Goal: Task Accomplishment & Management: Manage account settings

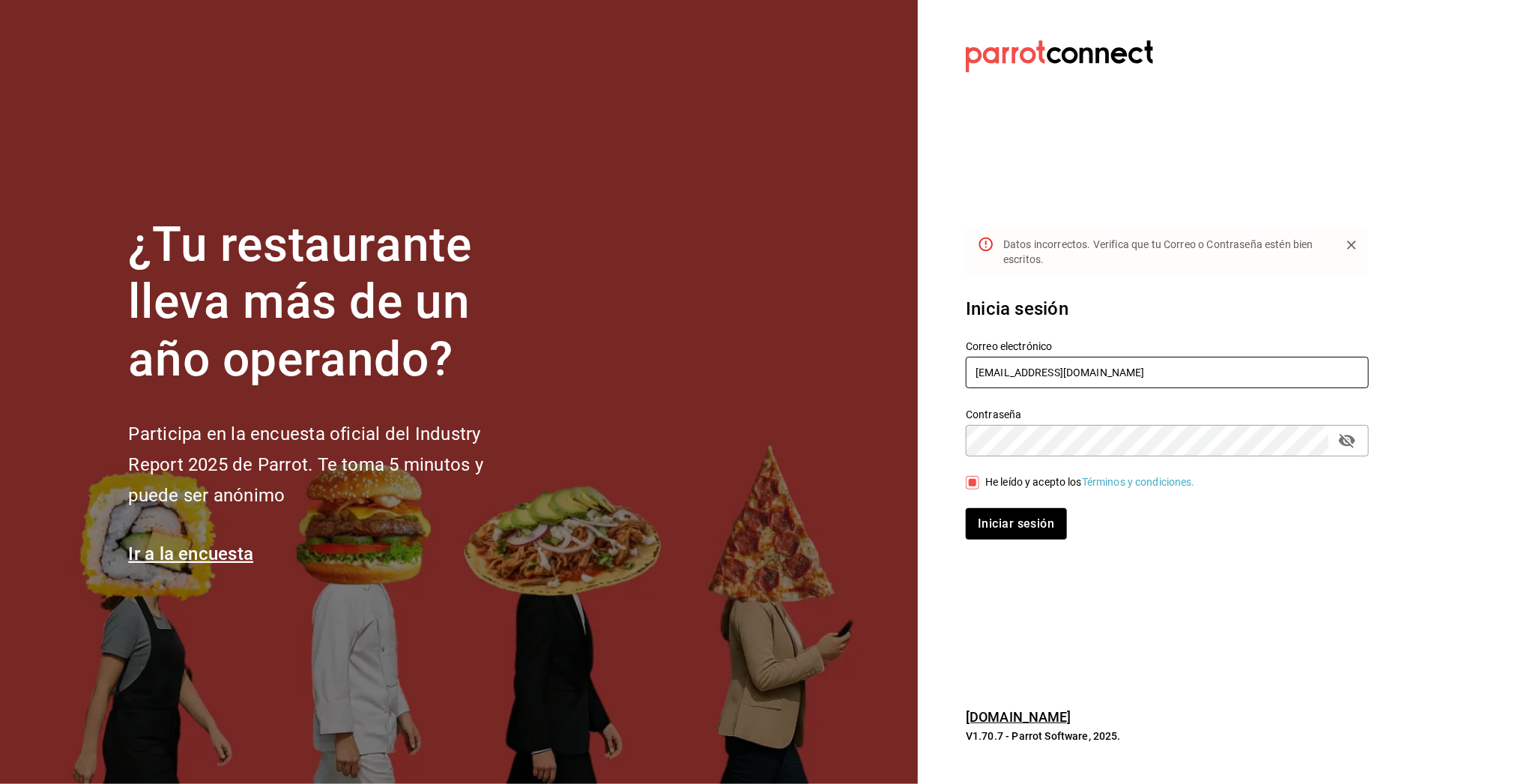
click at [1036, 372] on input "[EMAIL_ADDRESS][DOMAIN_NAME]" at bounding box center [1167, 372] width 403 height 32
drag, startPoint x: 1036, startPoint y: 372, endPoint x: 1156, endPoint y: 385, distance: 120.7
click at [1156, 385] on input "[EMAIL_ADDRESS][DOMAIN_NAME]" at bounding box center [1167, 372] width 403 height 32
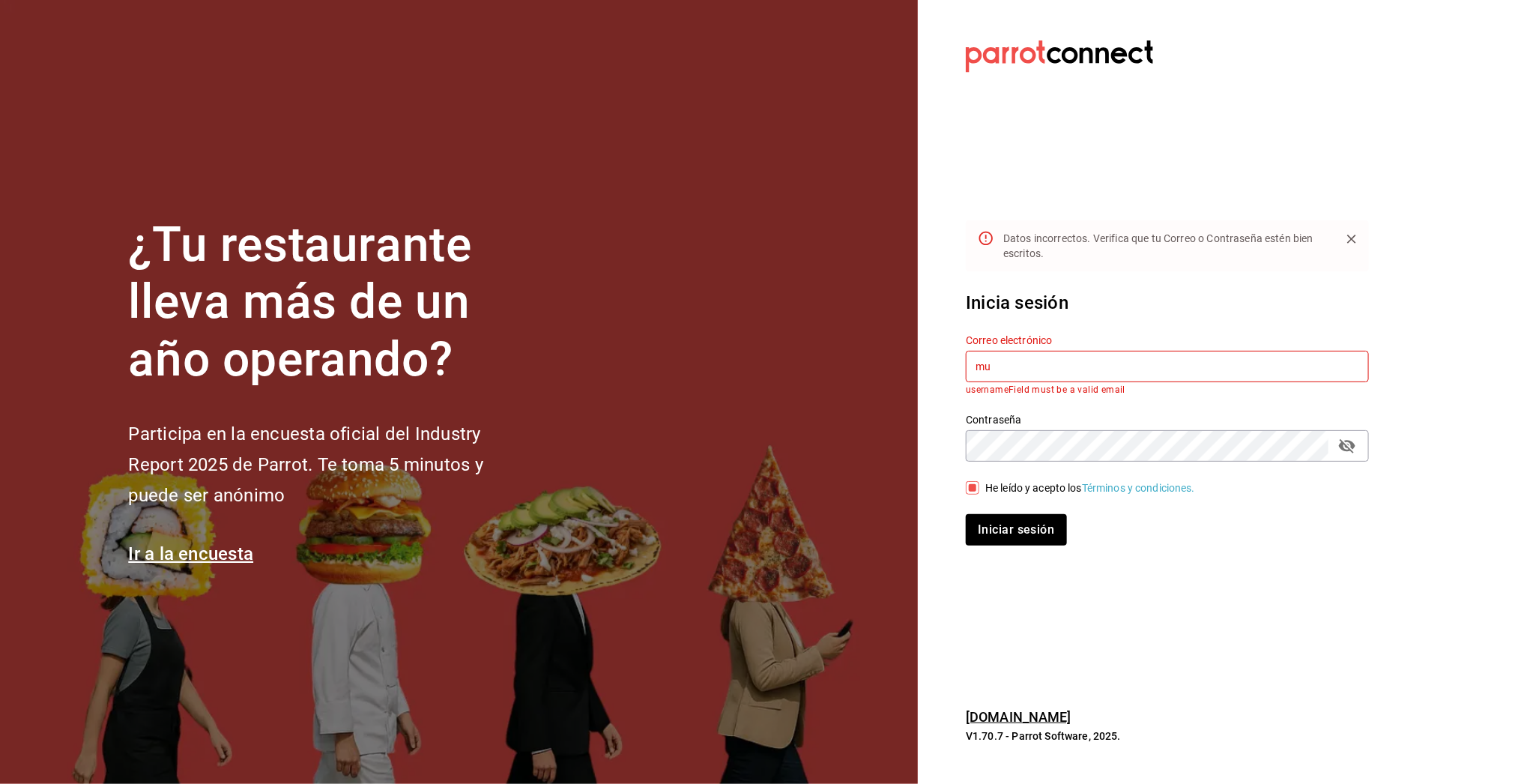
type input "m"
type input "restaurante@maple.com"
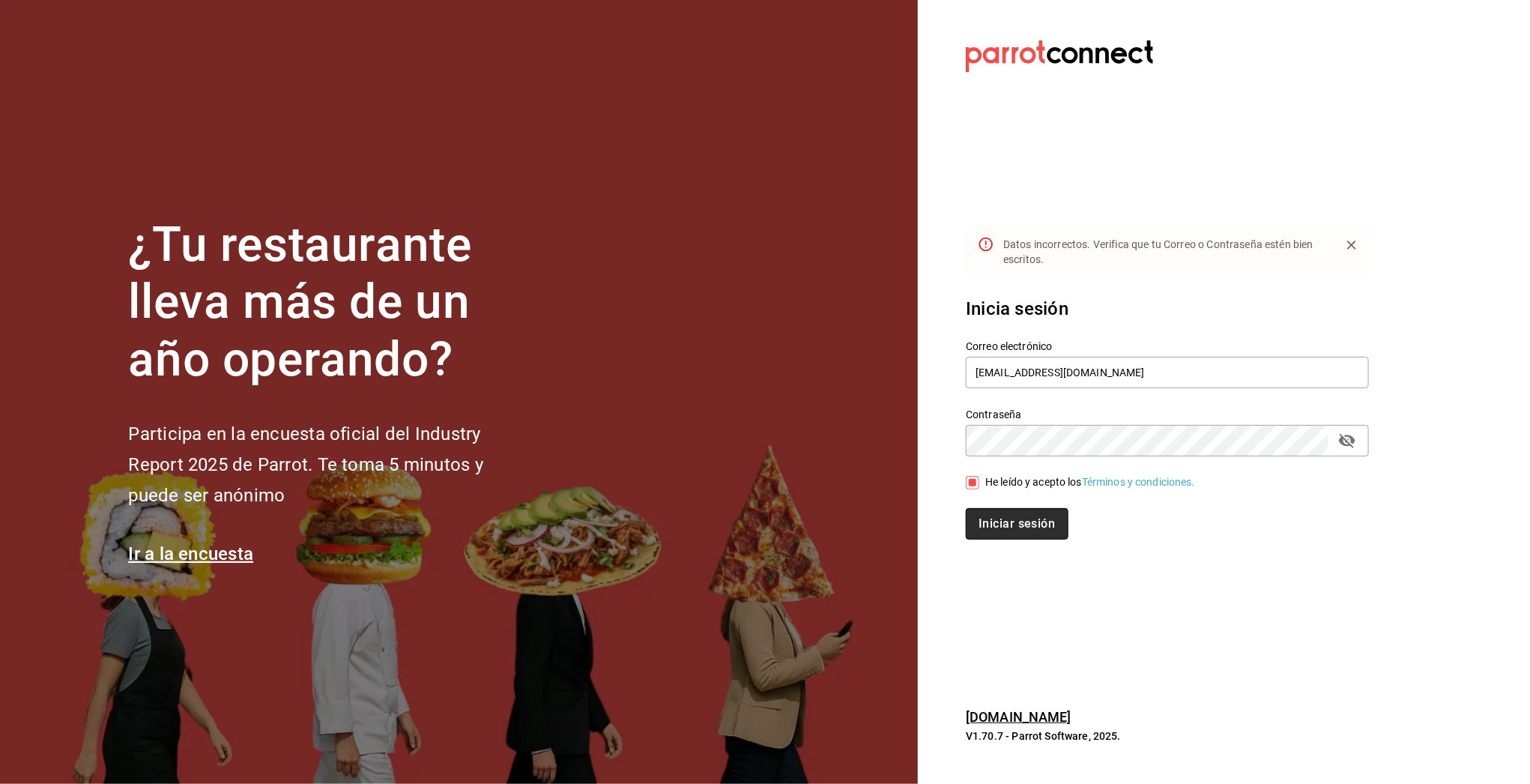
click at [1012, 534] on button "Iniciar sesión" at bounding box center [1016, 524] width 102 height 32
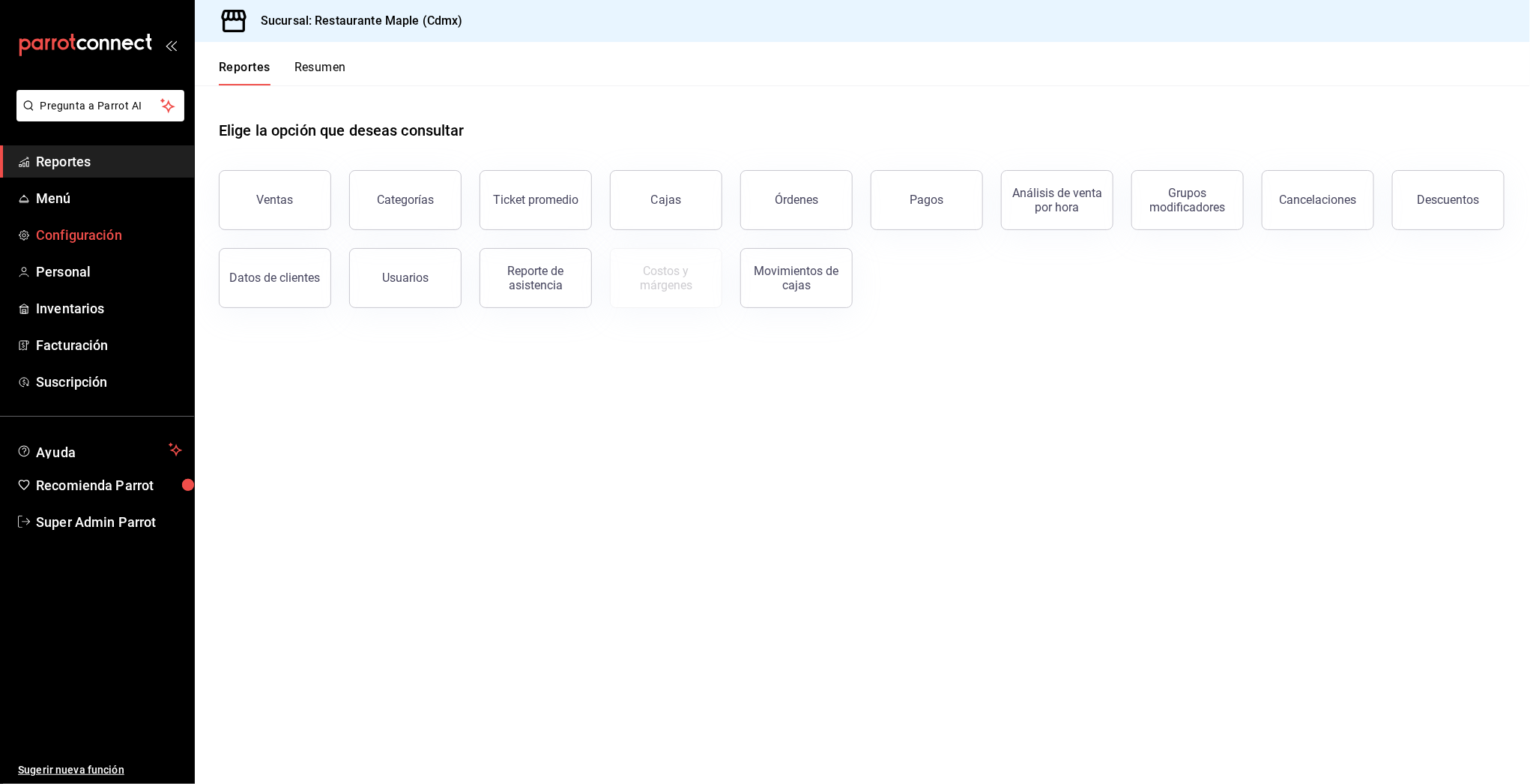
click at [70, 246] on link "Configuración" at bounding box center [97, 235] width 194 height 33
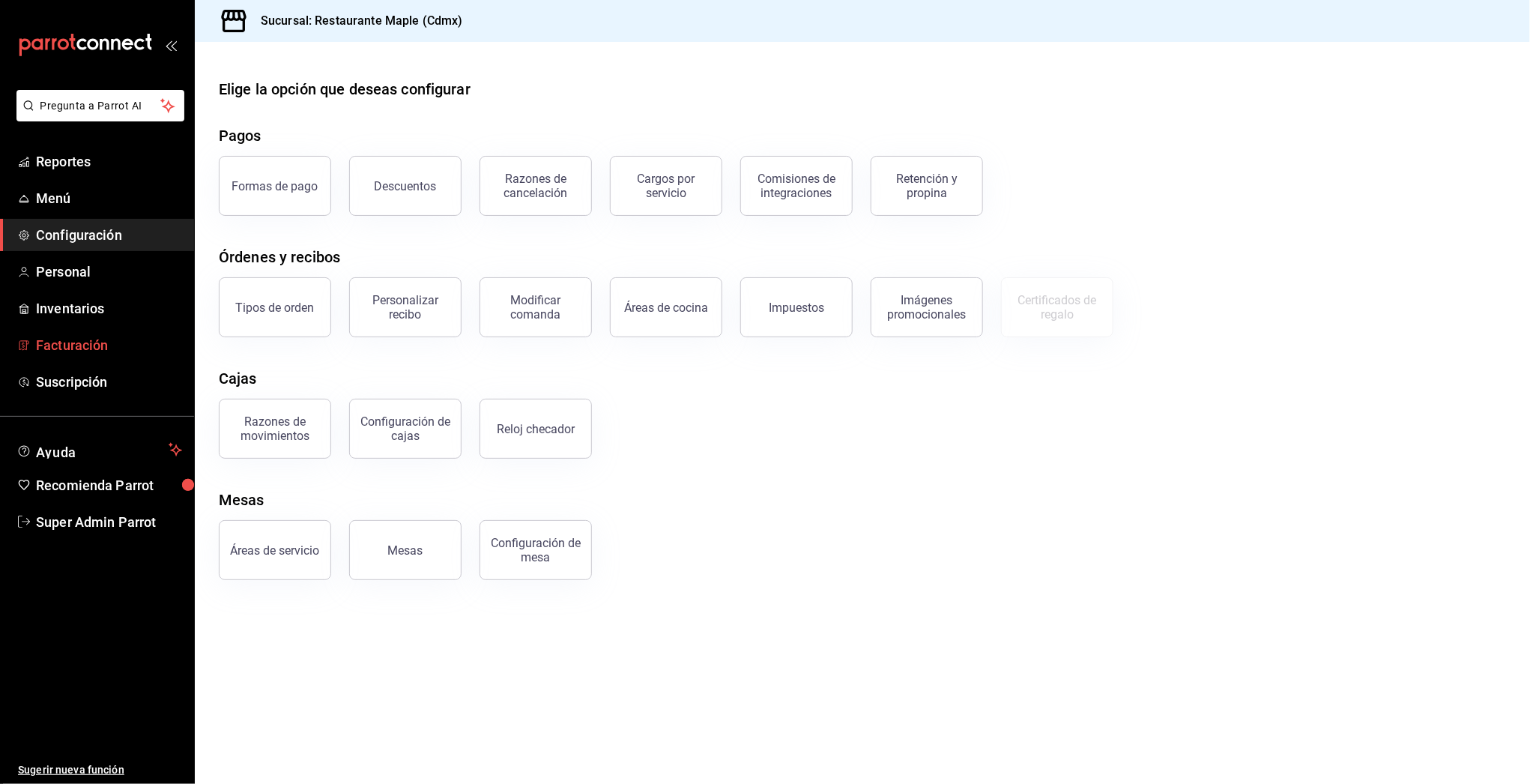
click at [73, 337] on span "Facturación" at bounding box center [109, 345] width 146 height 20
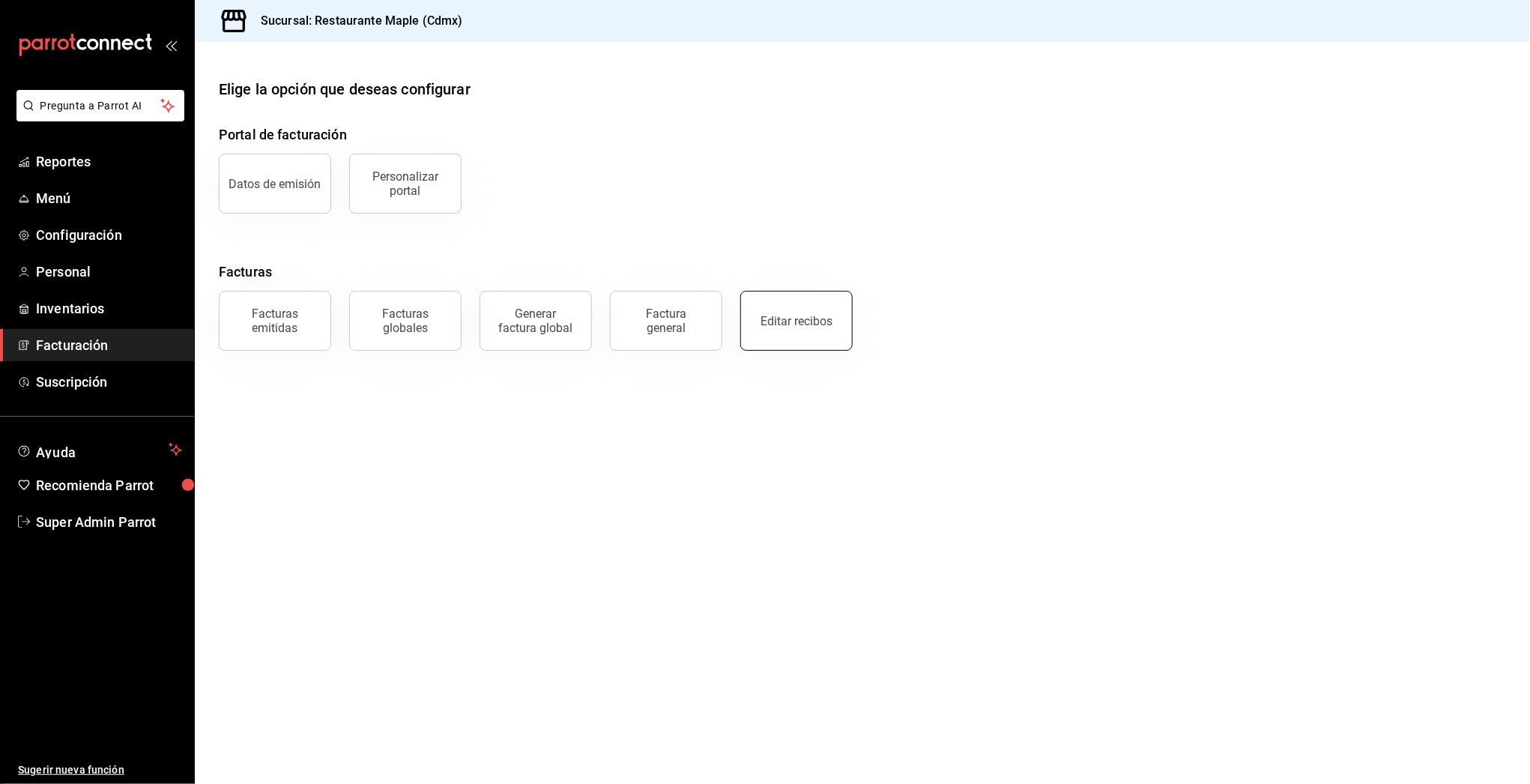
click at [786, 326] on div "Editar recibos" at bounding box center [796, 320] width 72 height 14
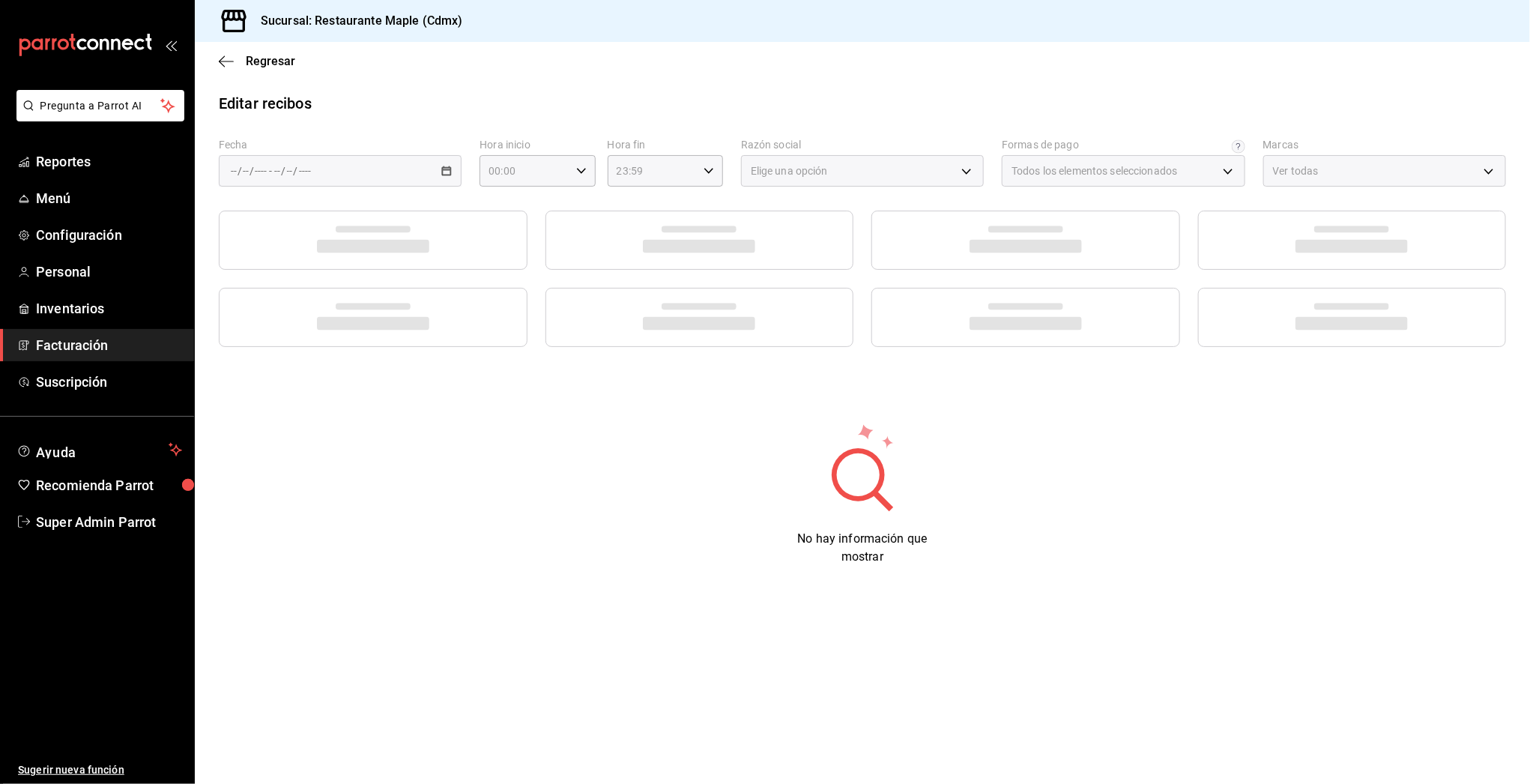
type input "1c0db33b-a268-48f2-8e75-1009b11b28a9"
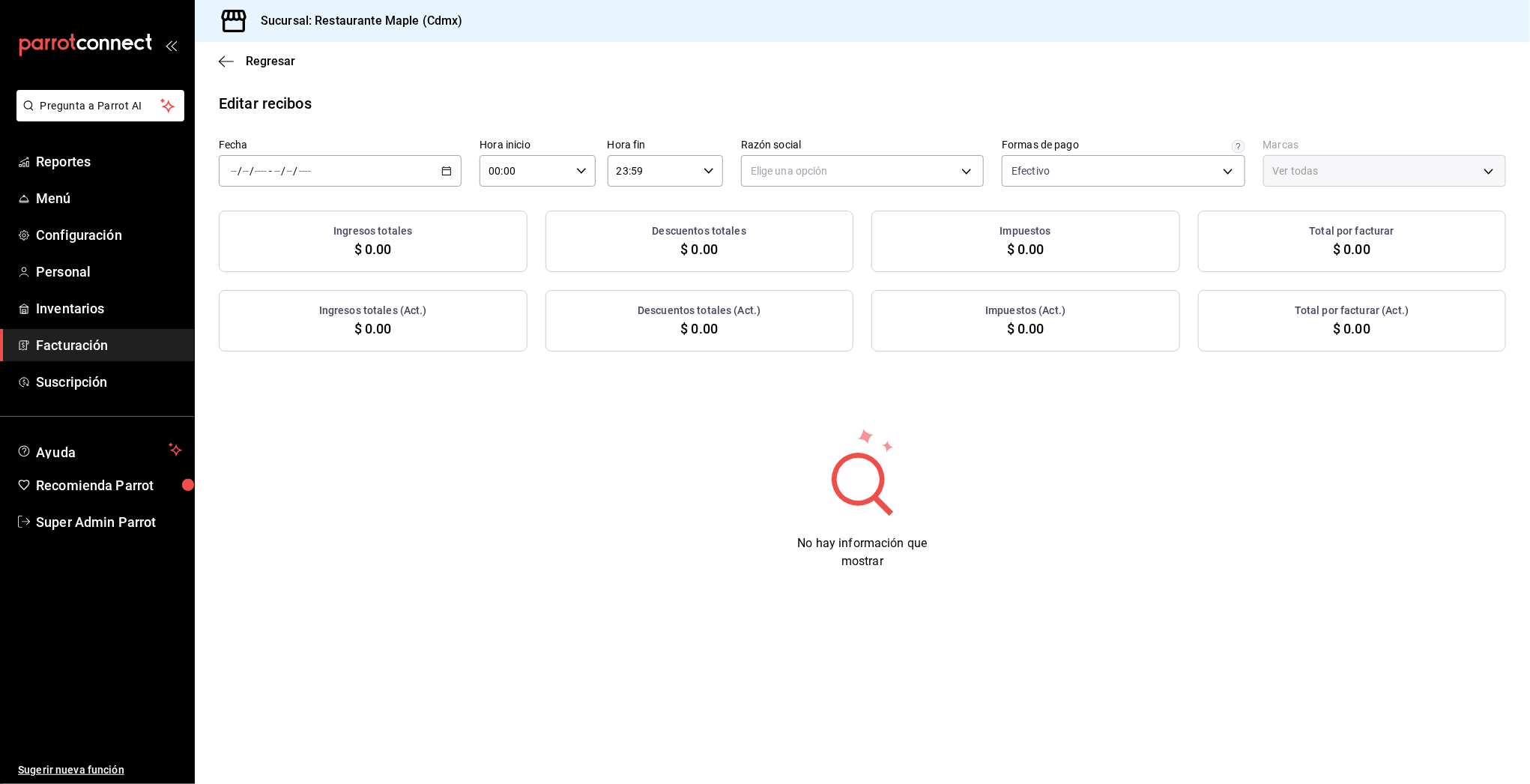
click at [451, 166] on icon "button" at bounding box center [446, 170] width 10 height 10
click at [271, 282] on span "Semana actual" at bounding box center [290, 283] width 116 height 16
click at [865, 171] on body "Pregunta a Parrot AI Reportes Menú Configuración Personal Inventarios Facturaci…" at bounding box center [765, 392] width 1530 height 784
click at [801, 246] on li "RESTAURANTE MAPLE" at bounding box center [863, 247] width 242 height 28
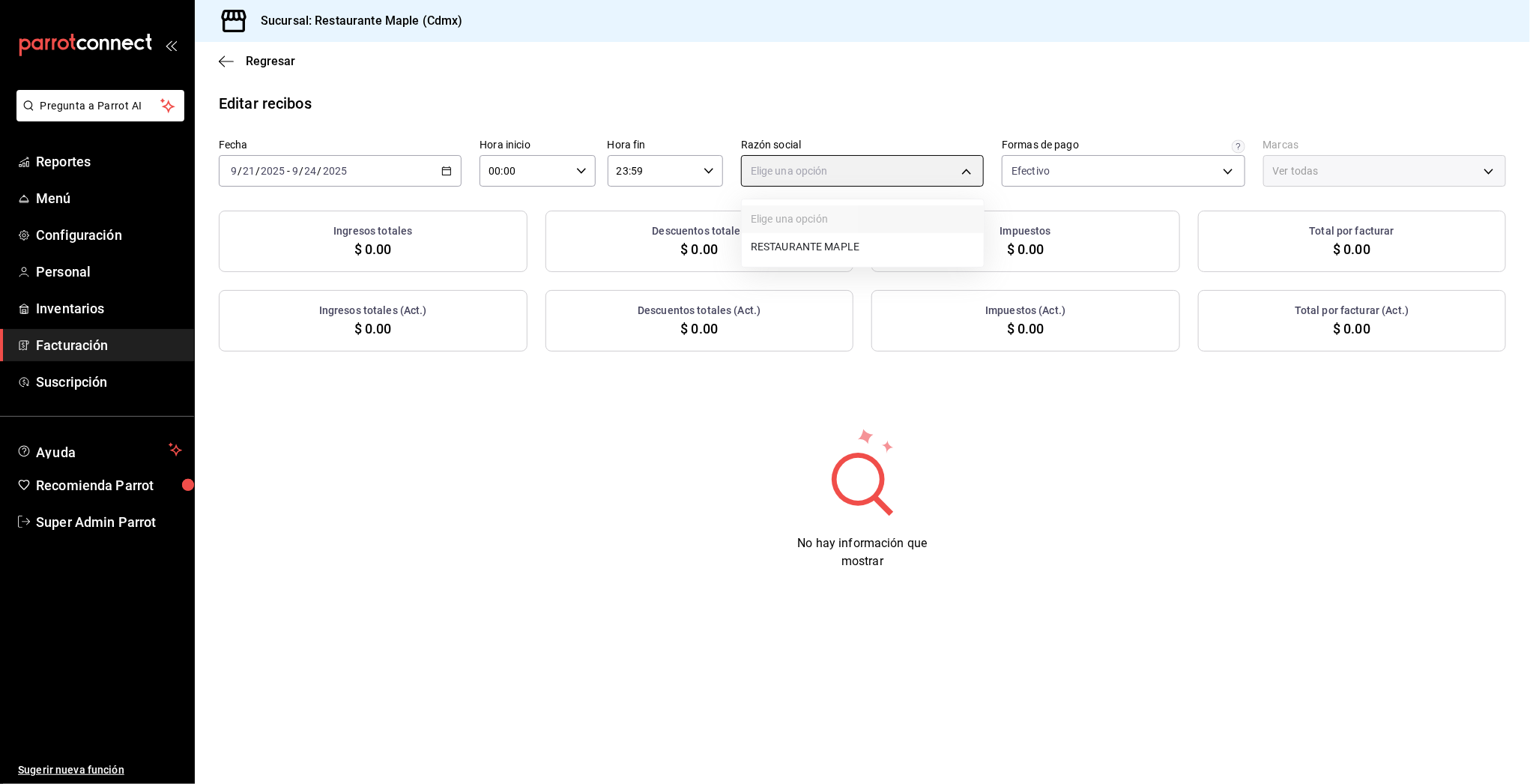
type input "9707b9c5-6b7d-4f6e-a4b1-93e597a3127c"
type input "9367c8d0-d5bf-442c-b6f8-a503c691c07e"
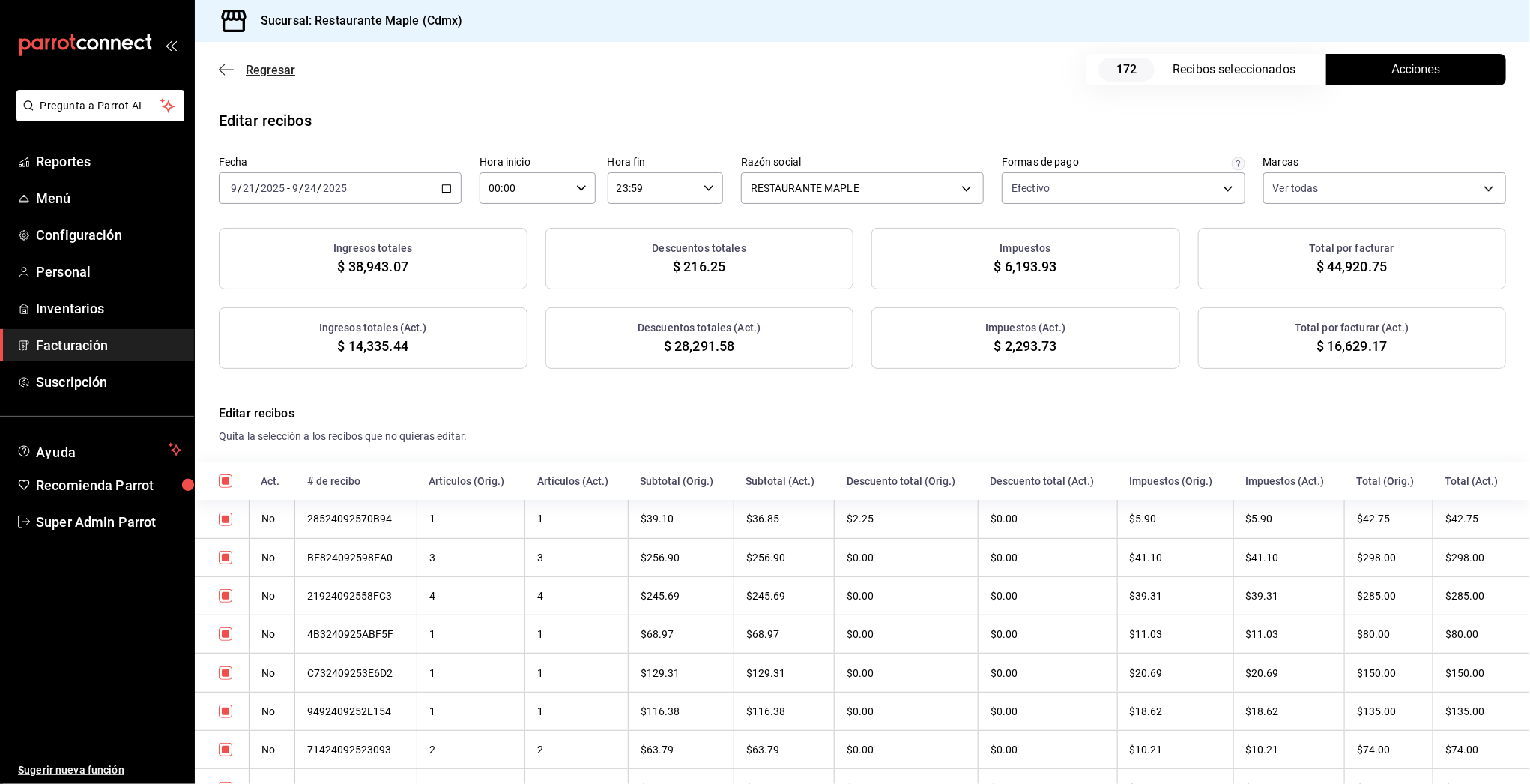
click at [221, 70] on icon "button" at bounding box center [226, 69] width 15 height 1
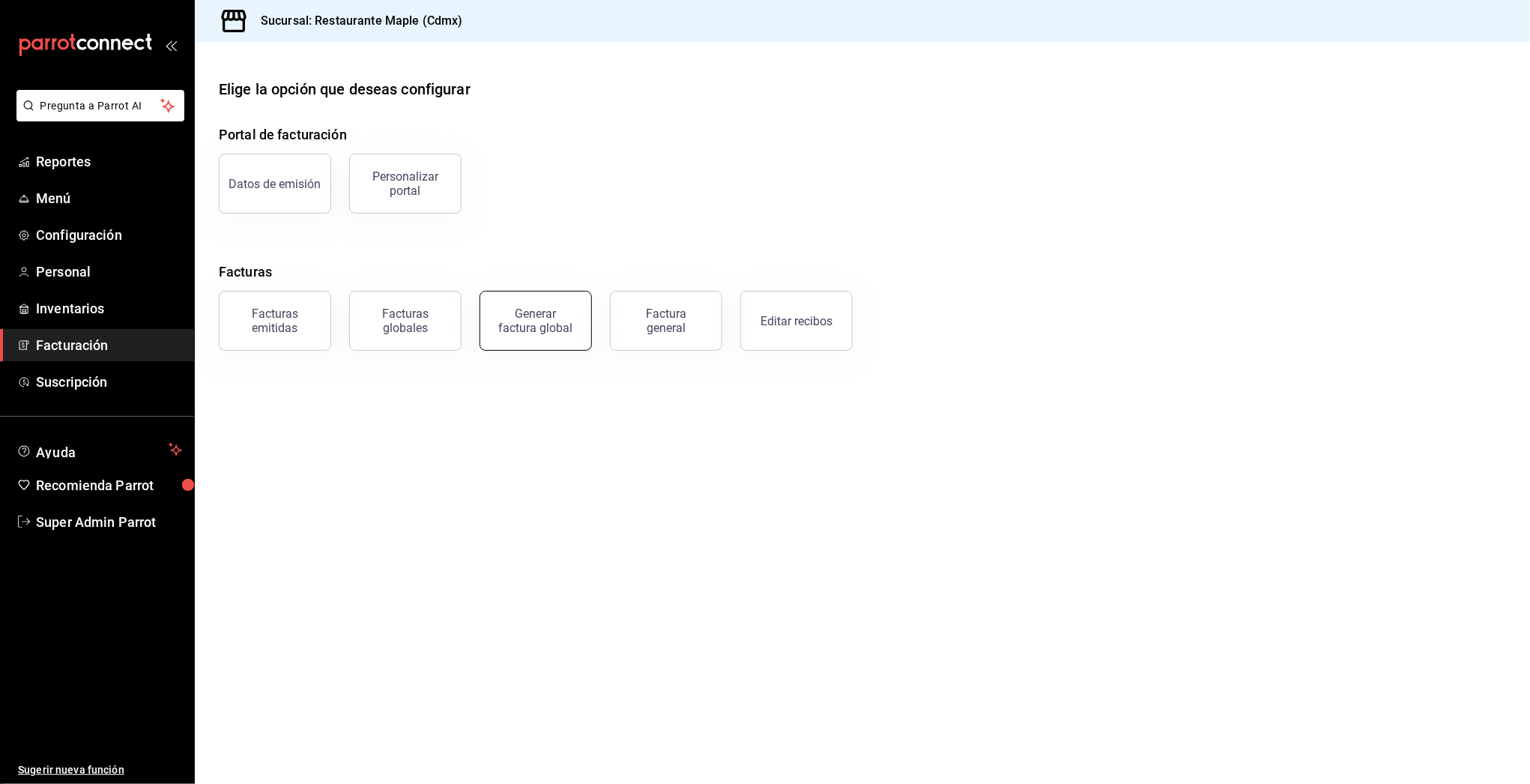
click at [551, 332] on button "Generar factura global" at bounding box center [535, 320] width 113 height 60
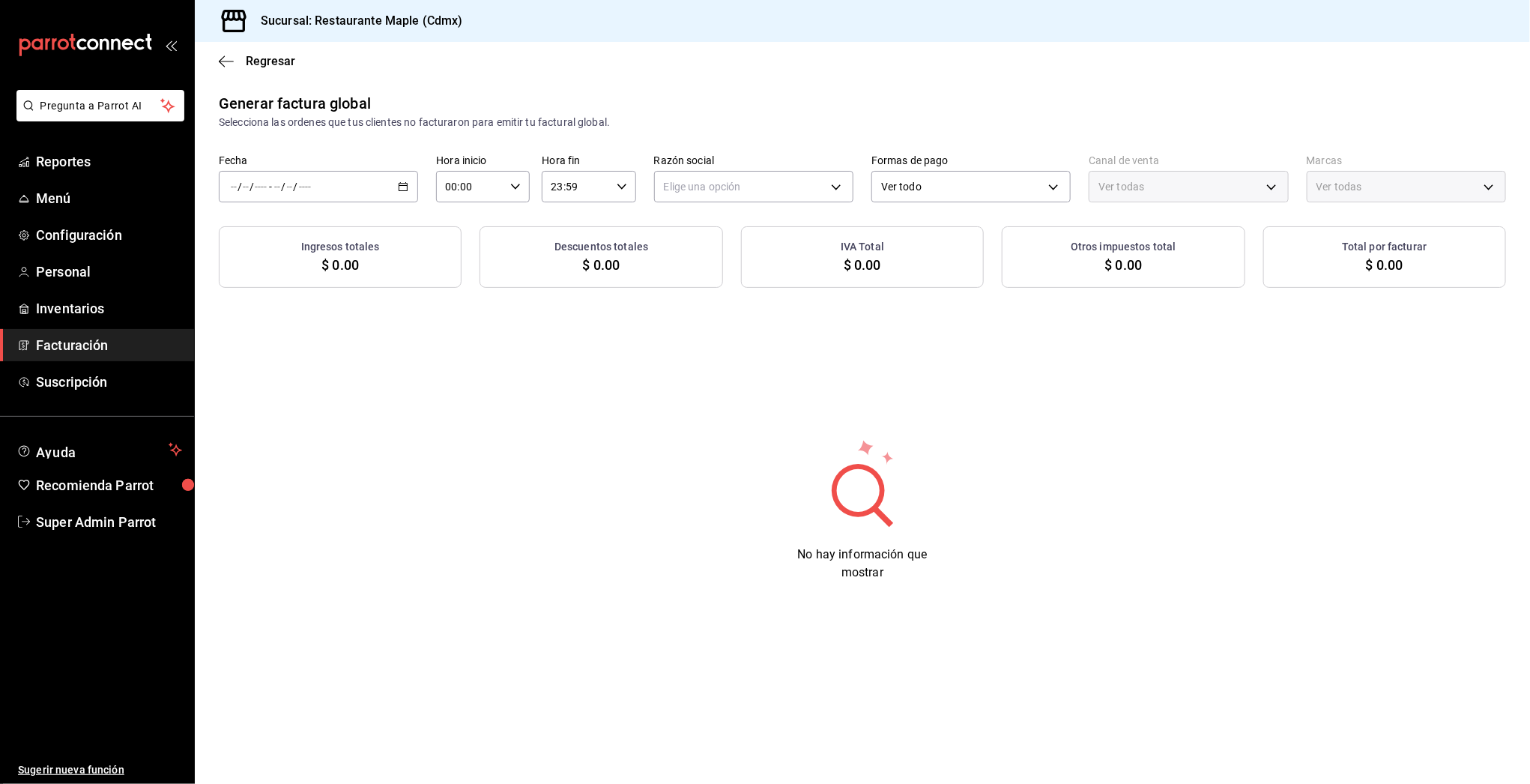
type input "PARROT,UBER_EATS,RAPPI,DIDI_FOOD,ONLINE"
click at [401, 190] on icon "button" at bounding box center [402, 186] width 10 height 10
click at [290, 237] on span "Rango de fechas" at bounding box center [290, 232] width 116 height 16
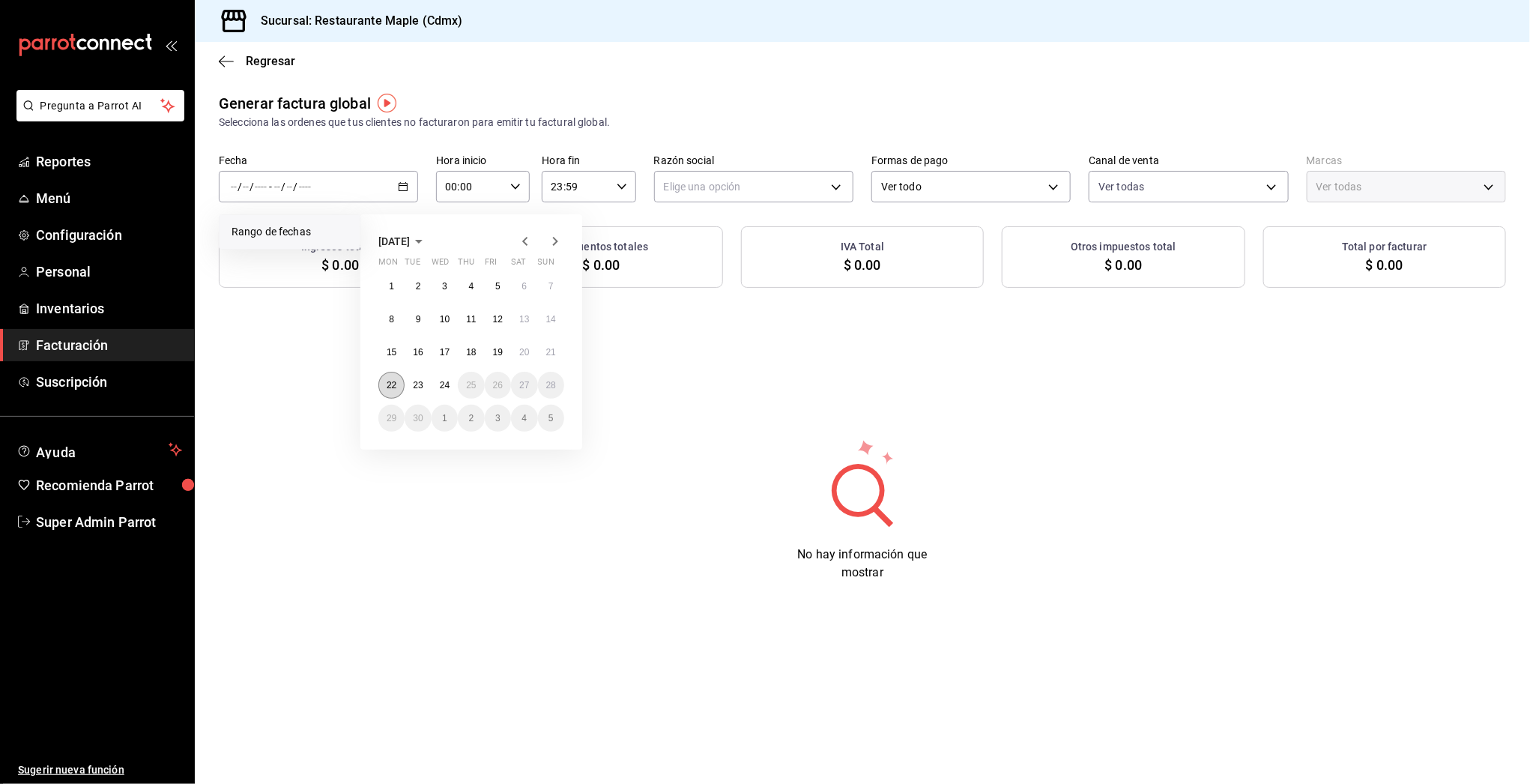
click at [383, 381] on button "22" at bounding box center [391, 385] width 26 height 27
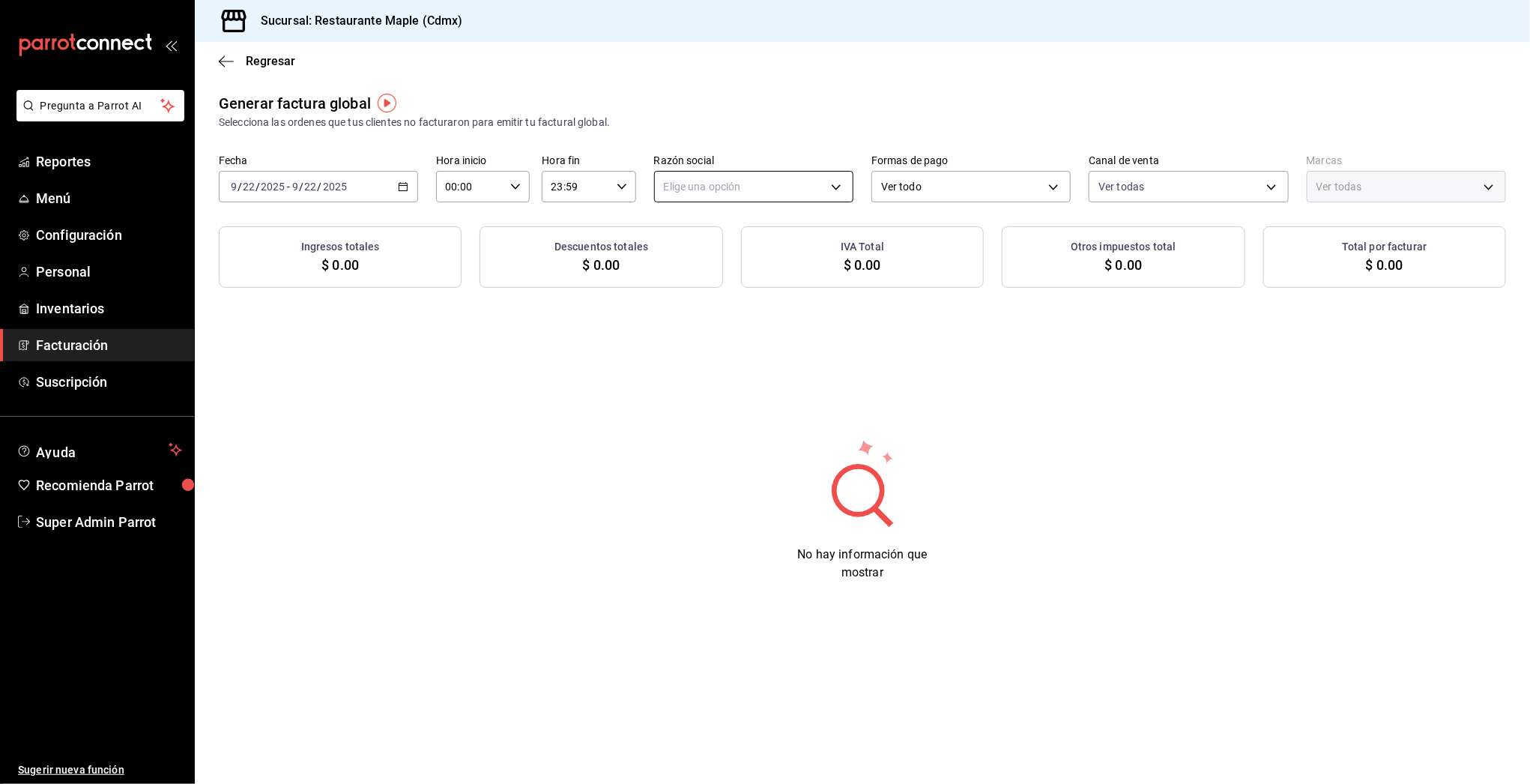
click at [743, 183] on body "Pregunta a Parrot AI Reportes Menú Configuración Personal Inventarios Facturaci…" at bounding box center [765, 392] width 1530 height 784
click at [711, 258] on li "RESTAURANTE MAPLE" at bounding box center [753, 263] width 197 height 28
type input "9707b9c5-6b7d-4f6e-a4b1-93e597a3127c"
type input "9367c8d0-d5bf-442c-b6f8-a503c691c07e"
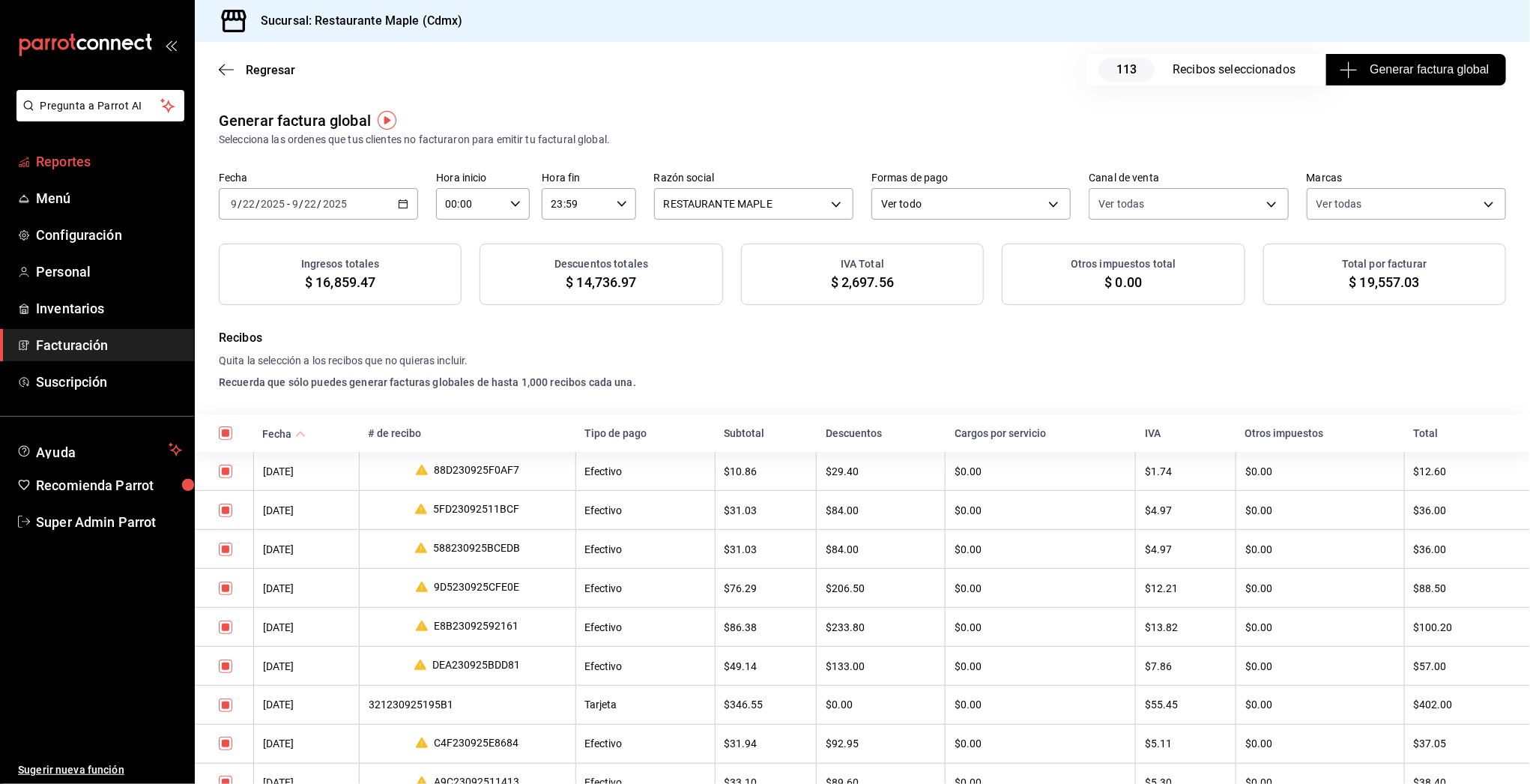
click at [96, 159] on span "Reportes" at bounding box center [109, 162] width 146 height 20
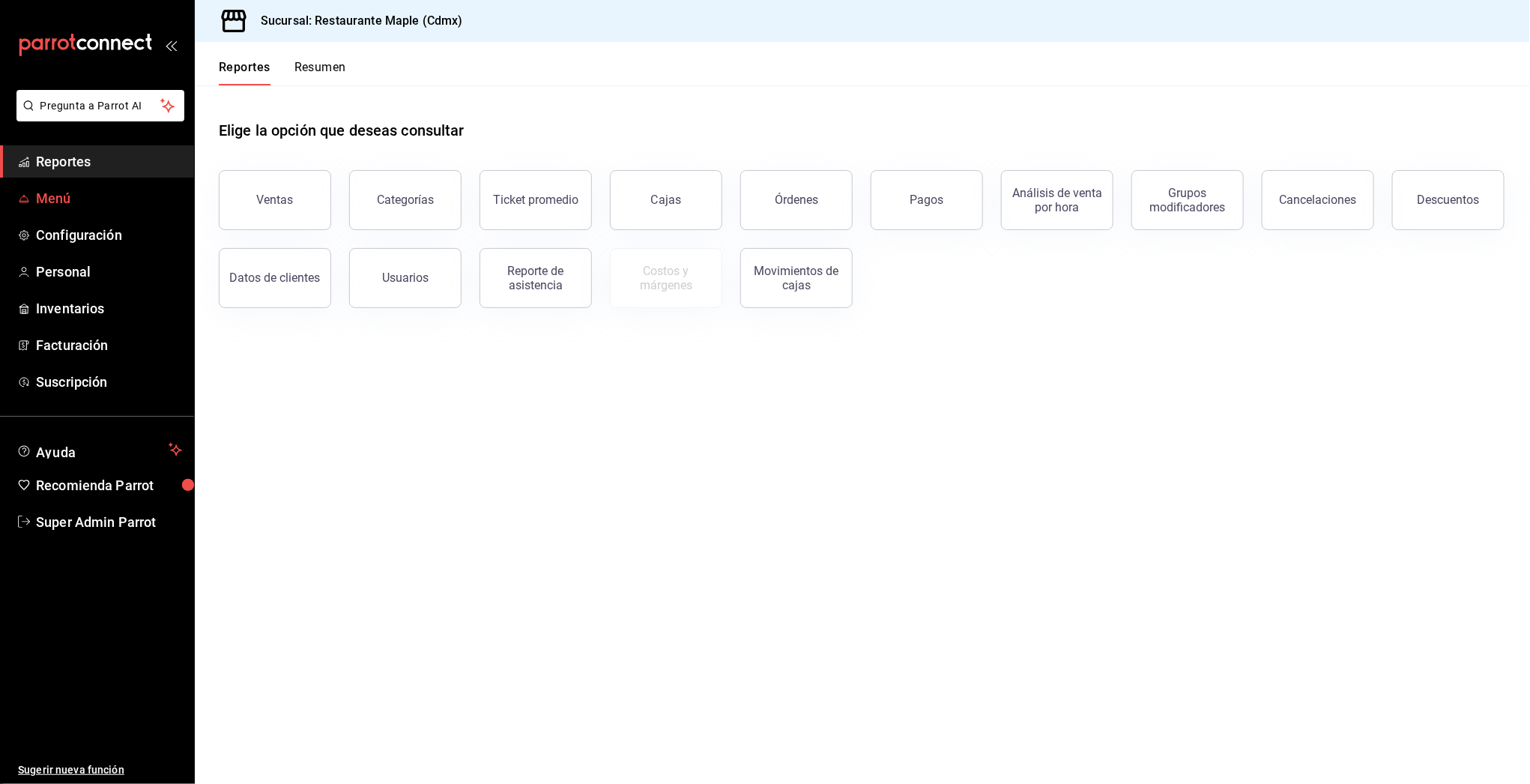
click at [96, 203] on span "Menú" at bounding box center [109, 198] width 146 height 20
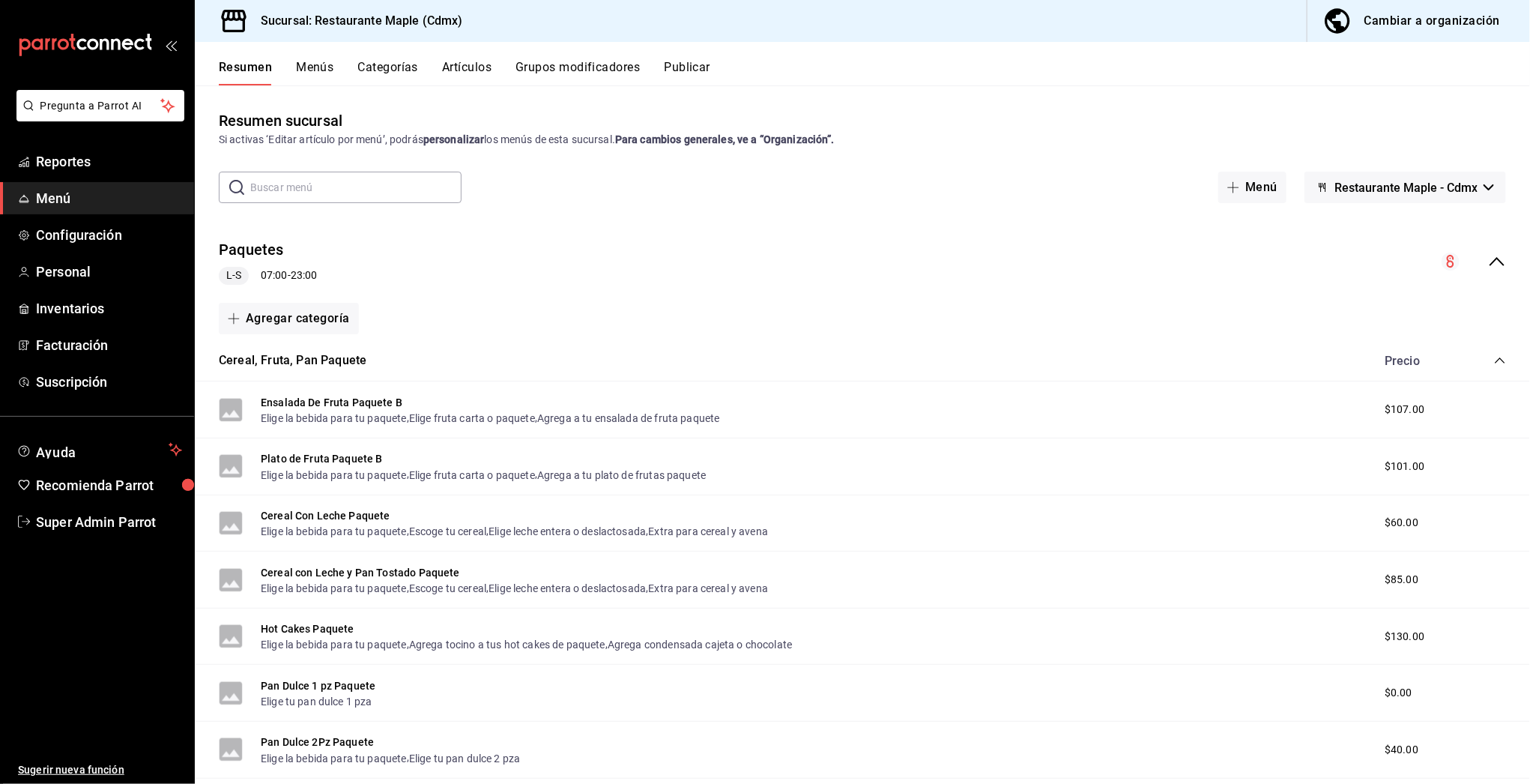
click at [81, 198] on span "Menú" at bounding box center [109, 198] width 146 height 20
click at [1488, 263] on icon "collapse-menu-row" at bounding box center [1496, 261] width 18 height 18
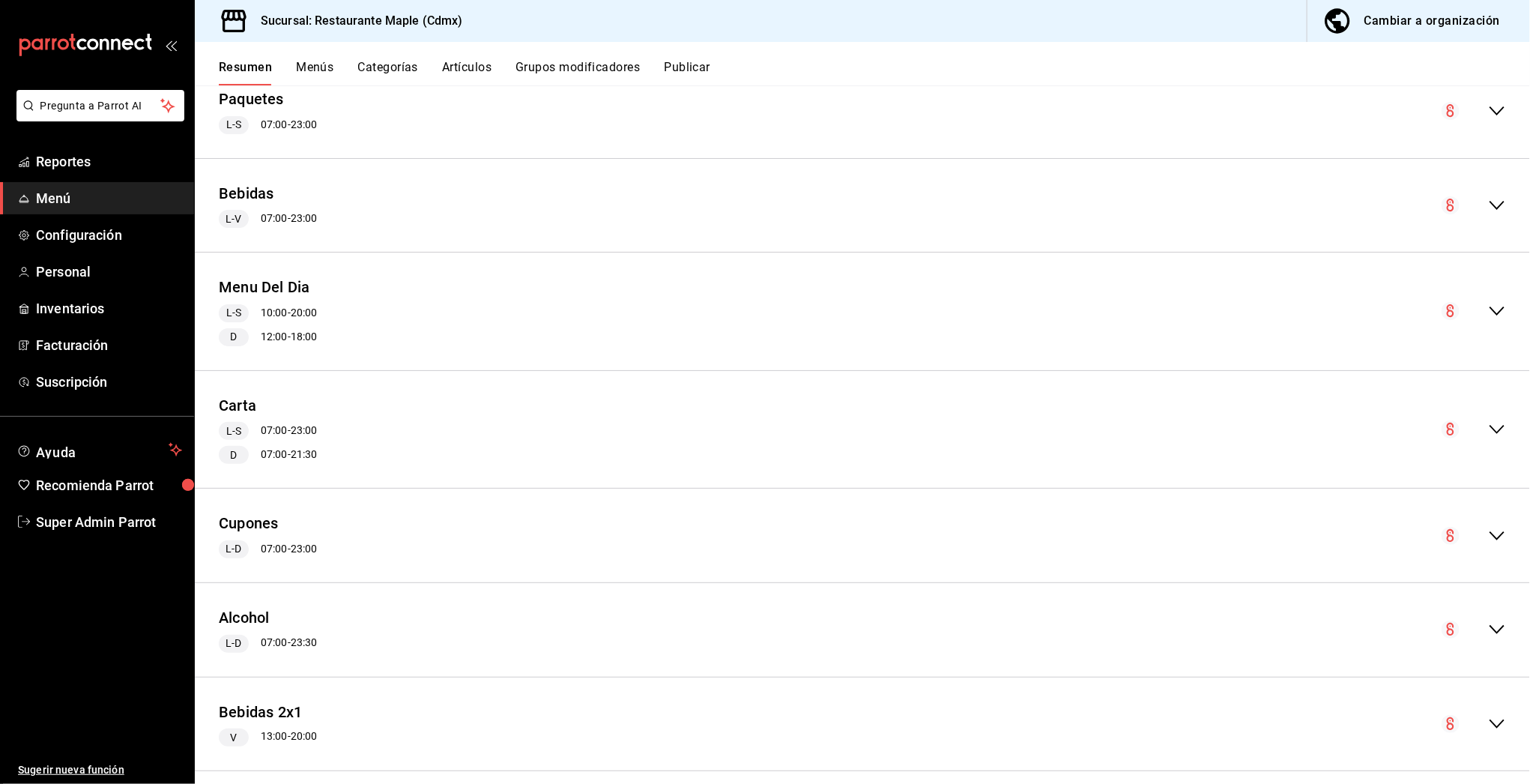
scroll to position [167, 0]
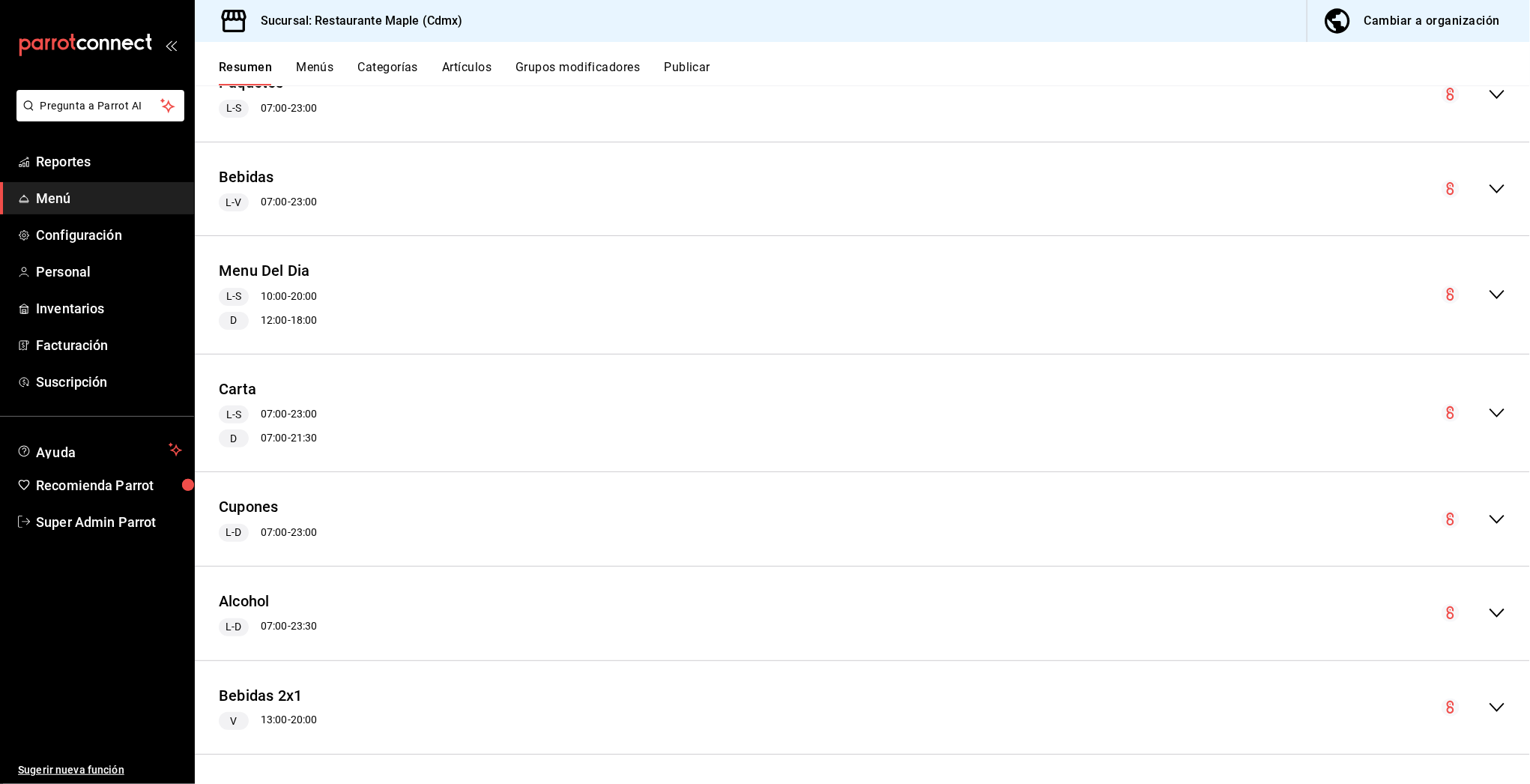
click at [1488, 294] on icon "collapse-menu-row" at bounding box center [1496, 294] width 18 height 18
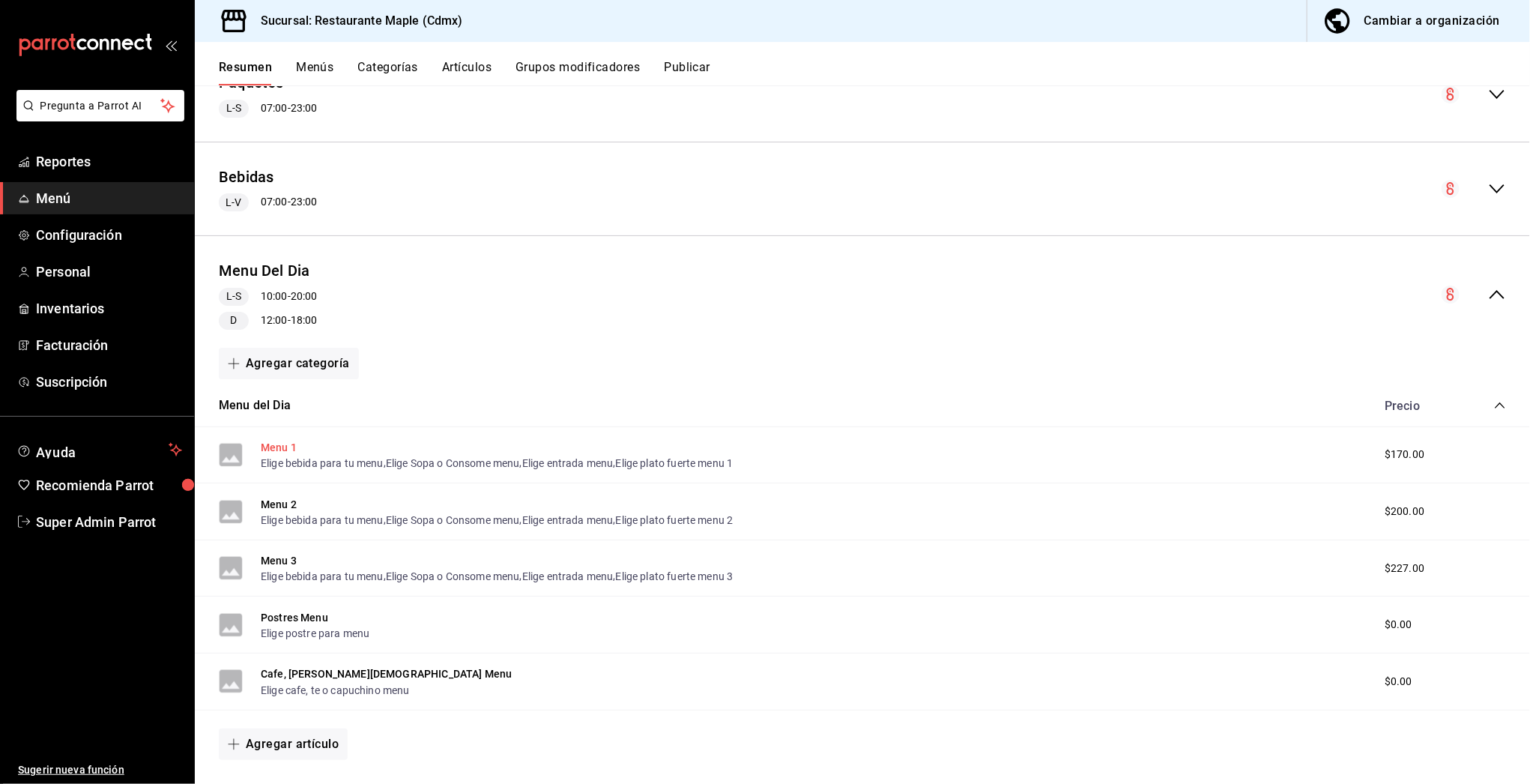
click at [273, 444] on button "Menu 1" at bounding box center [278, 447] width 36 height 15
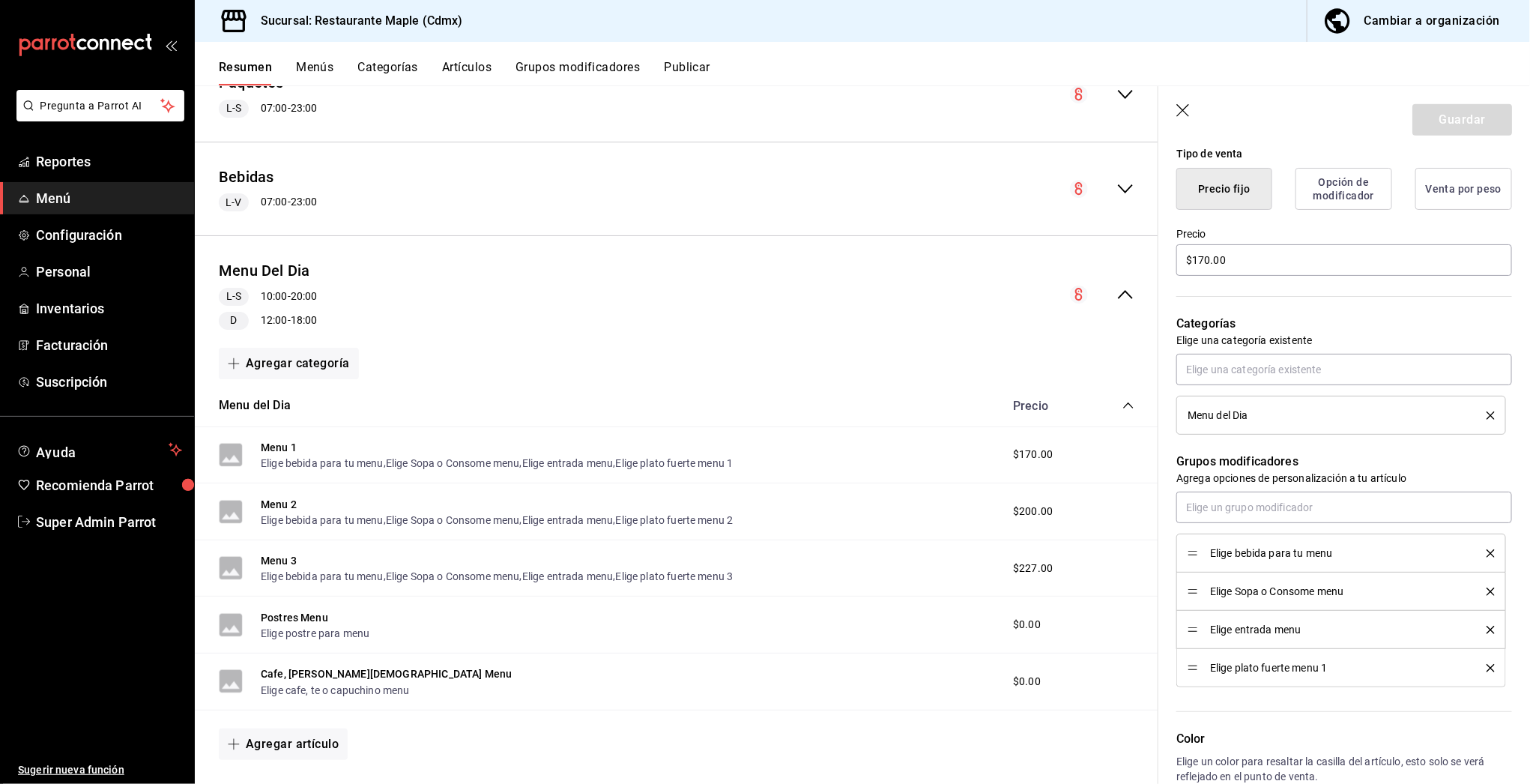
scroll to position [412, 0]
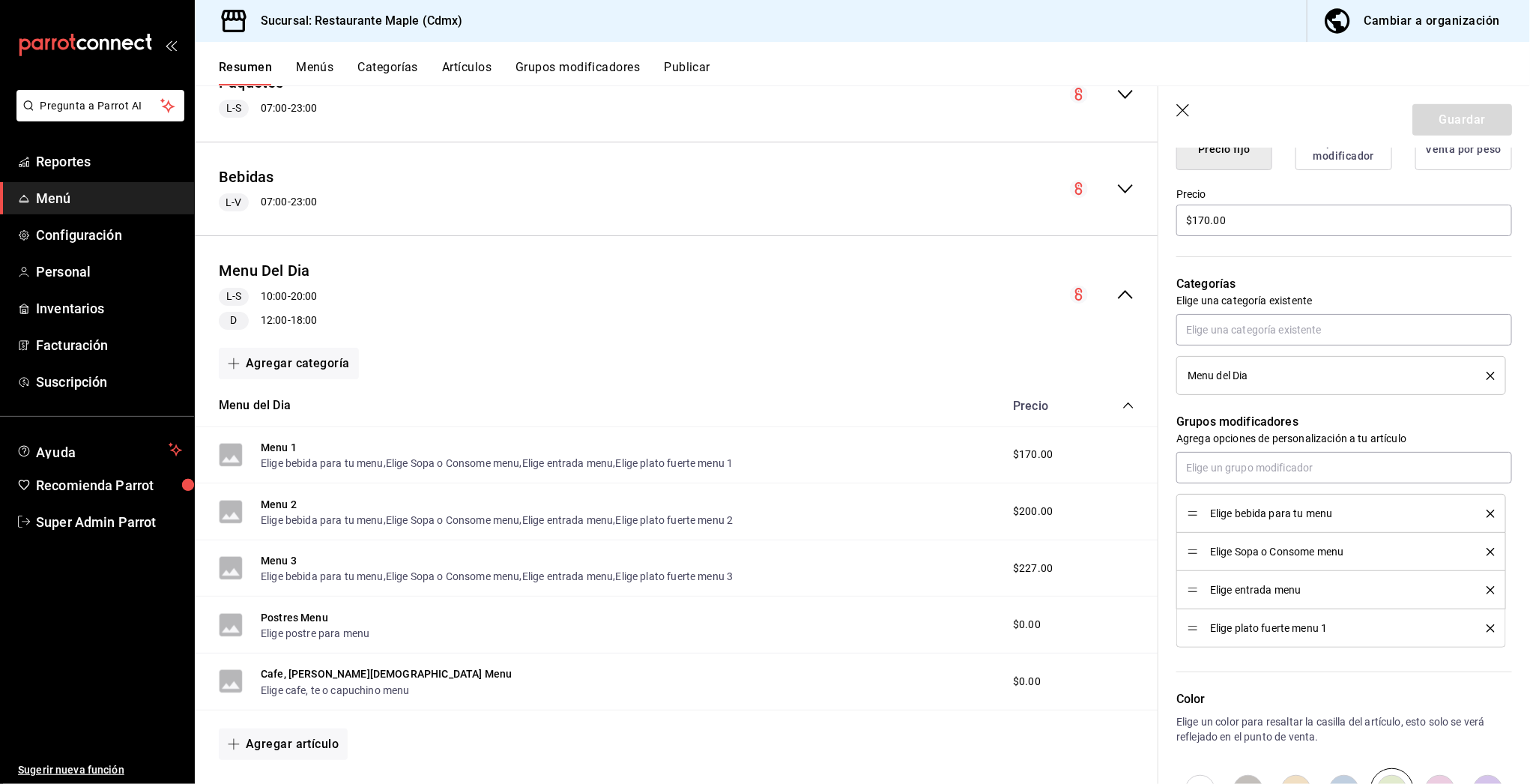
click at [1190, 111] on icon "button" at bounding box center [1185, 112] width 15 height 15
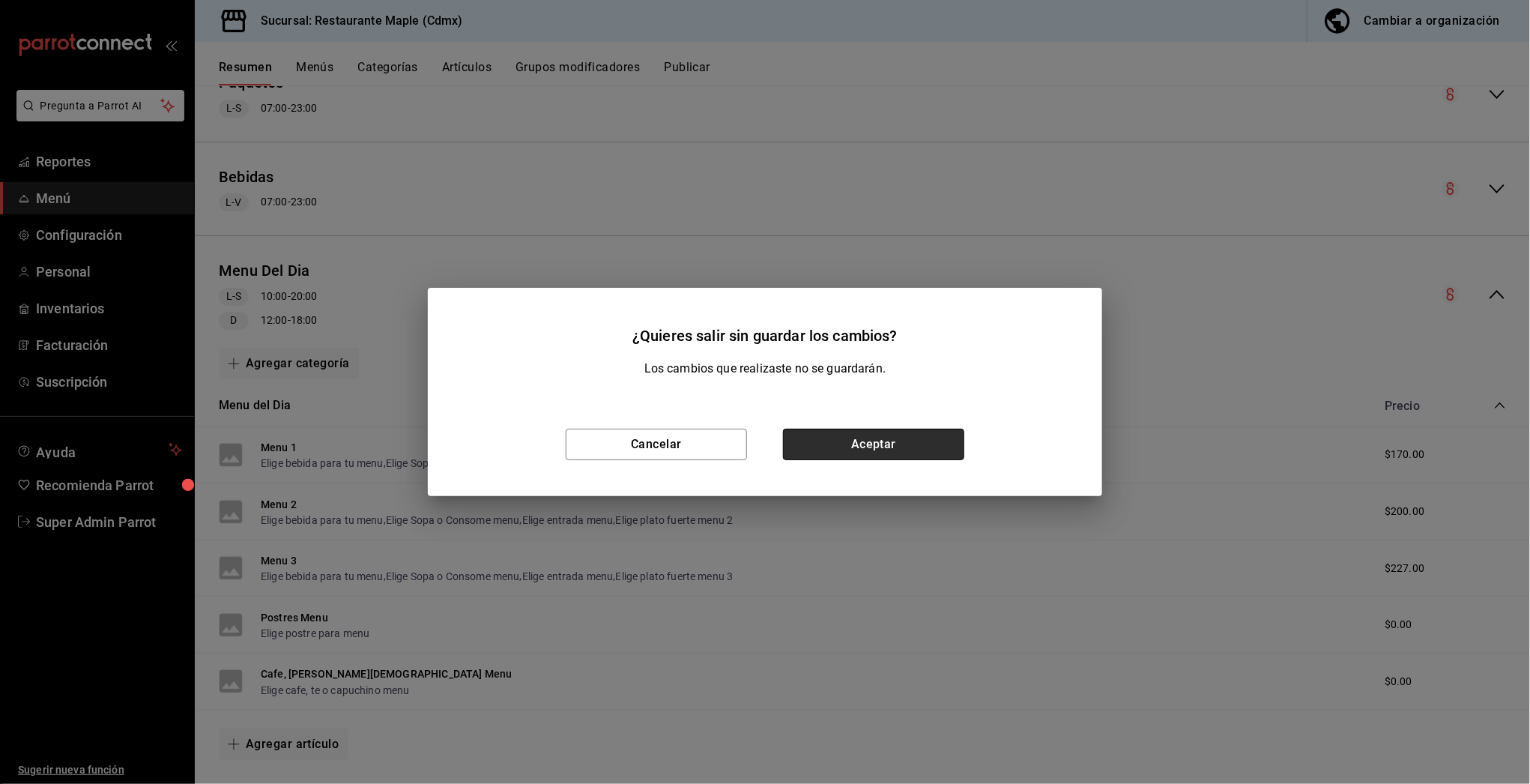
click at [889, 443] on button "Aceptar" at bounding box center [873, 444] width 182 height 32
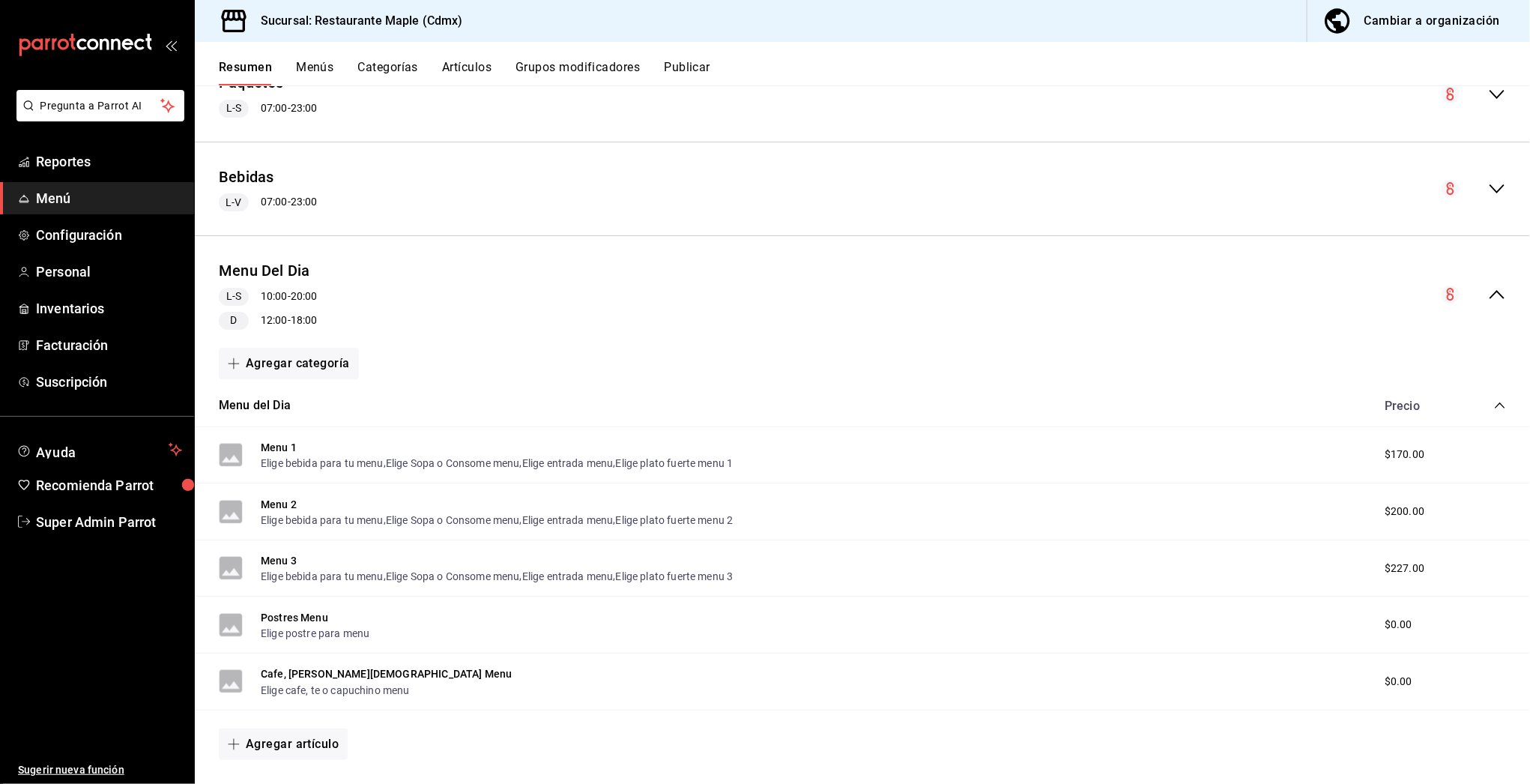
scroll to position [186, 0]
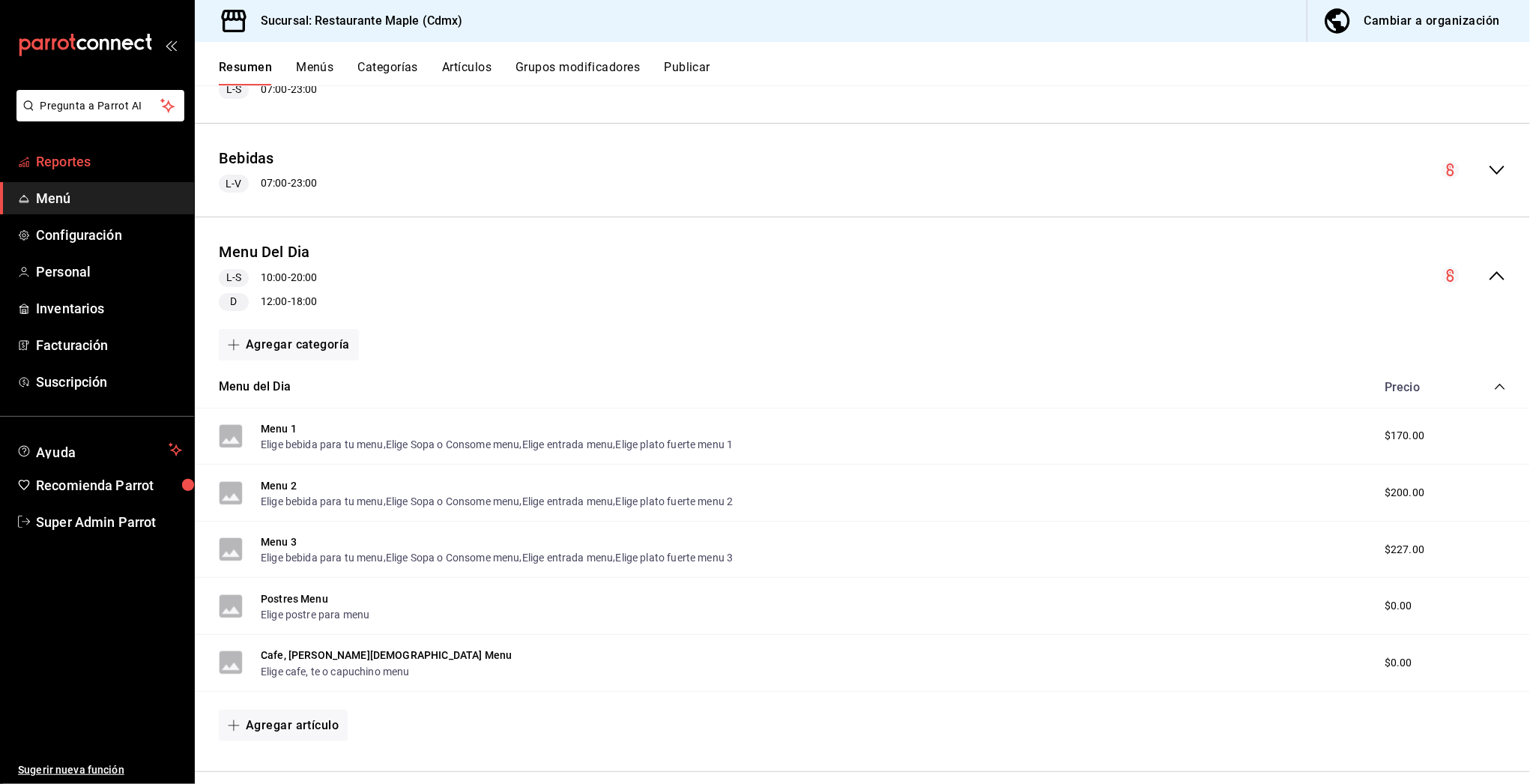
click at [102, 156] on span "Reportes" at bounding box center [109, 162] width 146 height 20
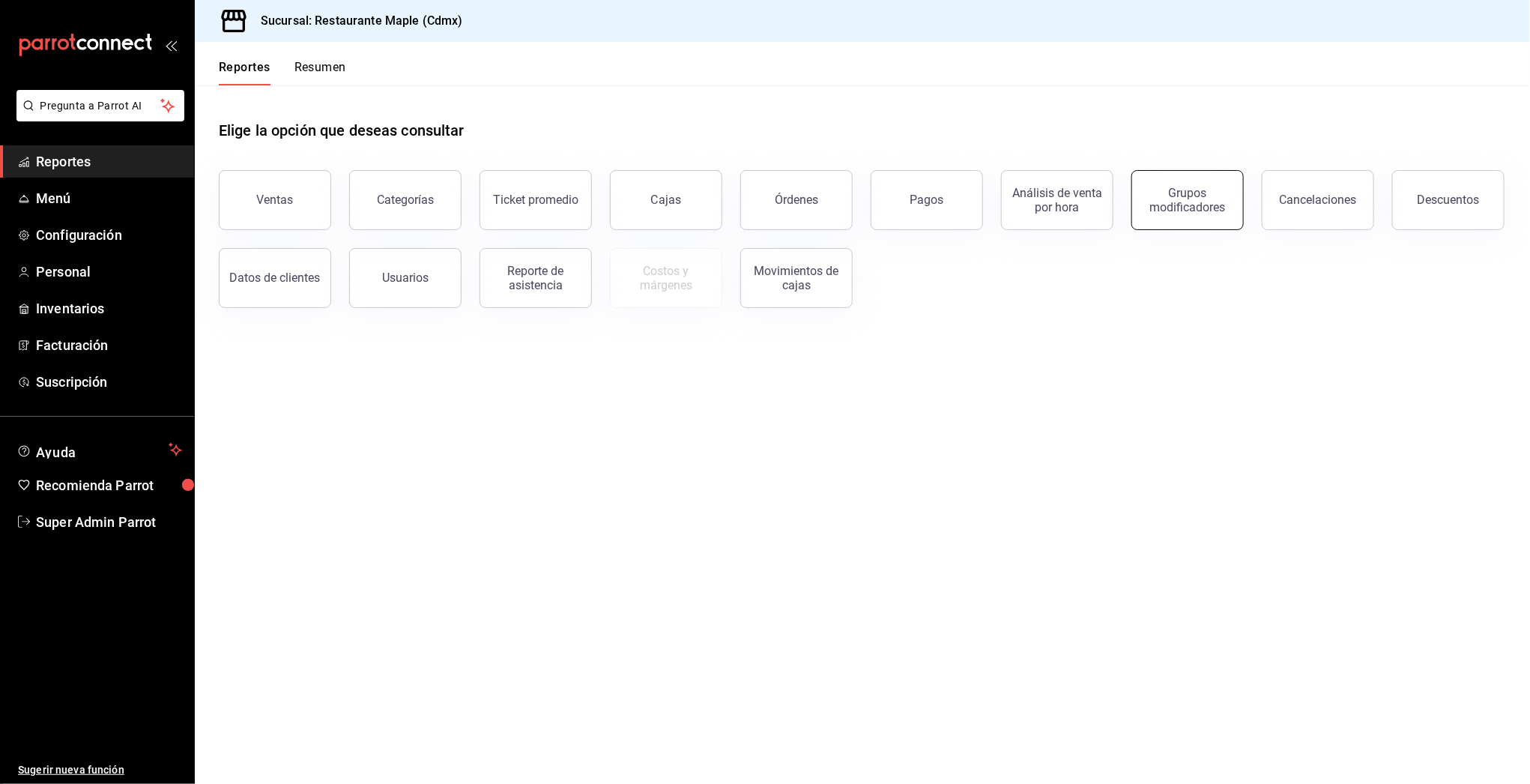
click at [1168, 220] on button "Grupos modificadores" at bounding box center [1187, 200] width 113 height 60
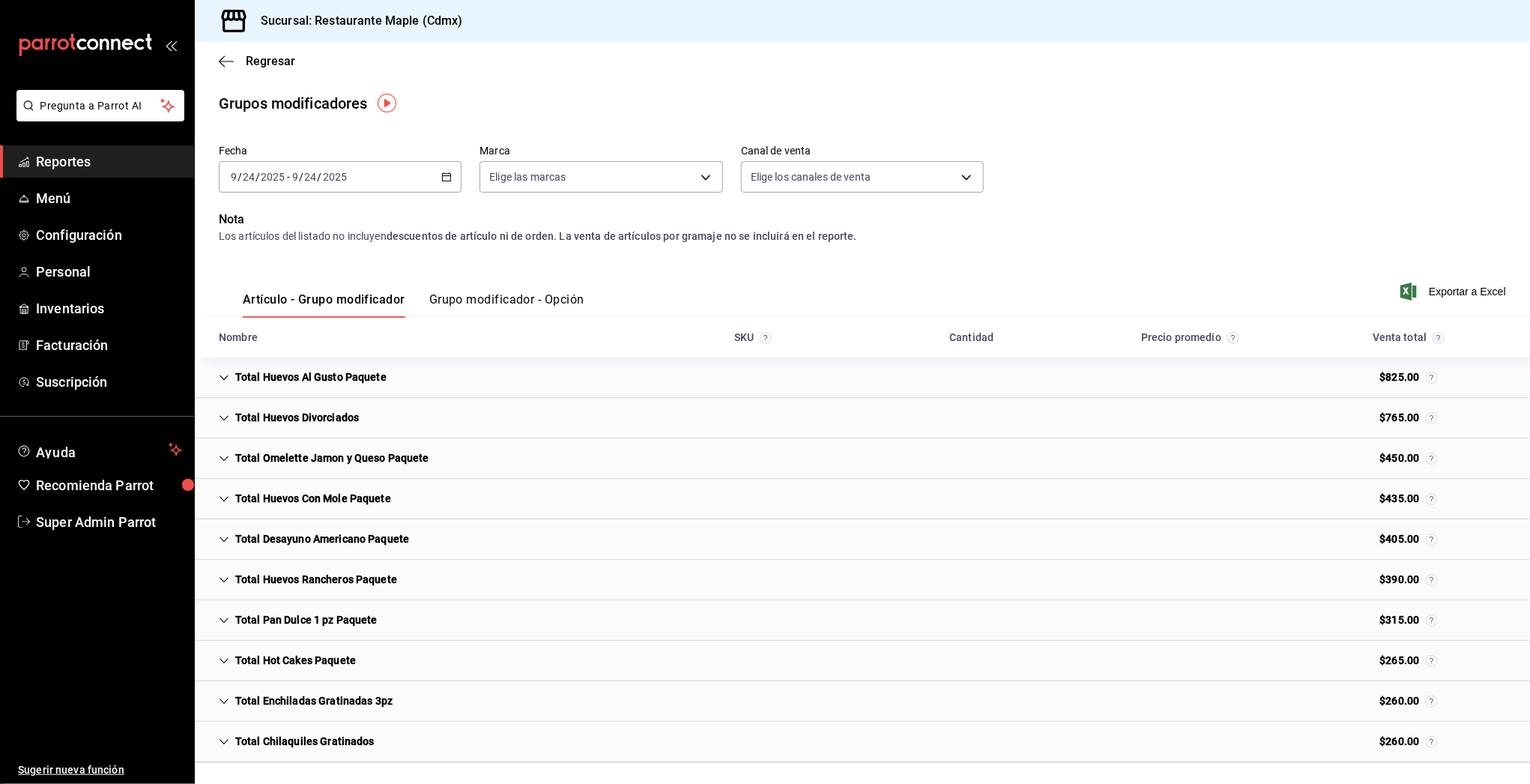
click at [505, 296] on button "Grupo modificador - Opción" at bounding box center [507, 304] width 156 height 25
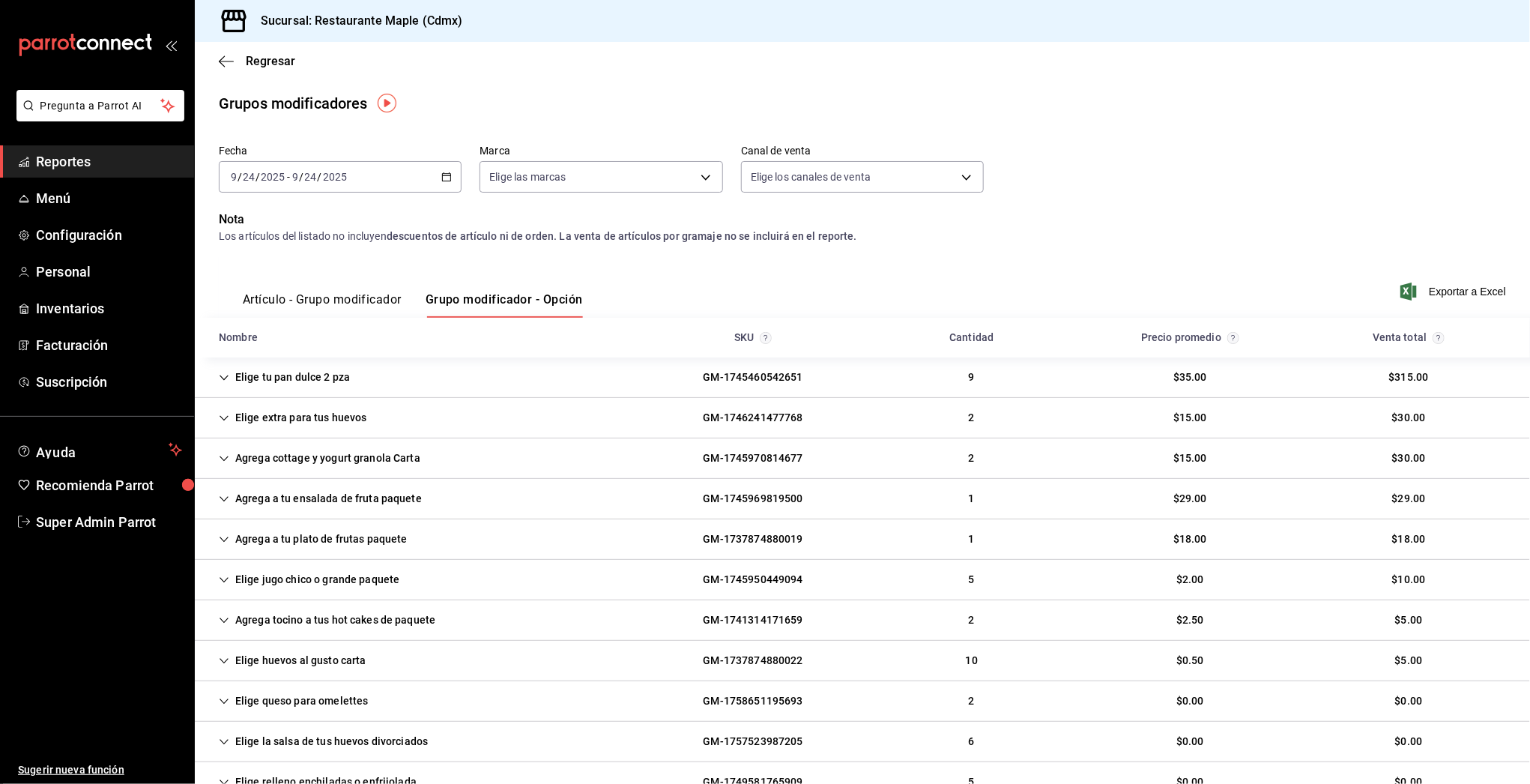
click at [329, 308] on button "Artículo - Grupo modificador" at bounding box center [322, 304] width 159 height 25
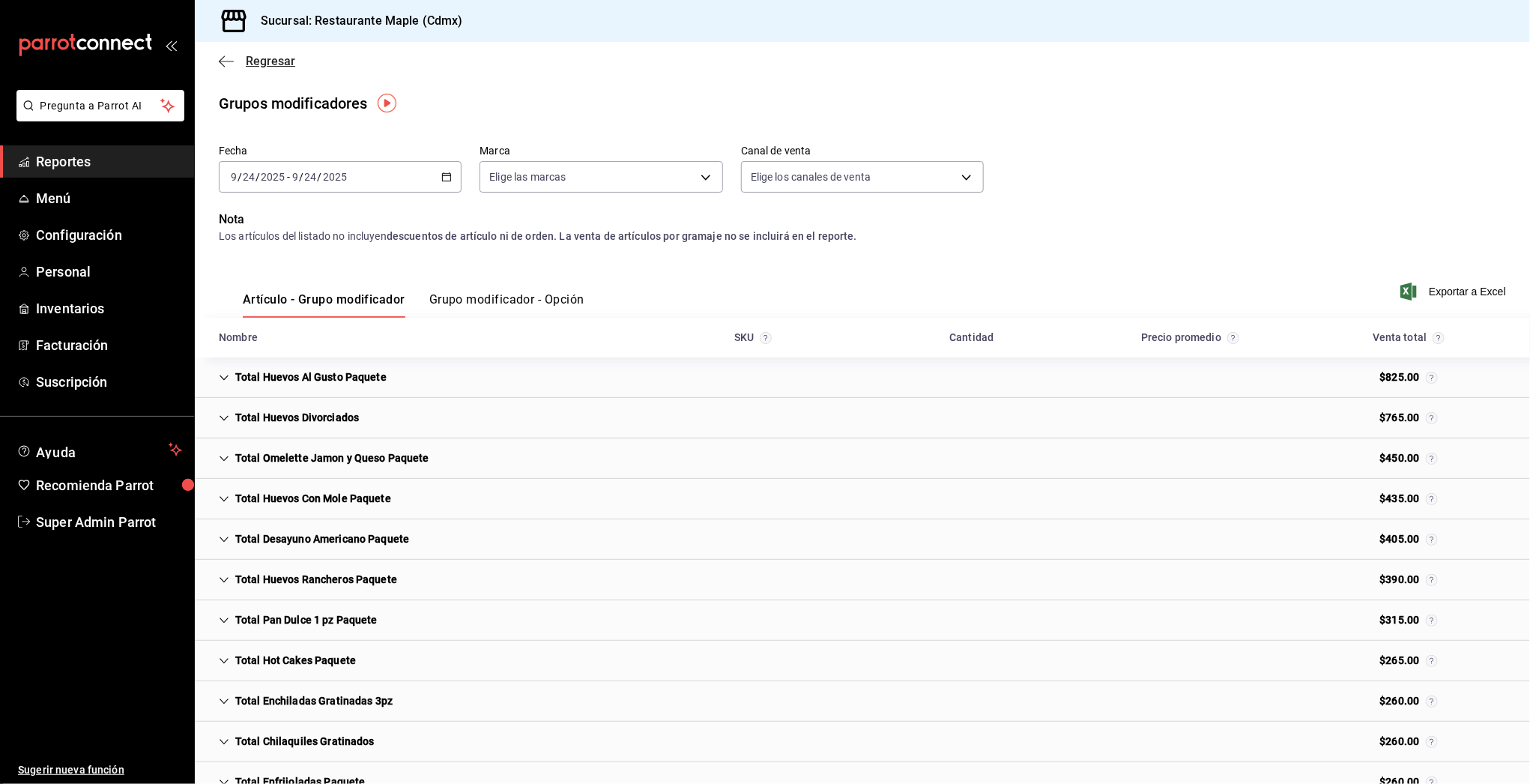
click at [230, 61] on icon "button" at bounding box center [226, 61] width 15 height 1
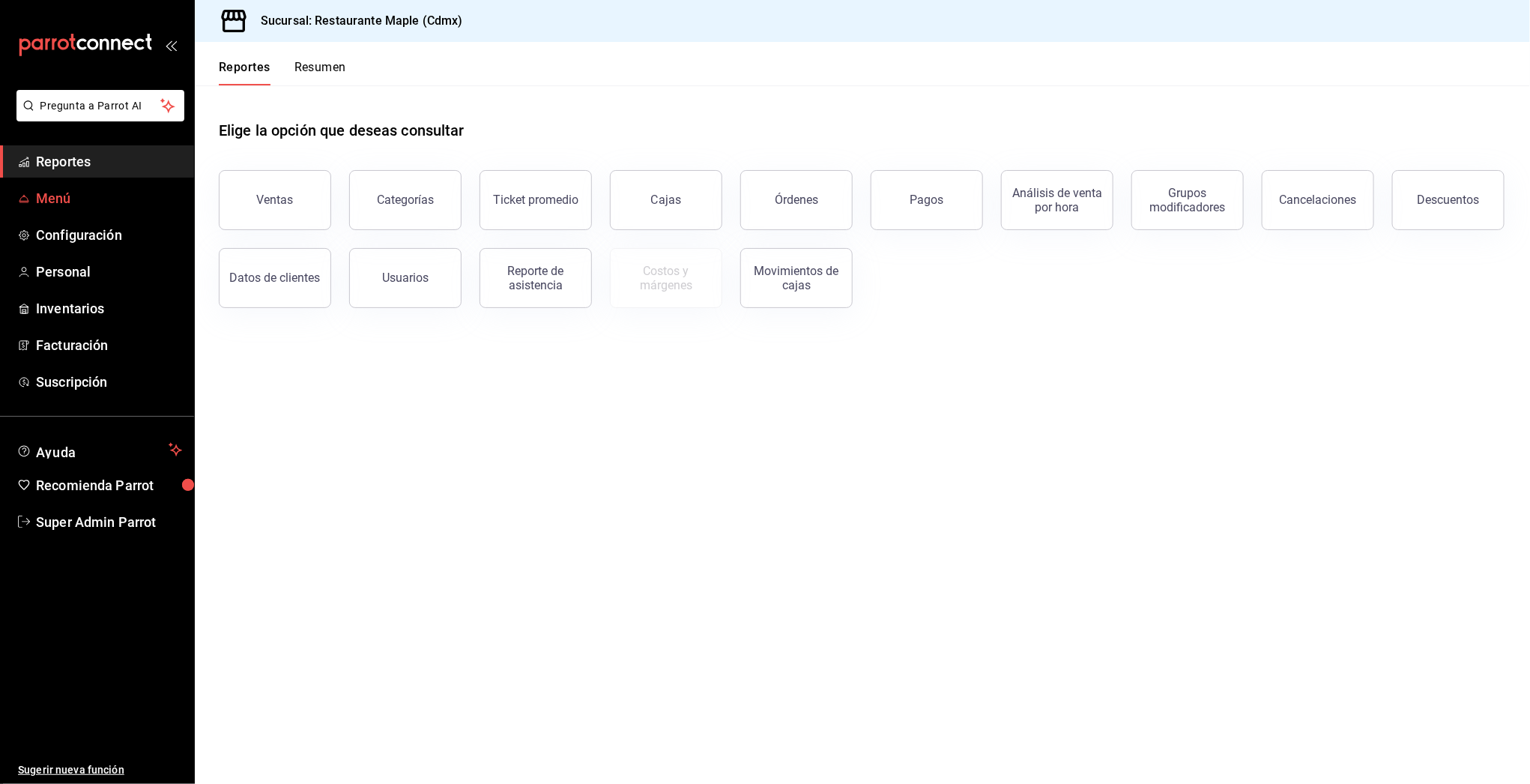
click at [87, 188] on span "Menú" at bounding box center [109, 198] width 146 height 20
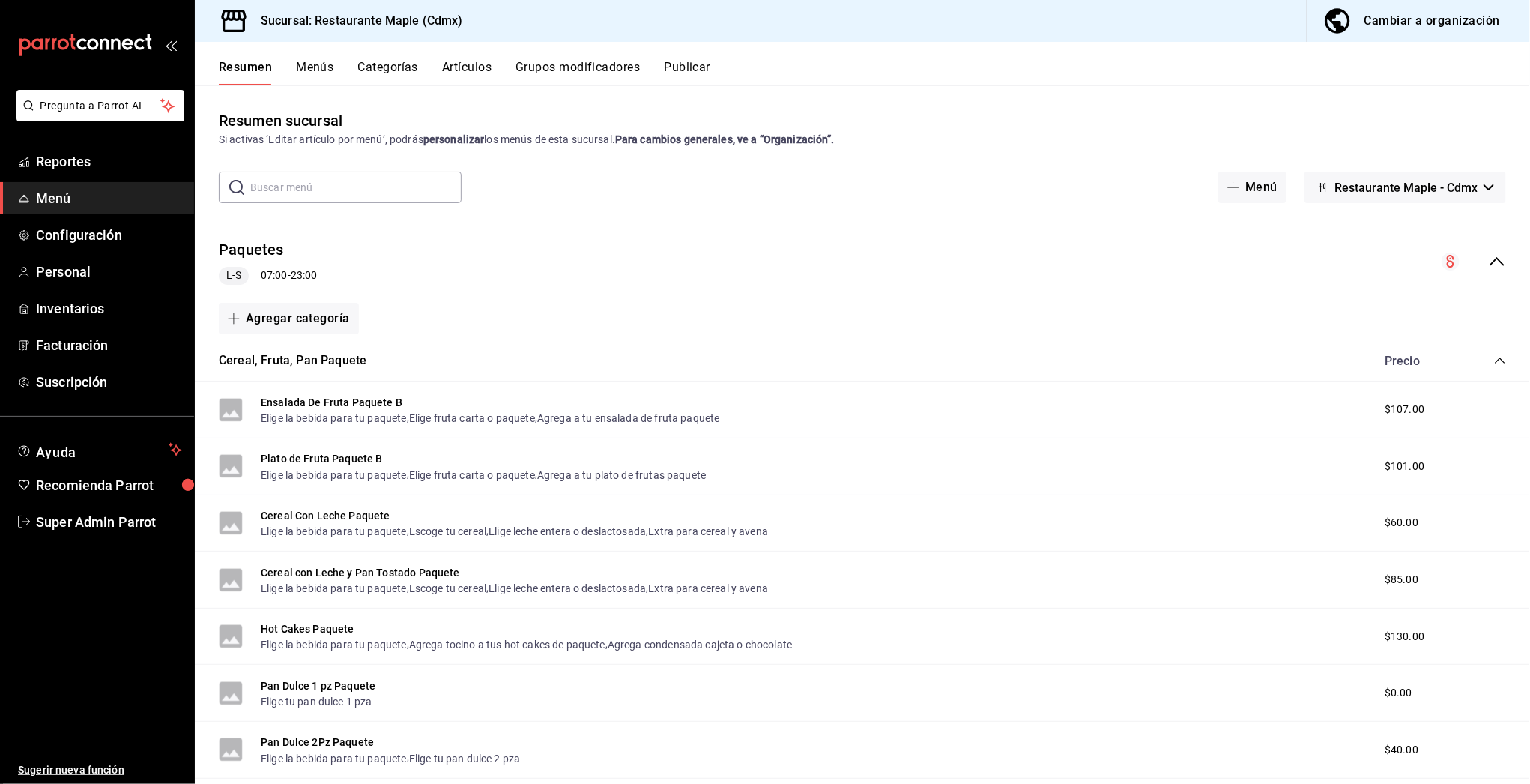
click at [560, 62] on button "Grupos modificadores" at bounding box center [578, 72] width 125 height 25
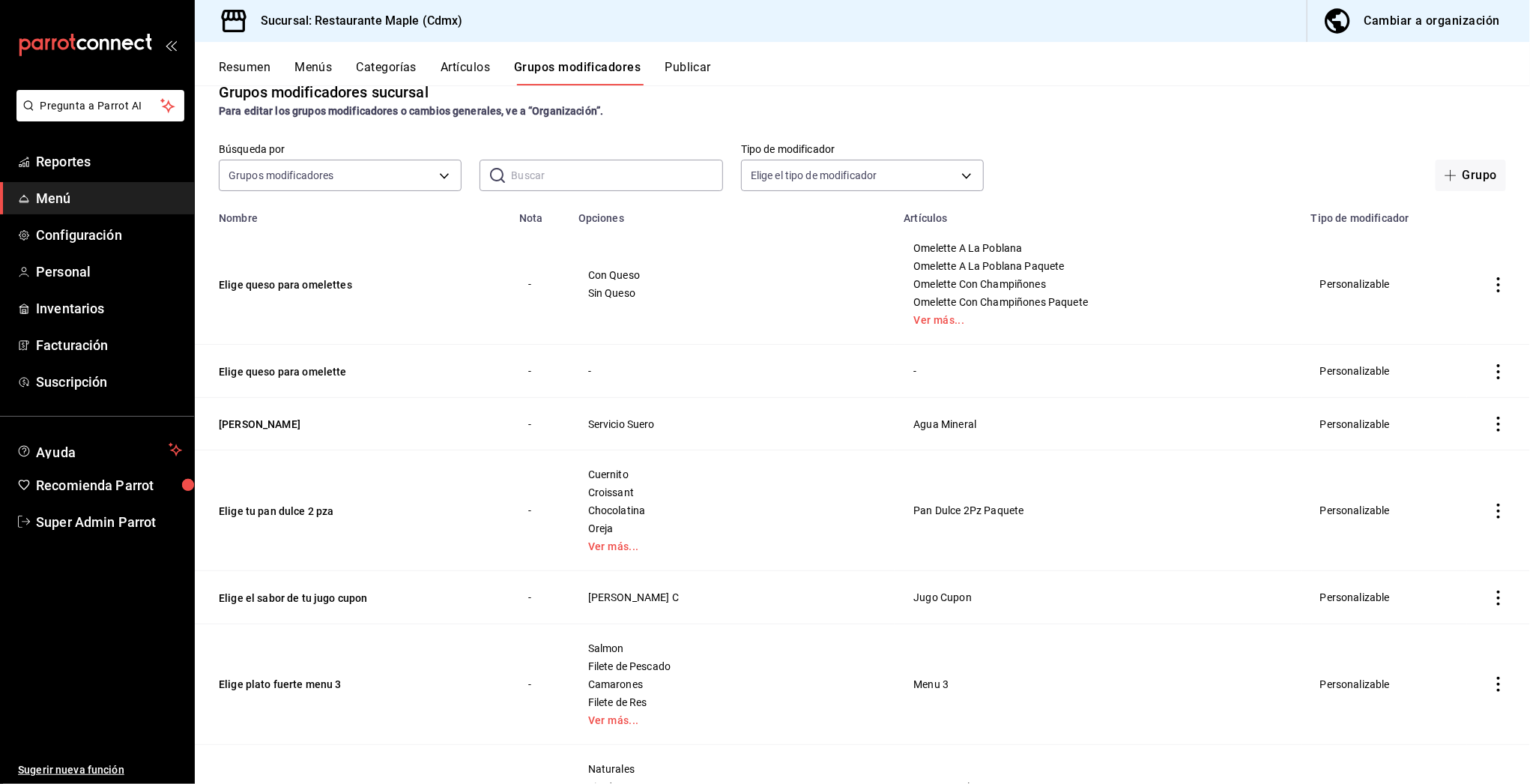
scroll to position [22, 0]
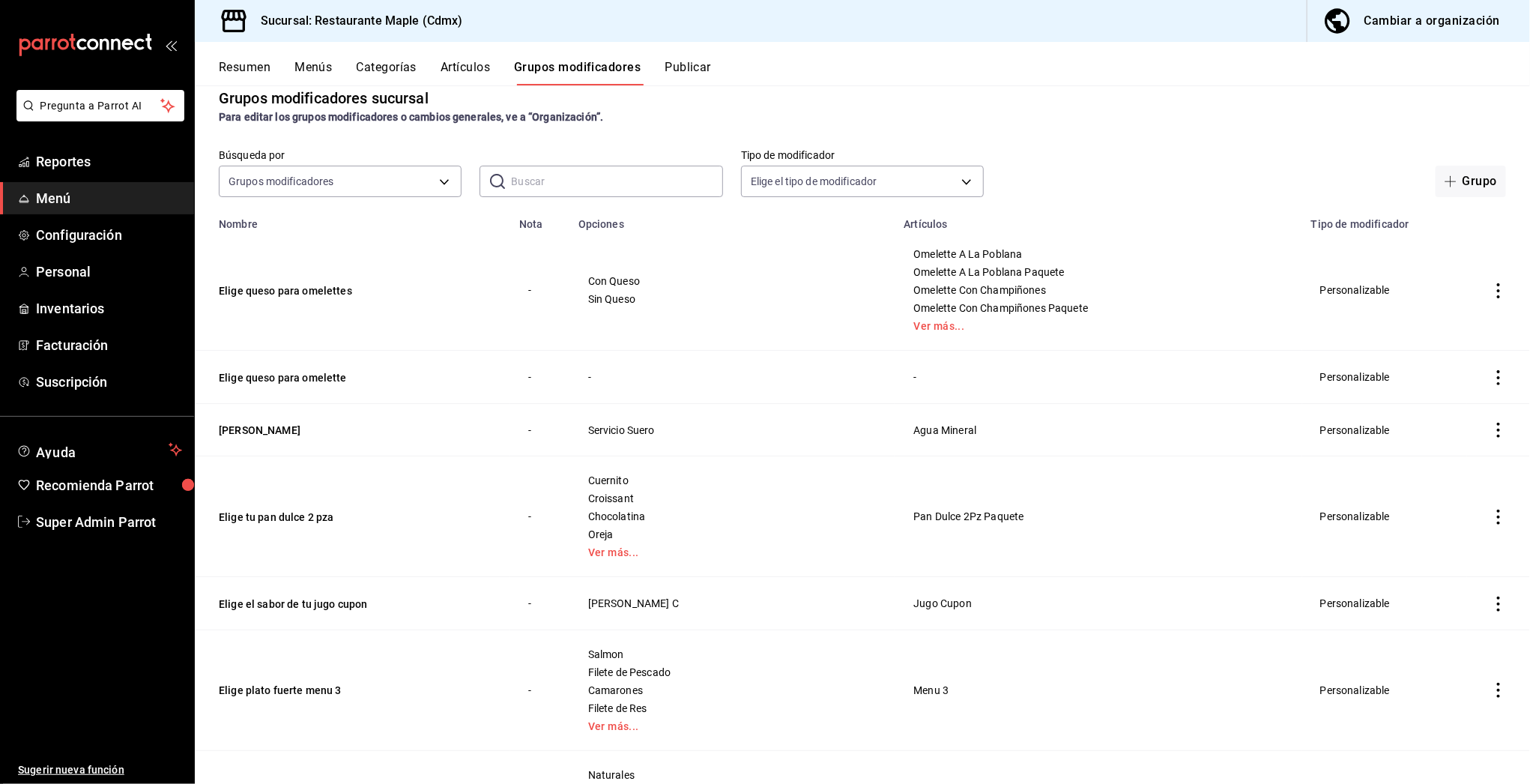
click at [535, 196] on div "​ ​" at bounding box center [601, 182] width 243 height 32
click at [542, 185] on input "text" at bounding box center [616, 182] width 211 height 30
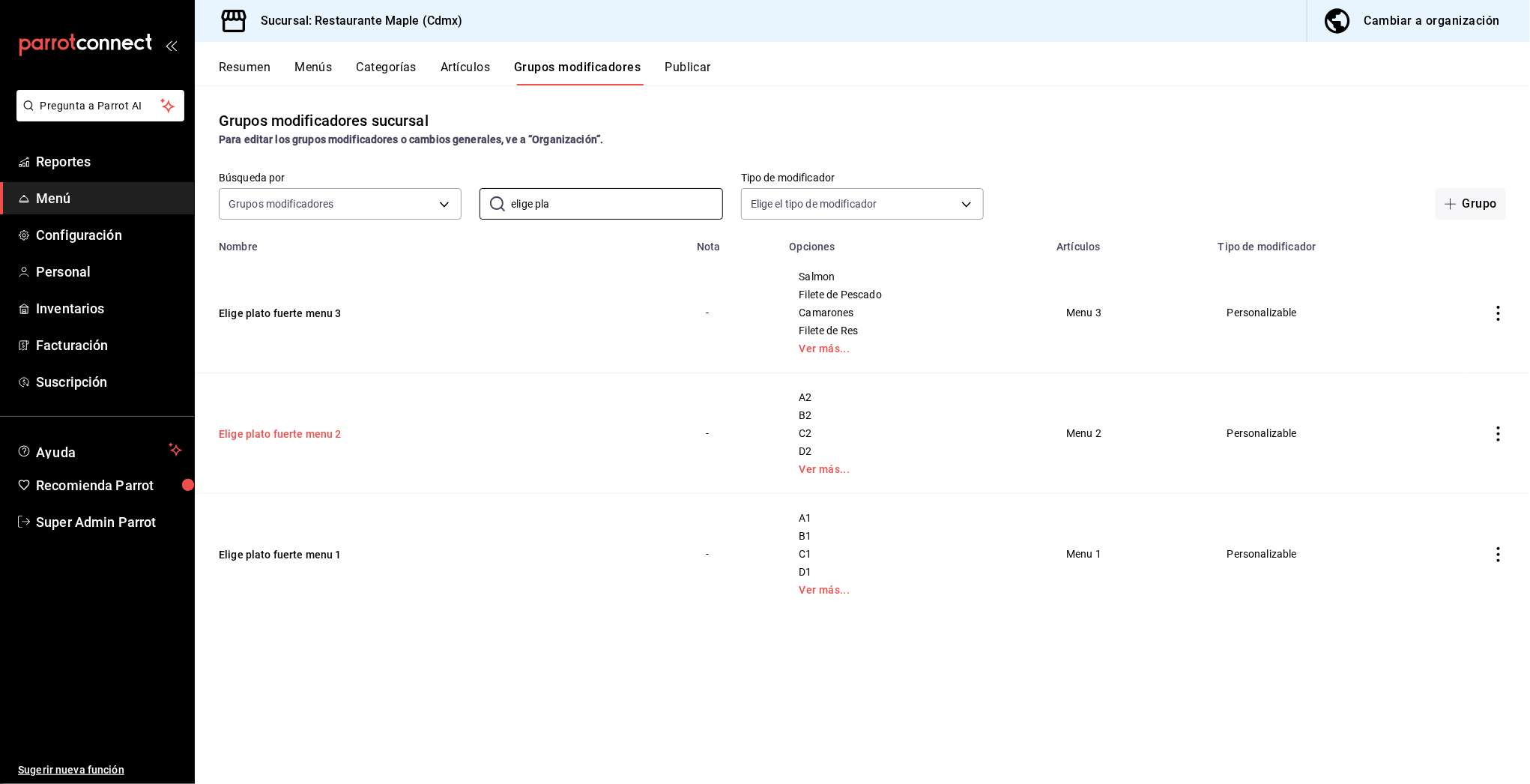
type input "elige pla"
click at [319, 433] on button "Elige plato fuerte menu 2" at bounding box center [308, 434] width 180 height 15
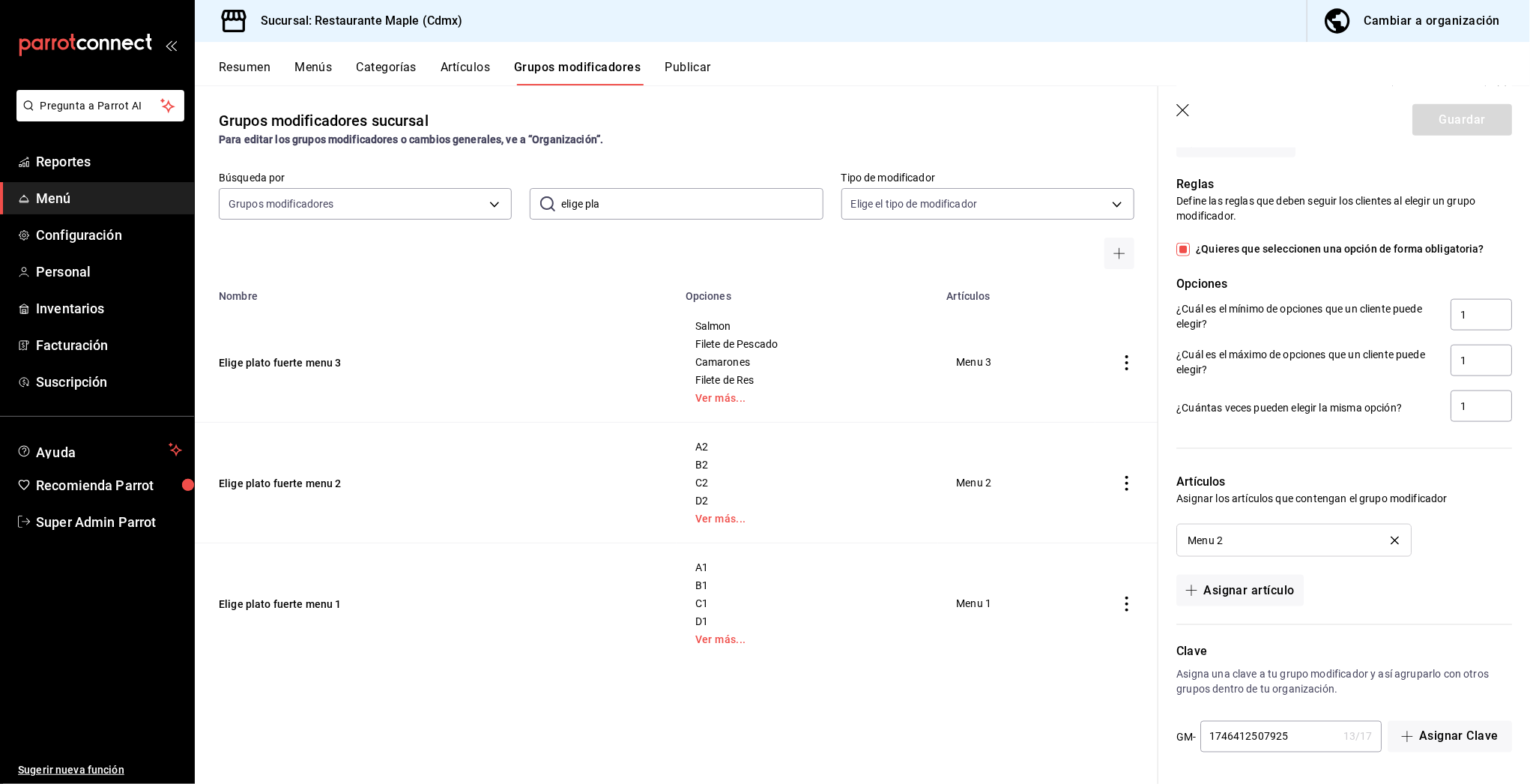
scroll to position [960, 0]
click at [286, 340] on td "Elige plato fuerte menu 3" at bounding box center [436, 362] width 482 height 121
click at [284, 355] on button "Elige plato fuerte menu 3" at bounding box center [308, 362] width 180 height 15
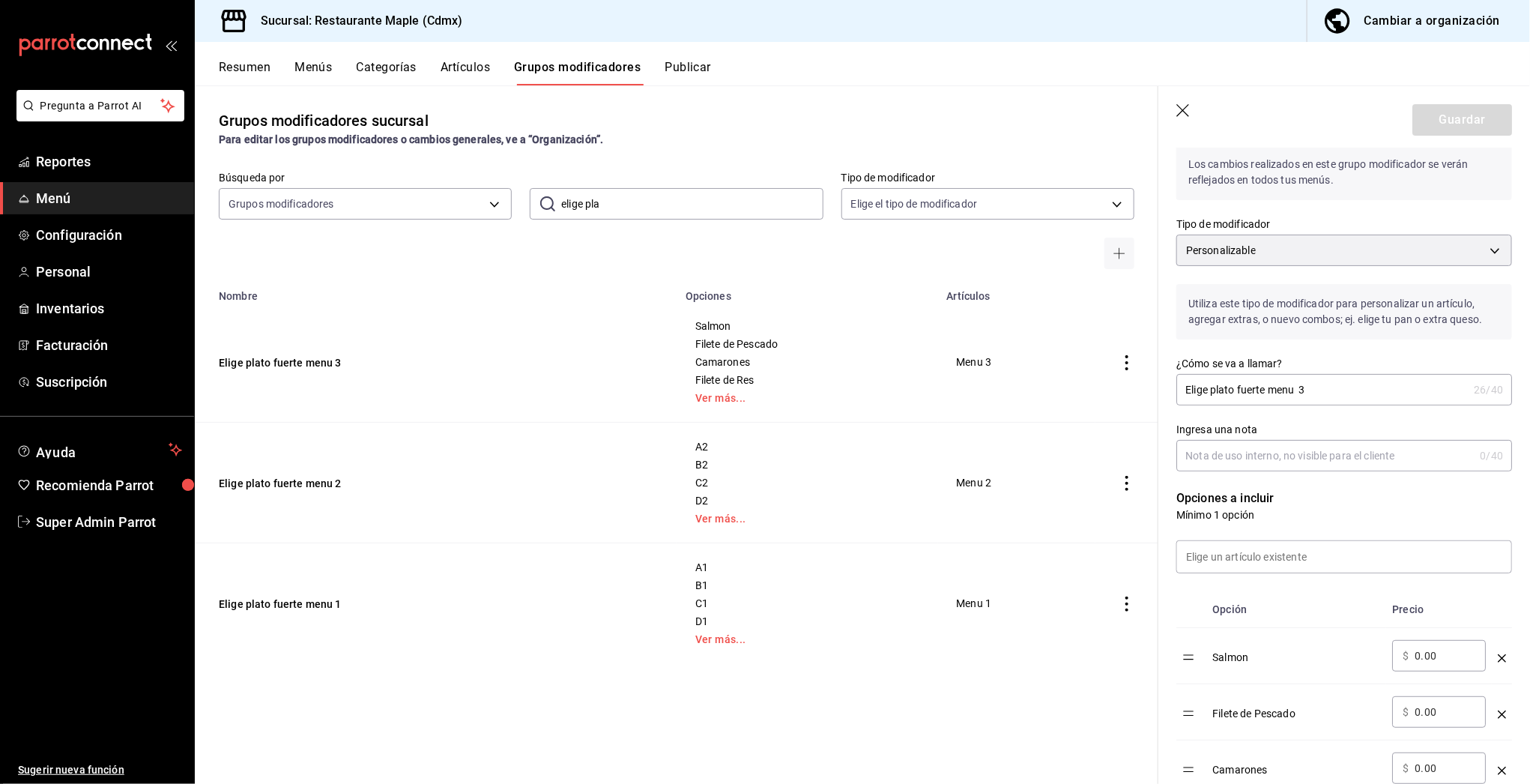
scroll to position [1077, 0]
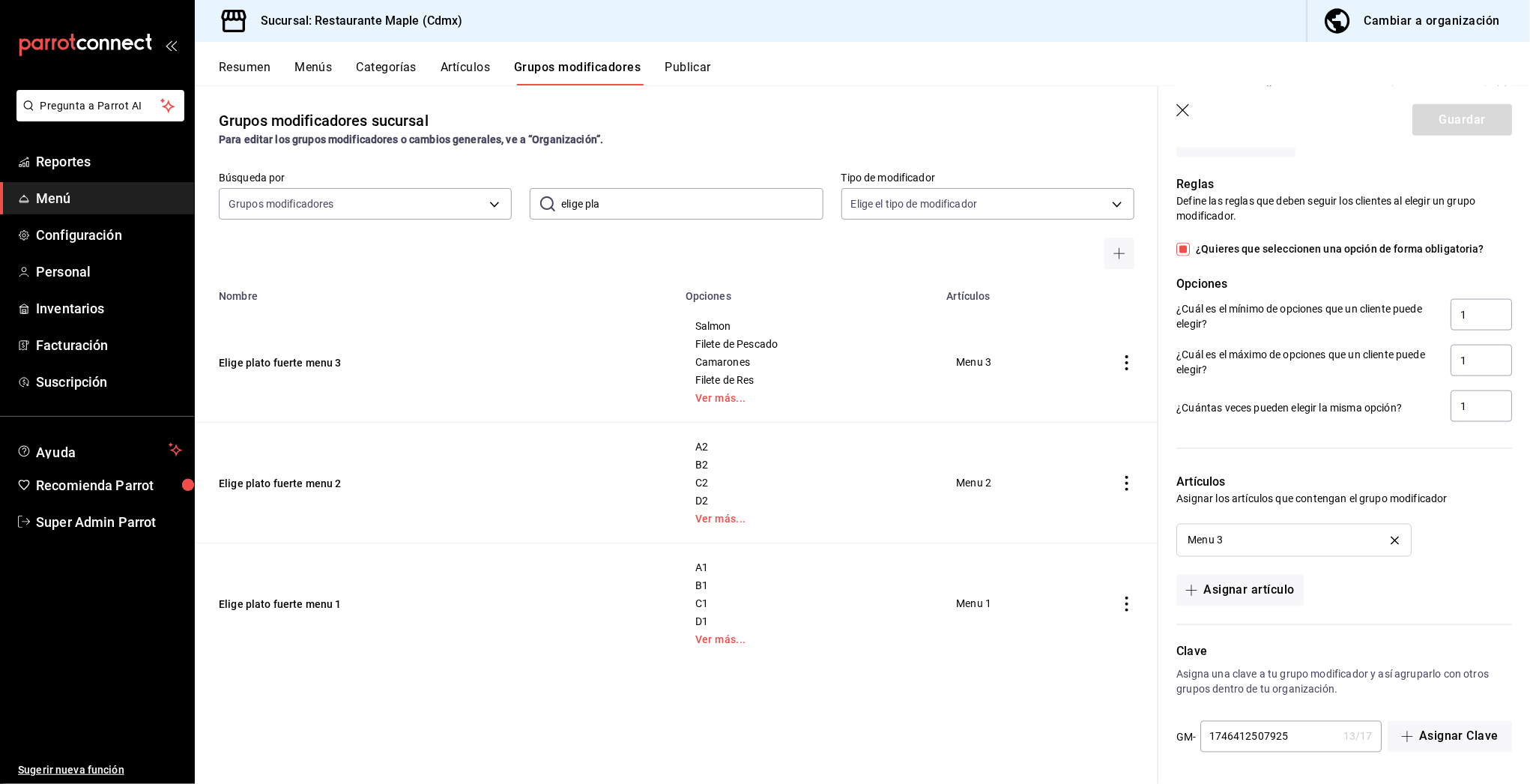
click at [1189, 112] on icon "button" at bounding box center [1185, 112] width 15 height 15
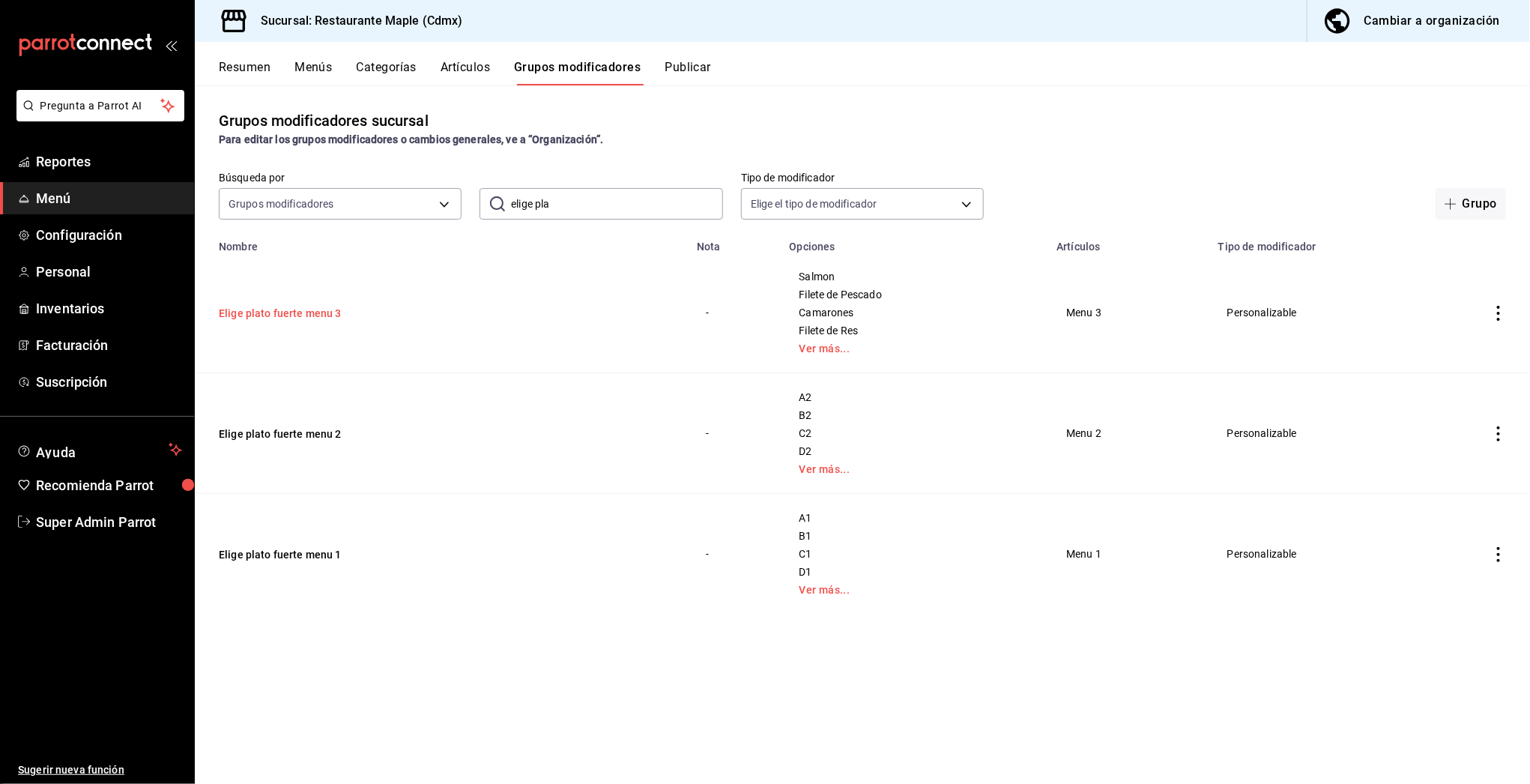
click at [305, 316] on button "Elige plato fuerte menu 3" at bounding box center [308, 313] width 180 height 15
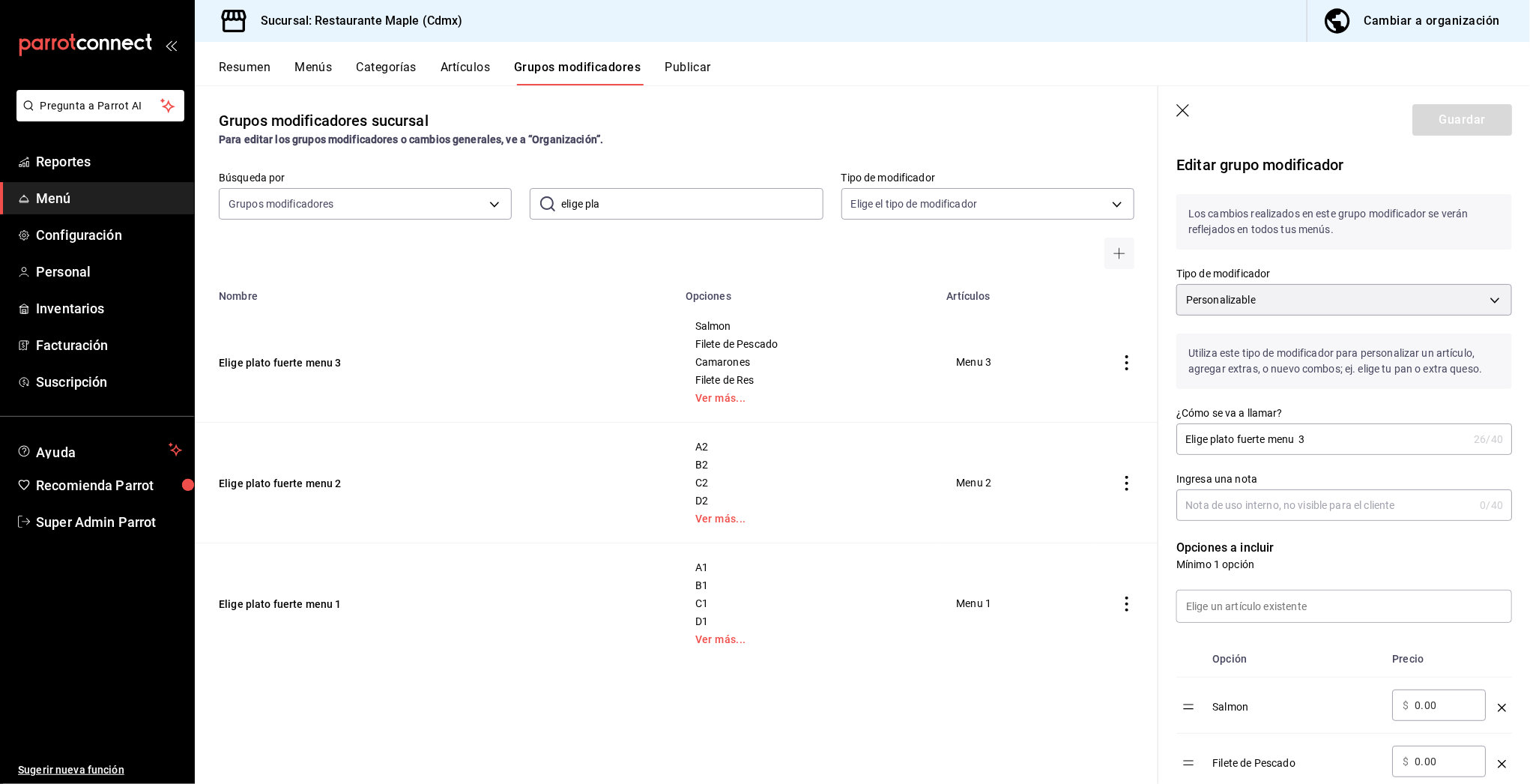
scroll to position [1077, 0]
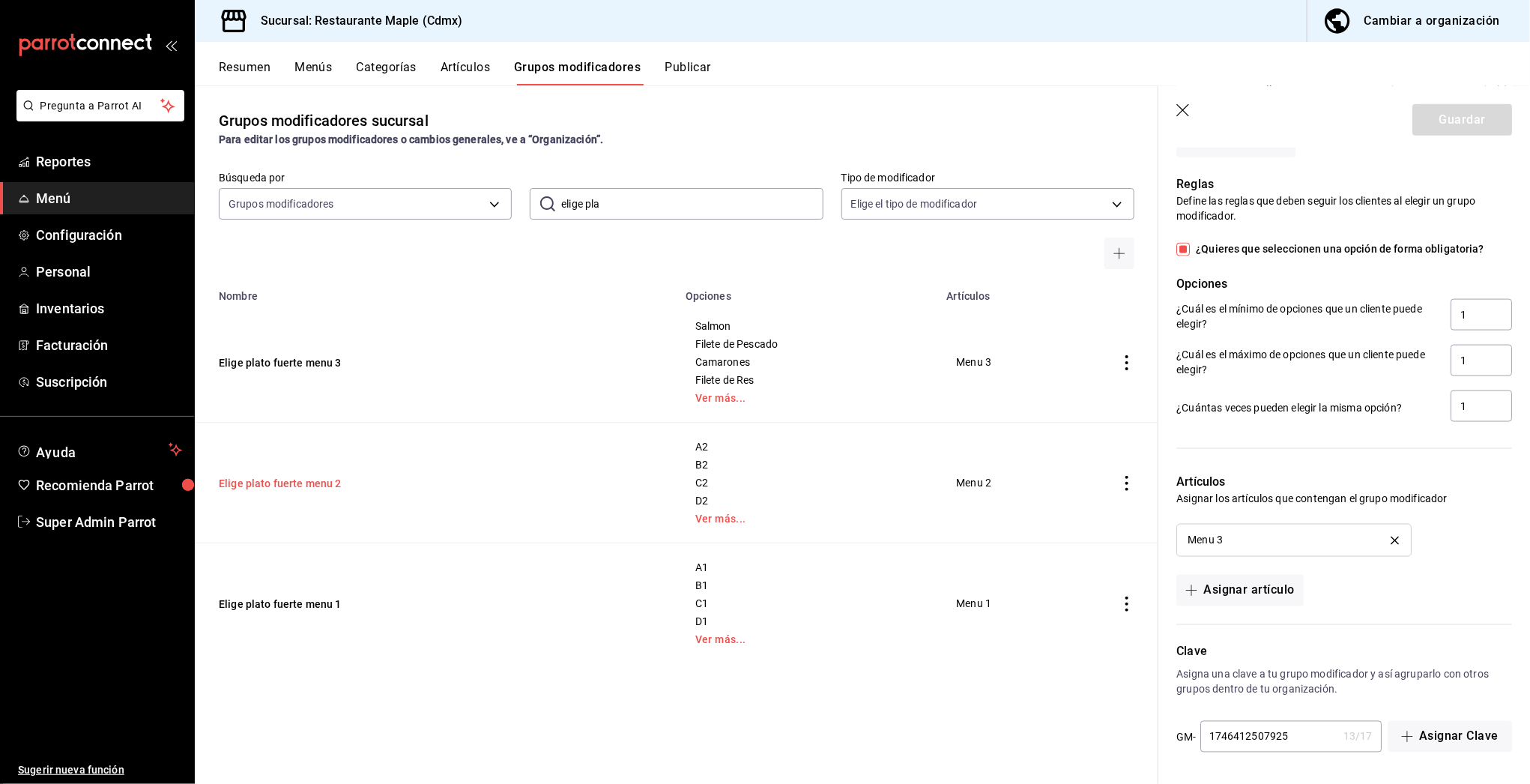
click at [331, 478] on button "Elige plato fuerte menu 2" at bounding box center [308, 483] width 180 height 15
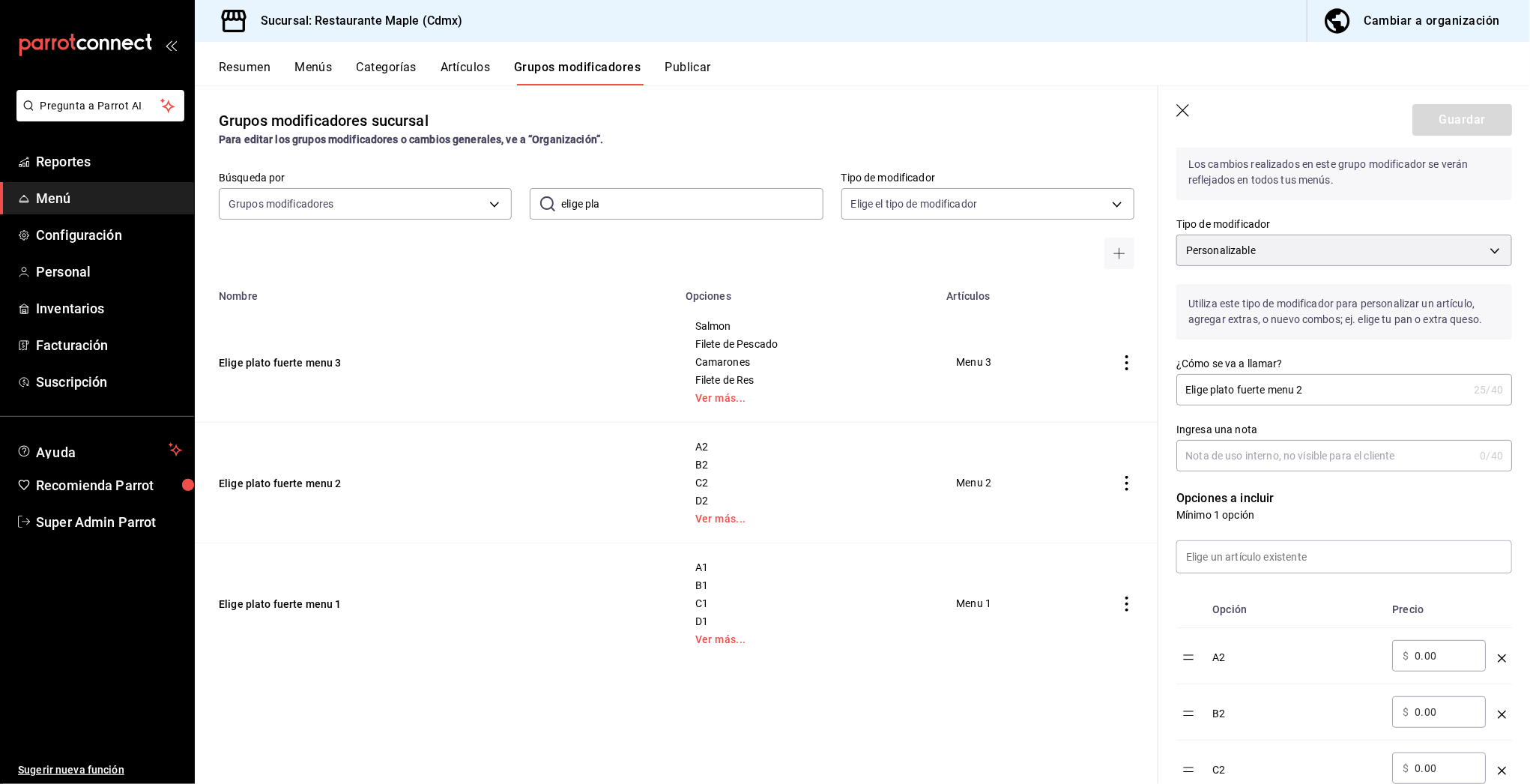
scroll to position [965, 0]
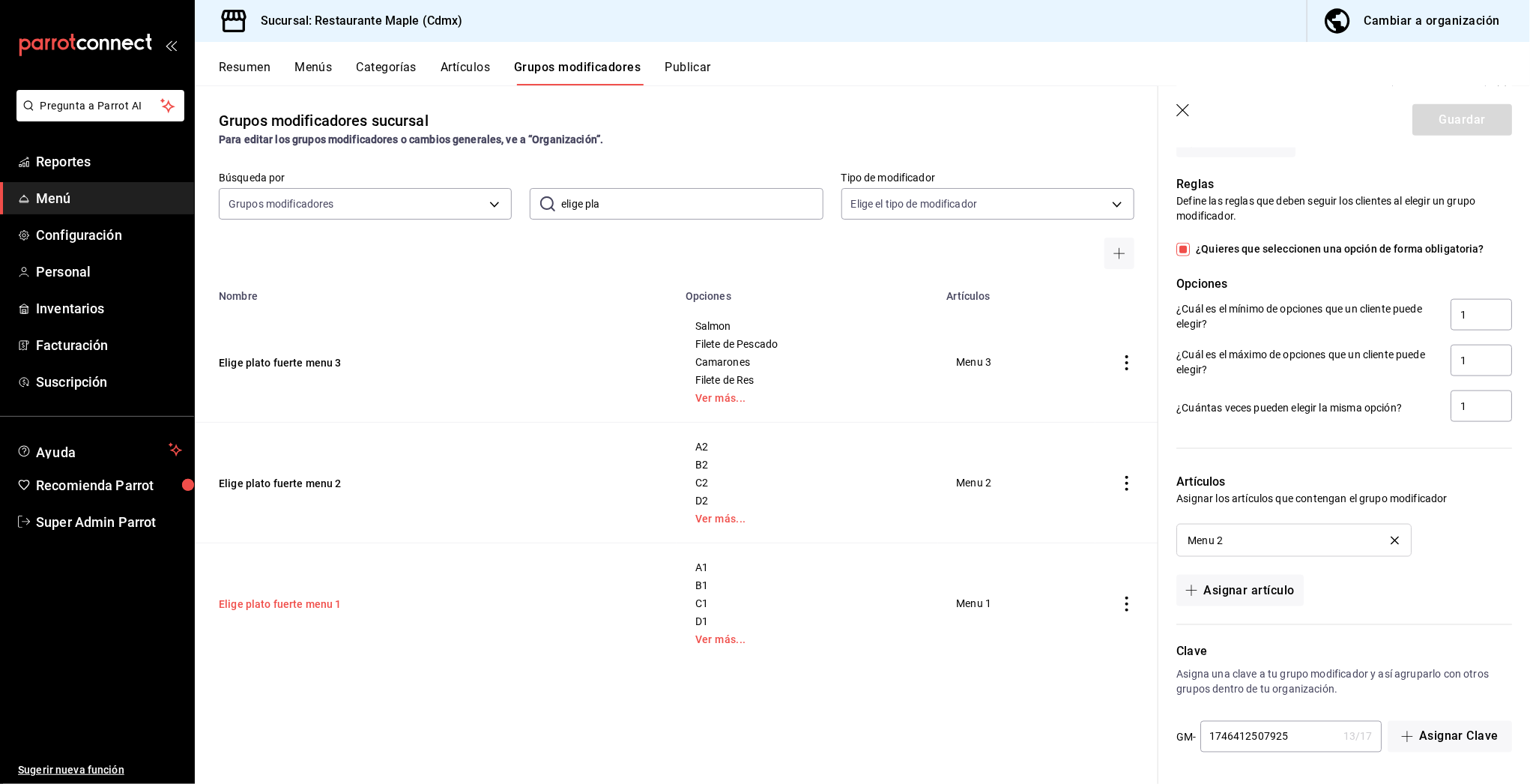
click at [317, 609] on button "Elige plato fuerte menu 1" at bounding box center [308, 604] width 180 height 15
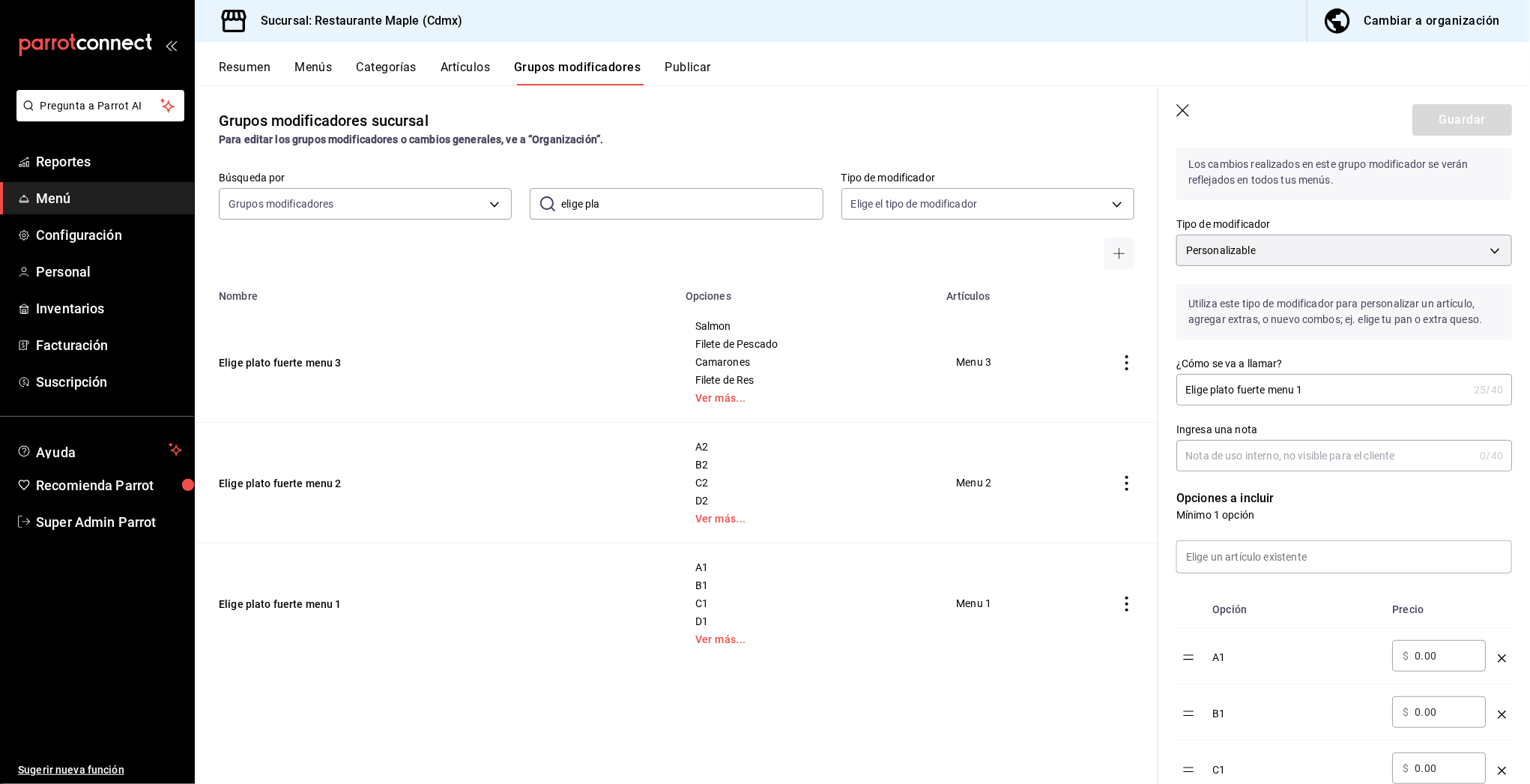
scroll to position [965, 0]
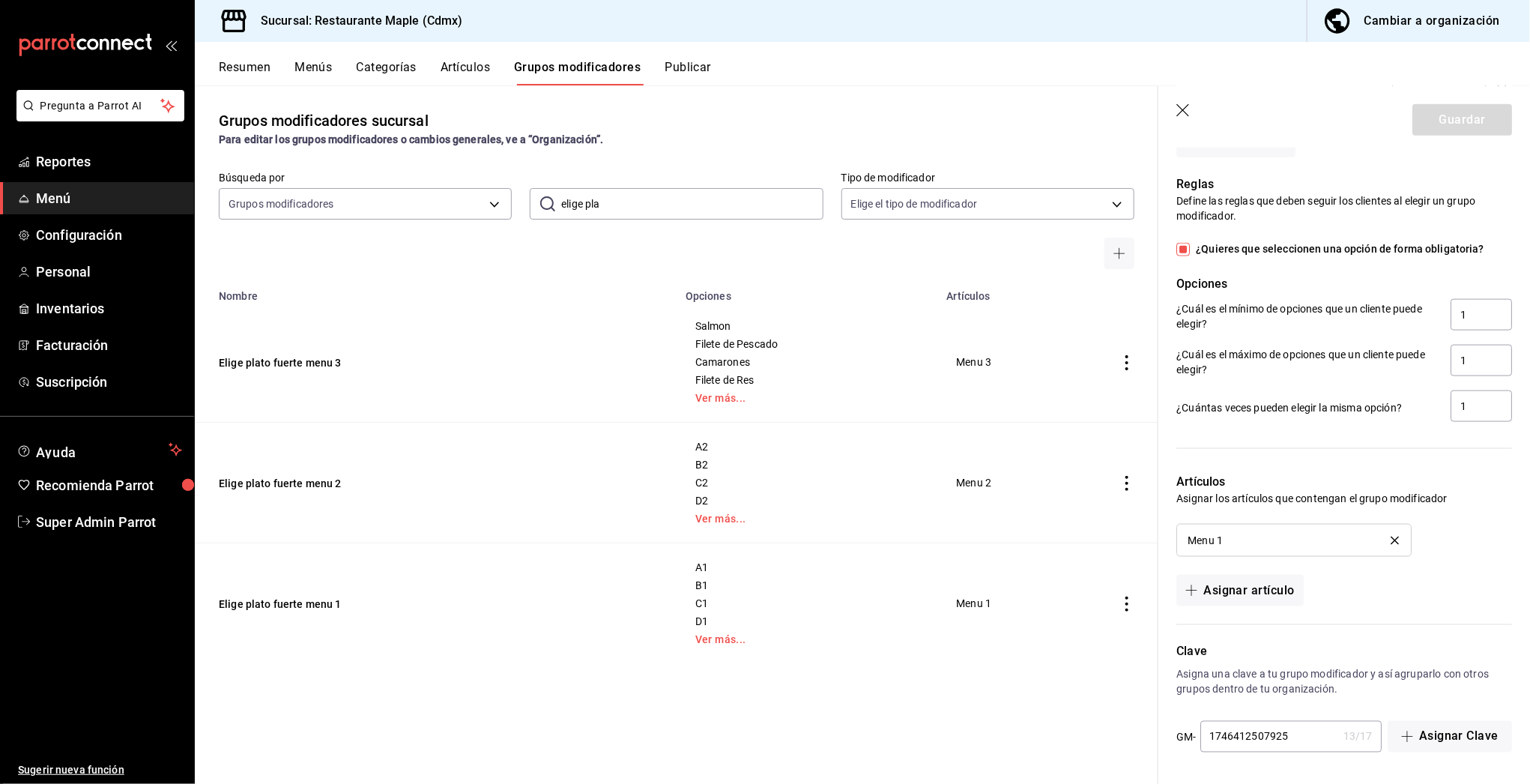
click at [467, 688] on div "Grupos modificadores sucursal Para editar los grupos modificadores o cambios ge…" at bounding box center [676, 434] width 964 height 697
click at [1185, 111] on icon "button" at bounding box center [1184, 111] width 13 height 13
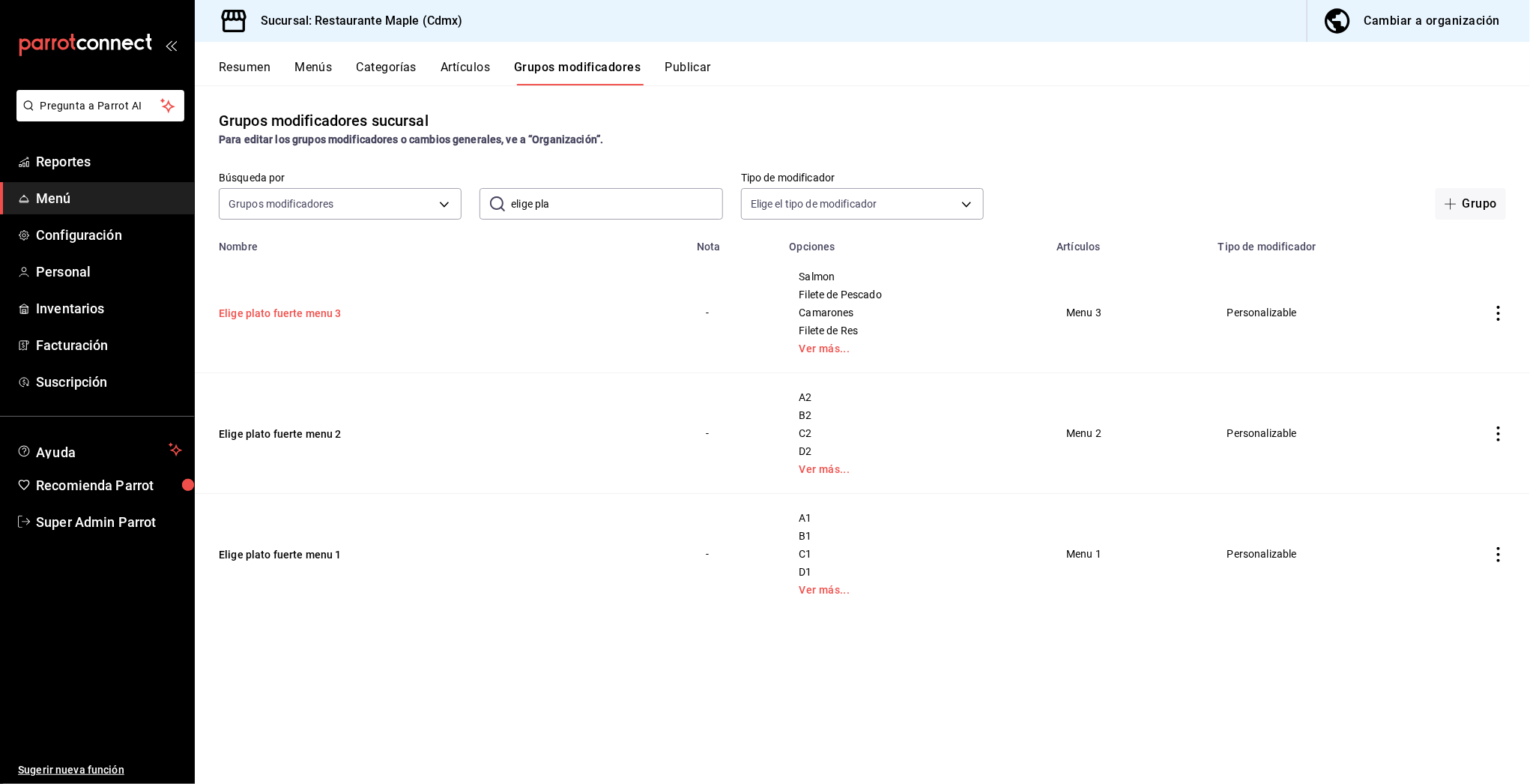
click at [293, 306] on button "Elige plato fuerte menu 3" at bounding box center [308, 313] width 180 height 15
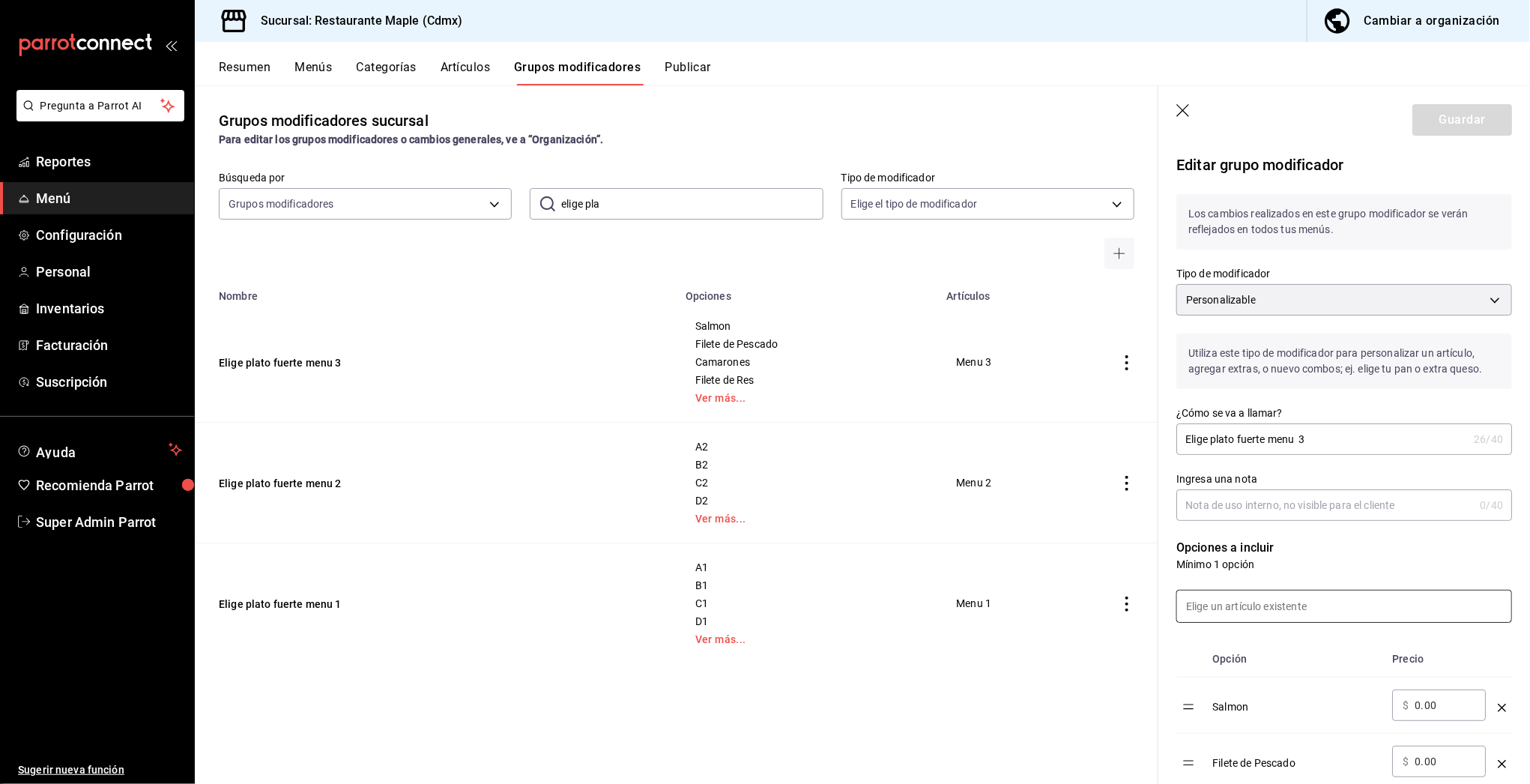
scroll to position [1077, 0]
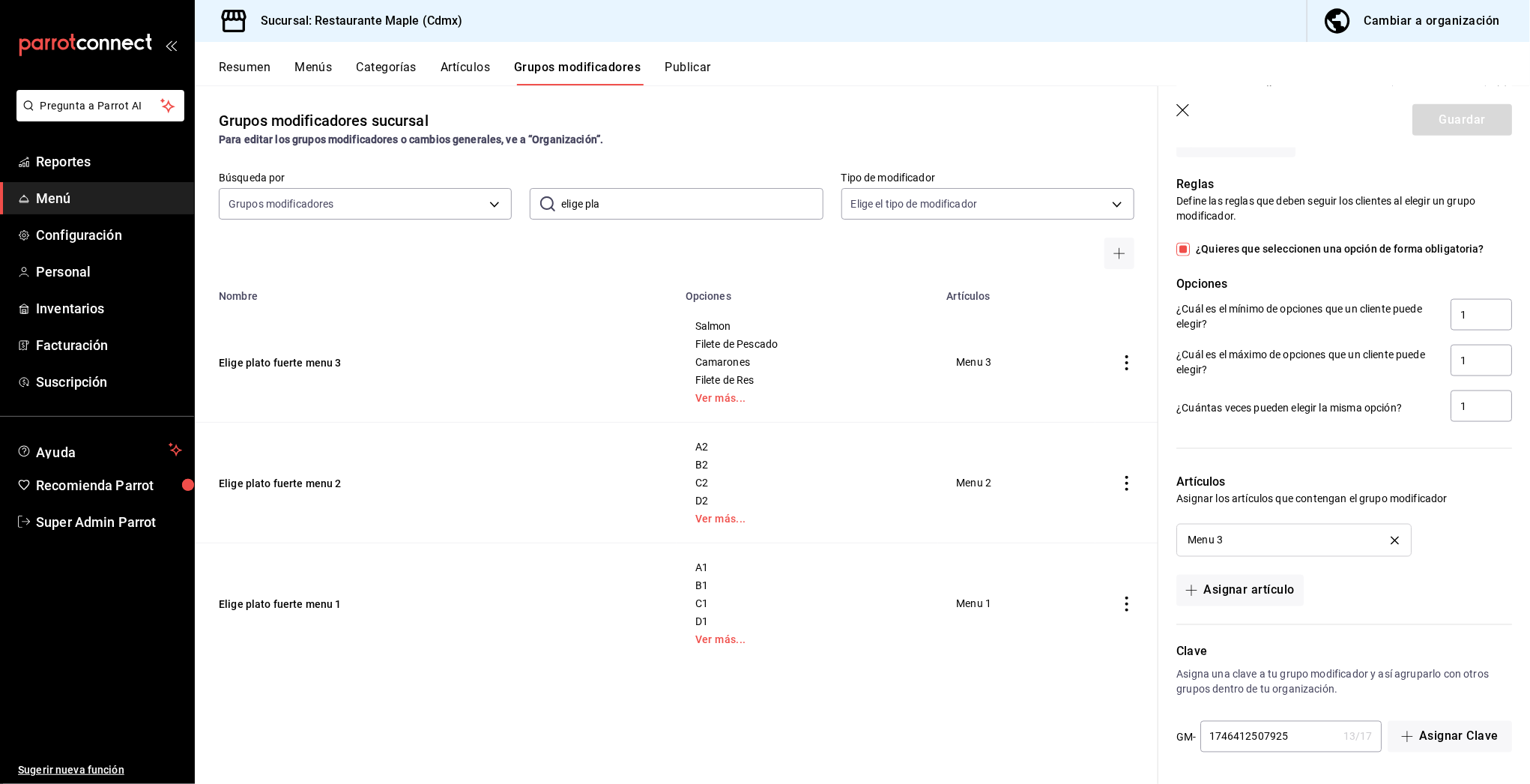
click at [1307, 738] on input "1746412507925" at bounding box center [1268, 737] width 137 height 30
click at [1187, 116] on icon "button" at bounding box center [1185, 112] width 15 height 15
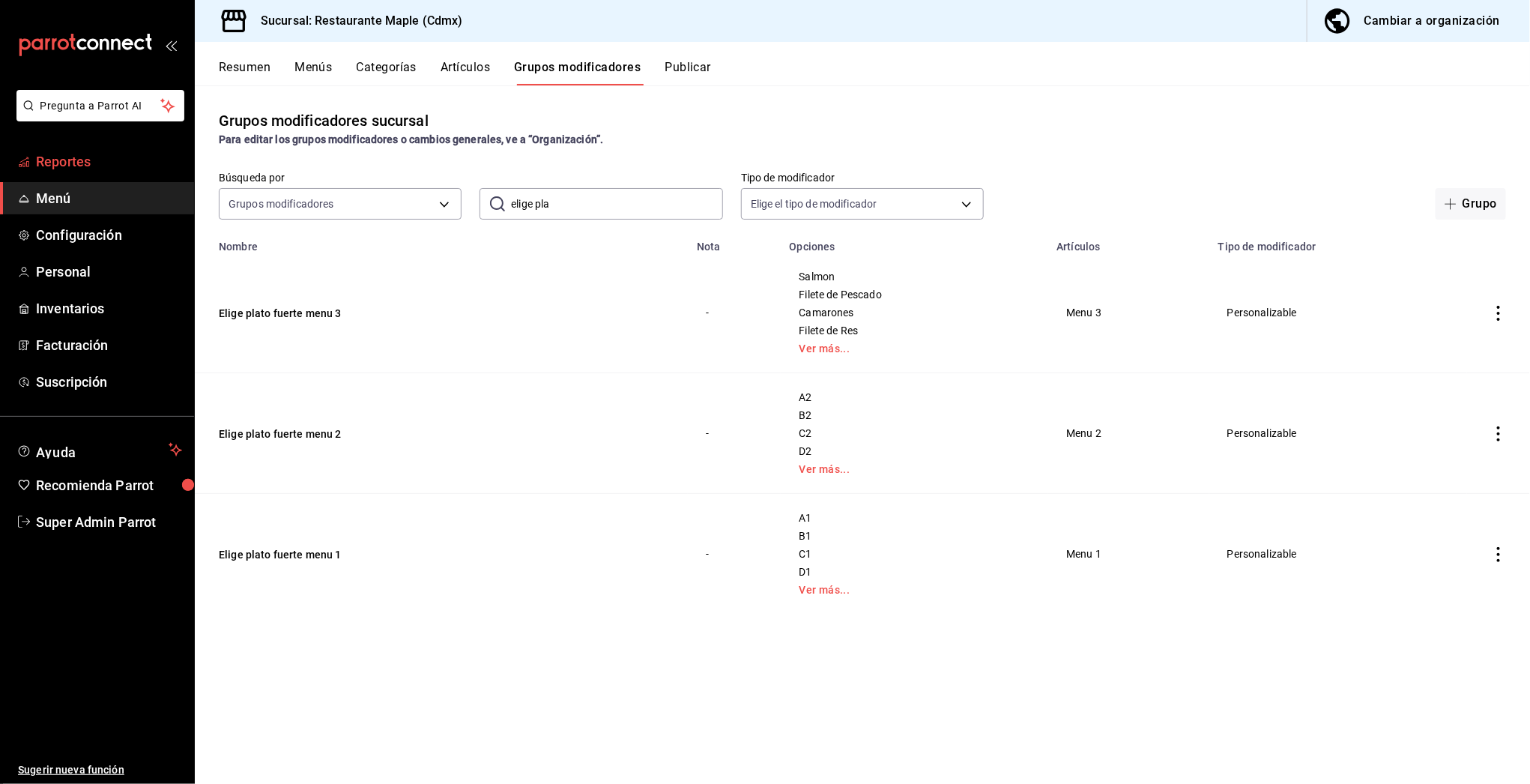
click at [64, 162] on span "Reportes" at bounding box center [109, 162] width 146 height 20
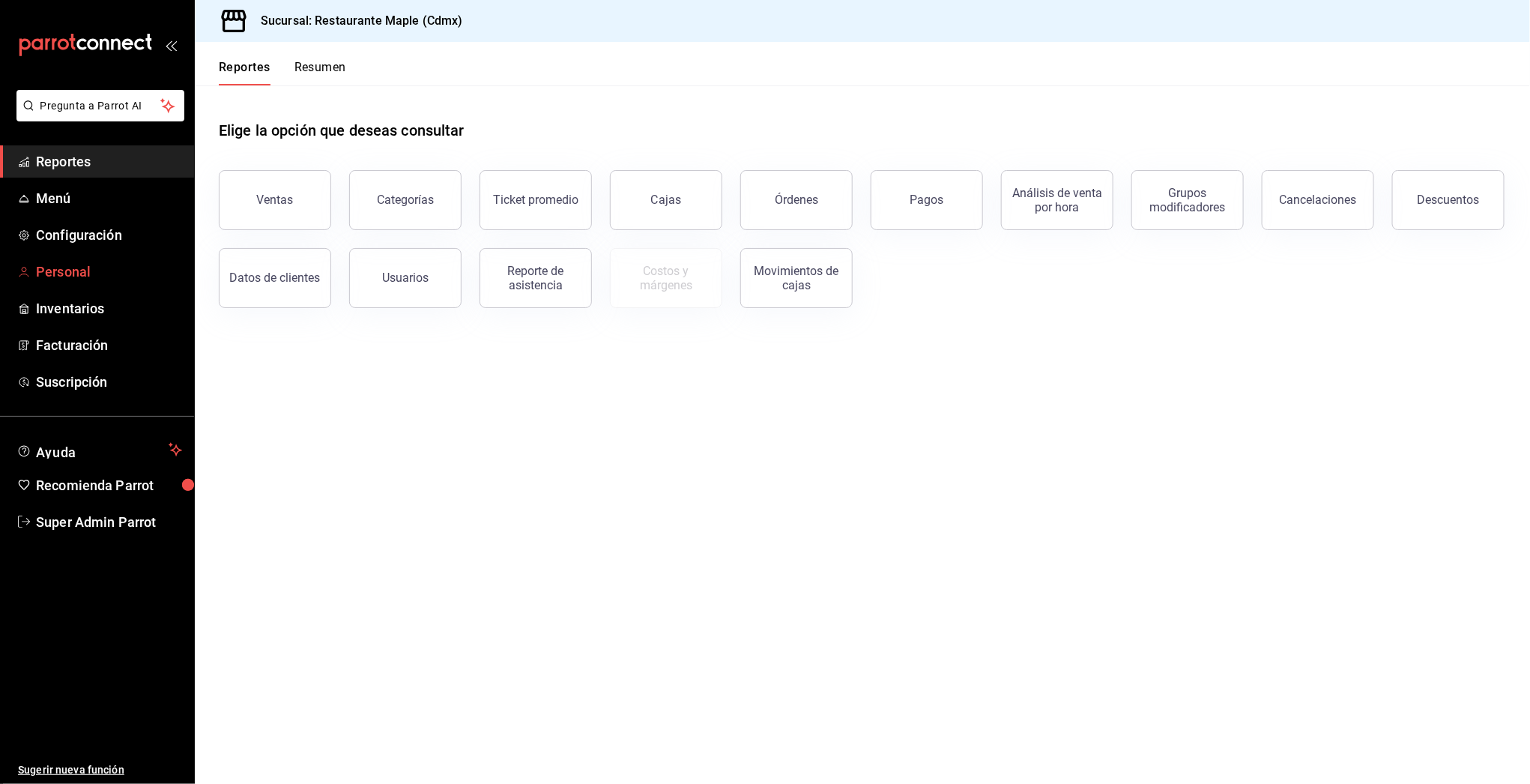
click at [43, 281] on span "Personal" at bounding box center [109, 272] width 146 height 20
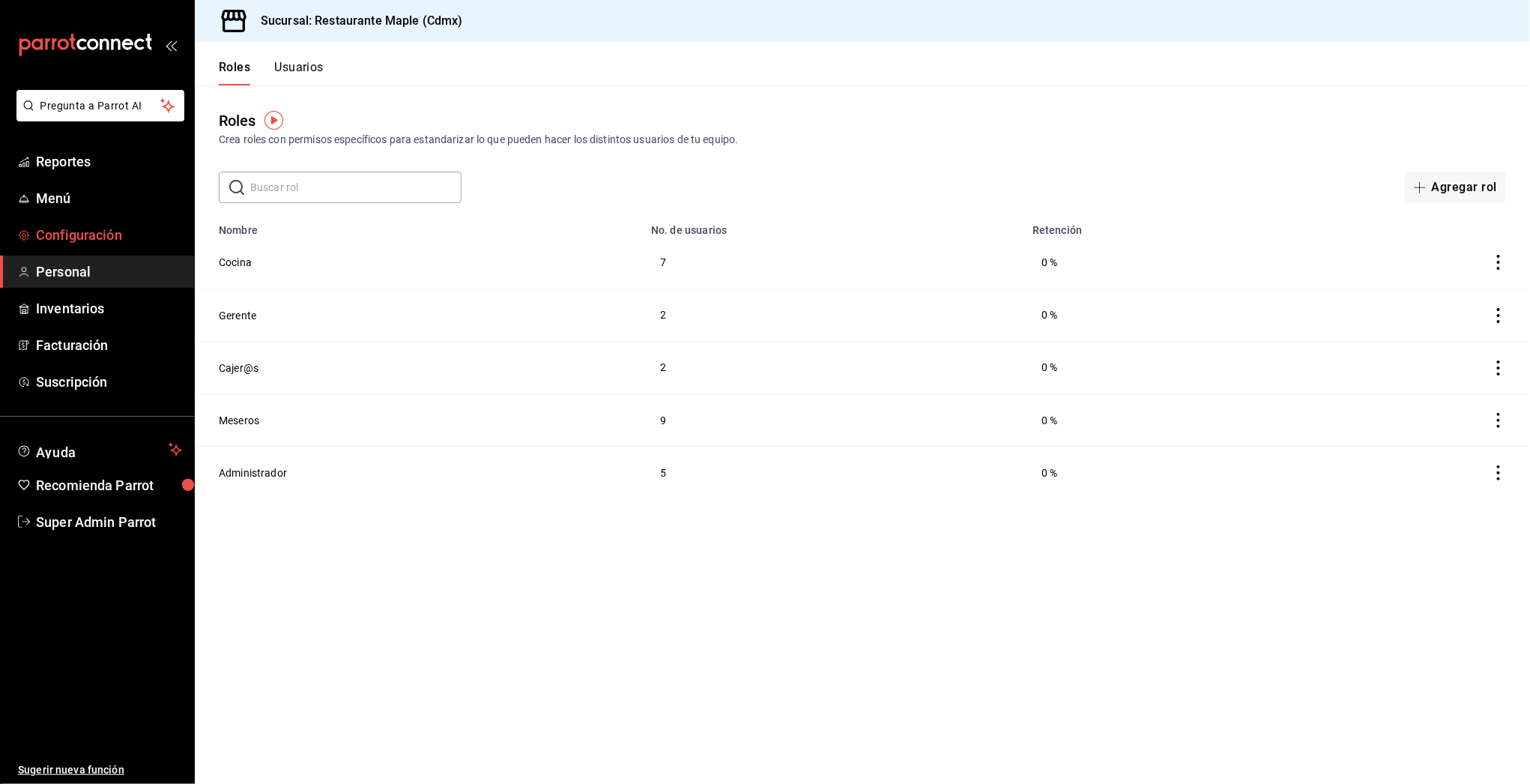
click at [45, 227] on span "Configuración" at bounding box center [109, 235] width 146 height 20
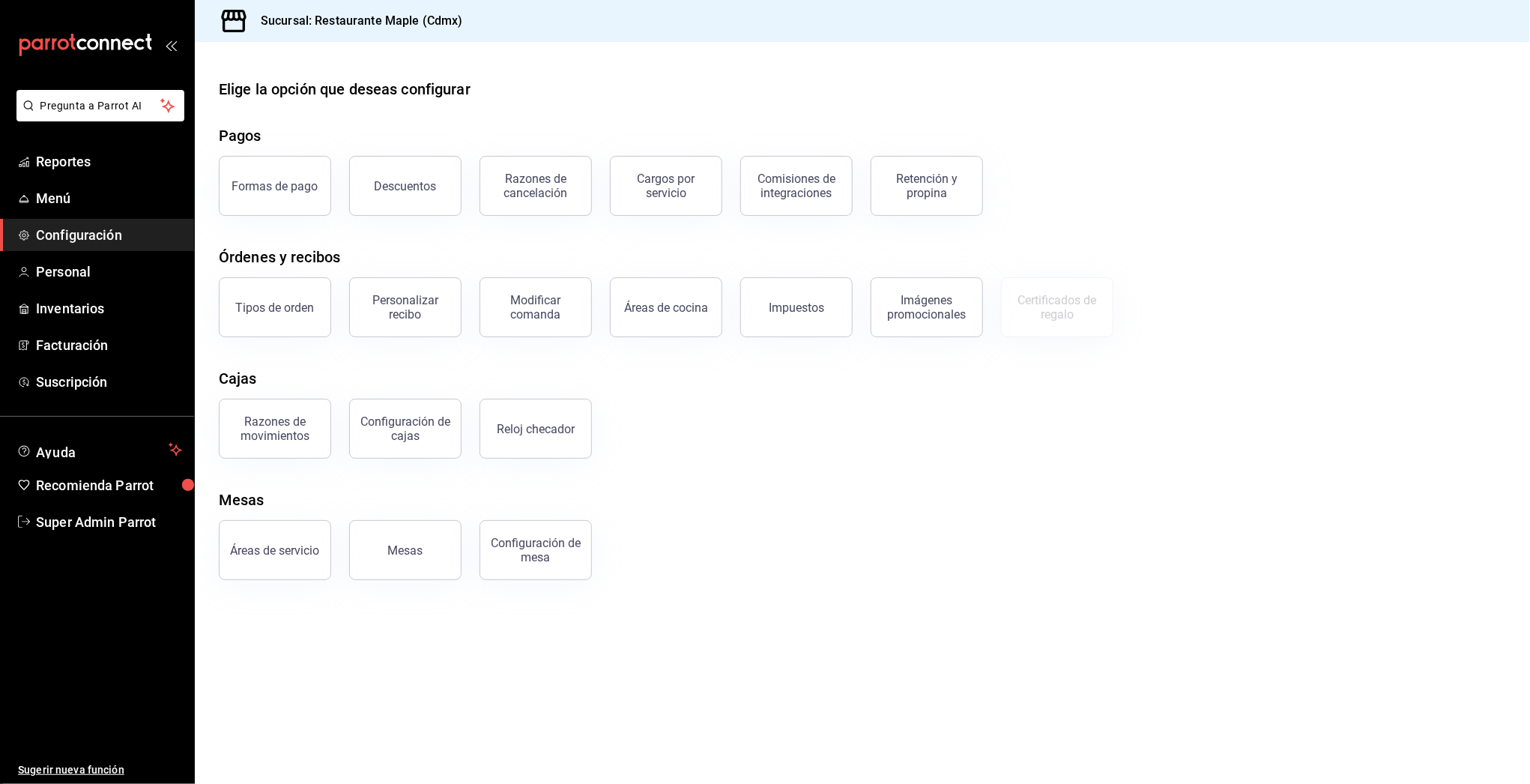
click at [48, 232] on span "Configuración" at bounding box center [109, 235] width 146 height 20
click at [63, 267] on span "Personal" at bounding box center [109, 272] width 146 height 20
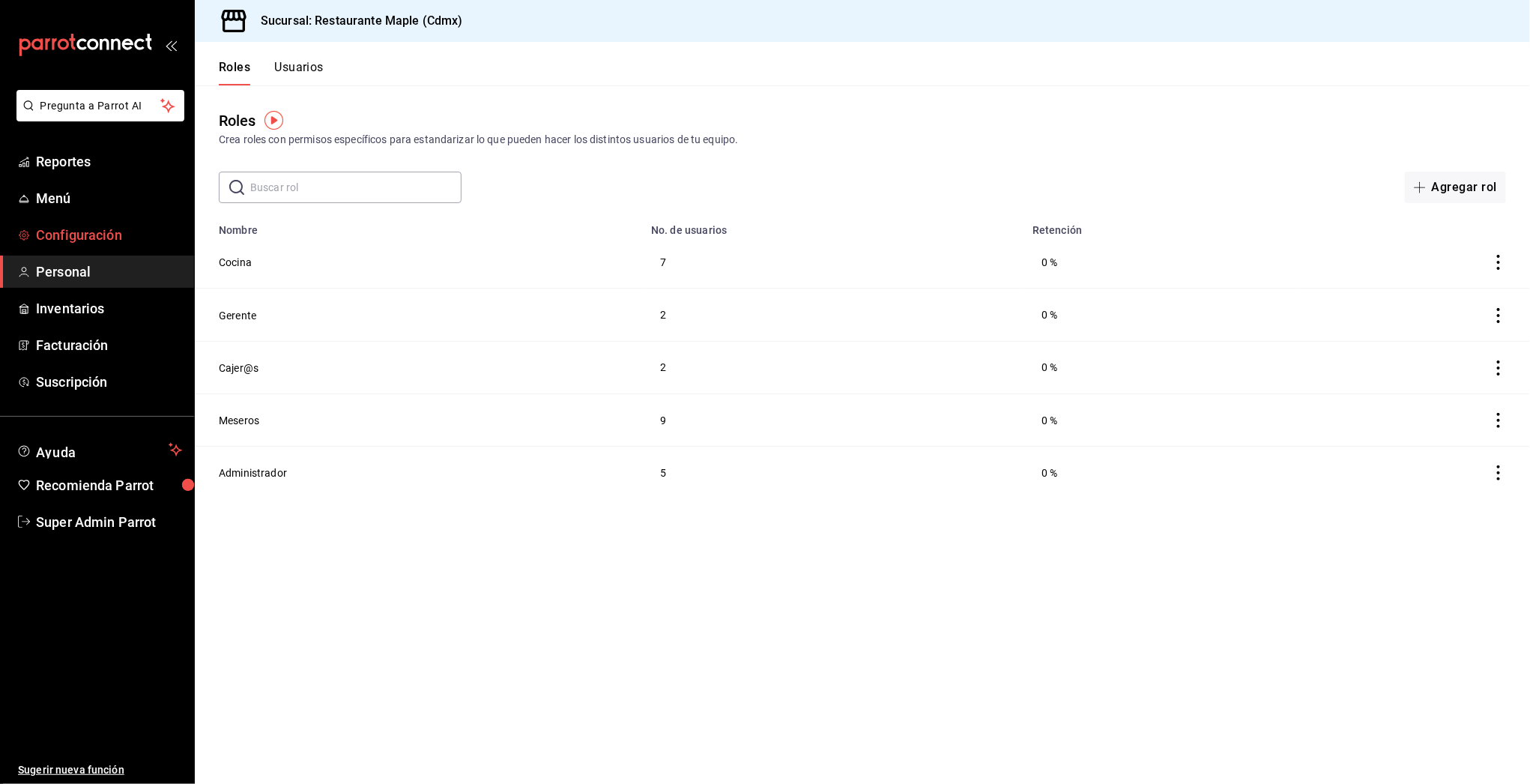
click at [96, 225] on span "Configuración" at bounding box center [109, 235] width 146 height 20
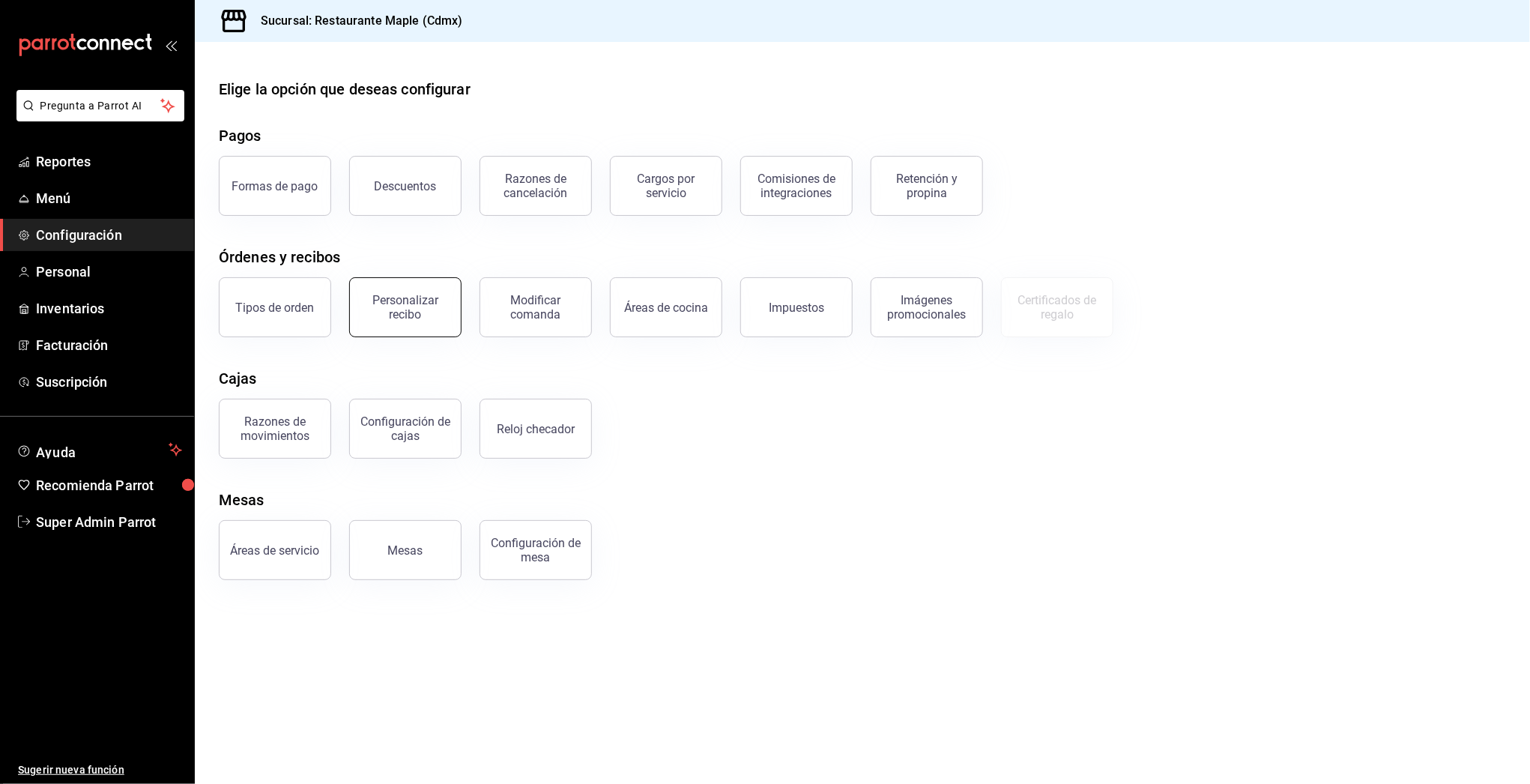
click at [428, 329] on button "Personalizar recibo" at bounding box center [405, 307] width 113 height 60
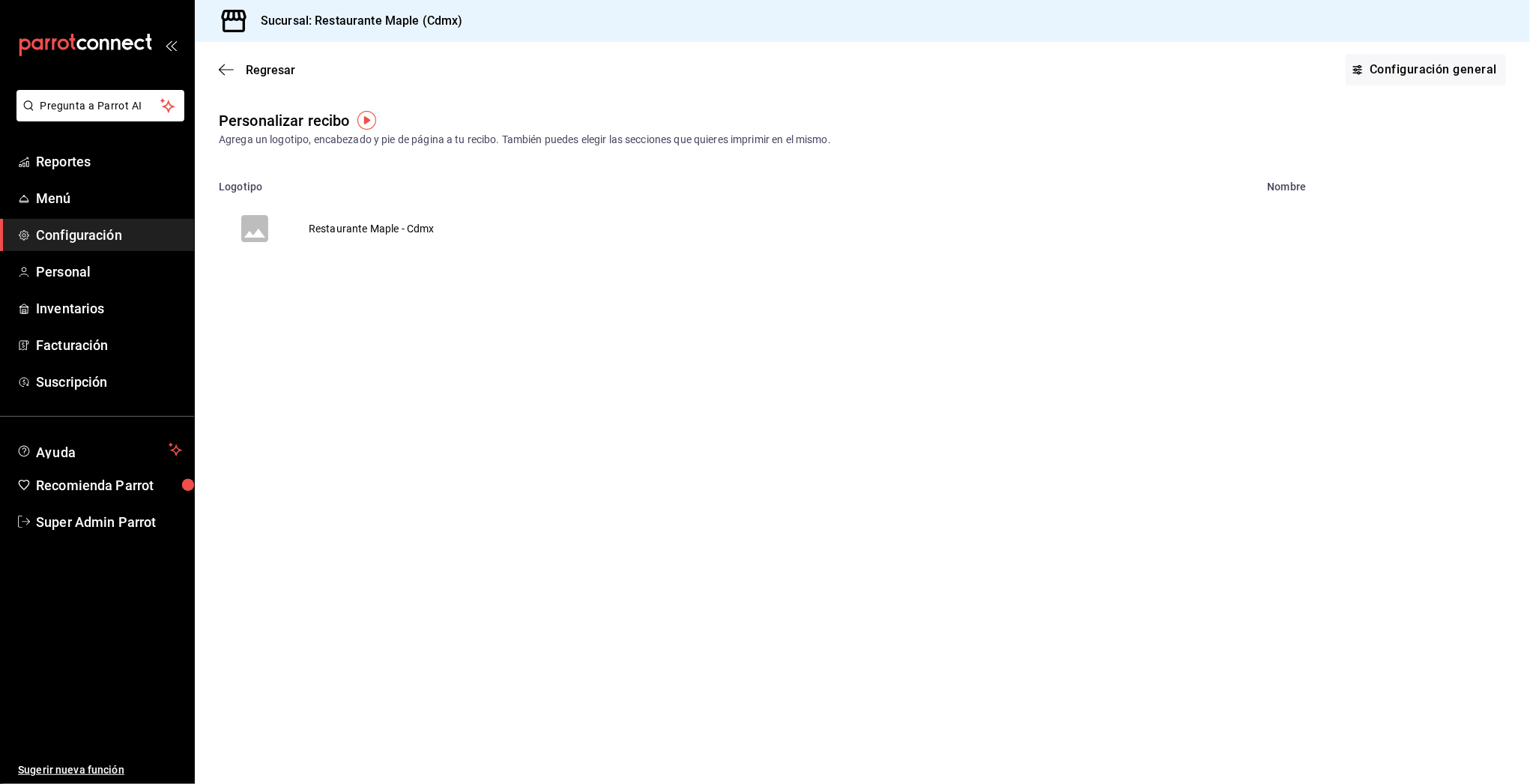
click at [370, 229] on td "Restaurante Maple - Cdmx" at bounding box center [372, 228] width 162 height 72
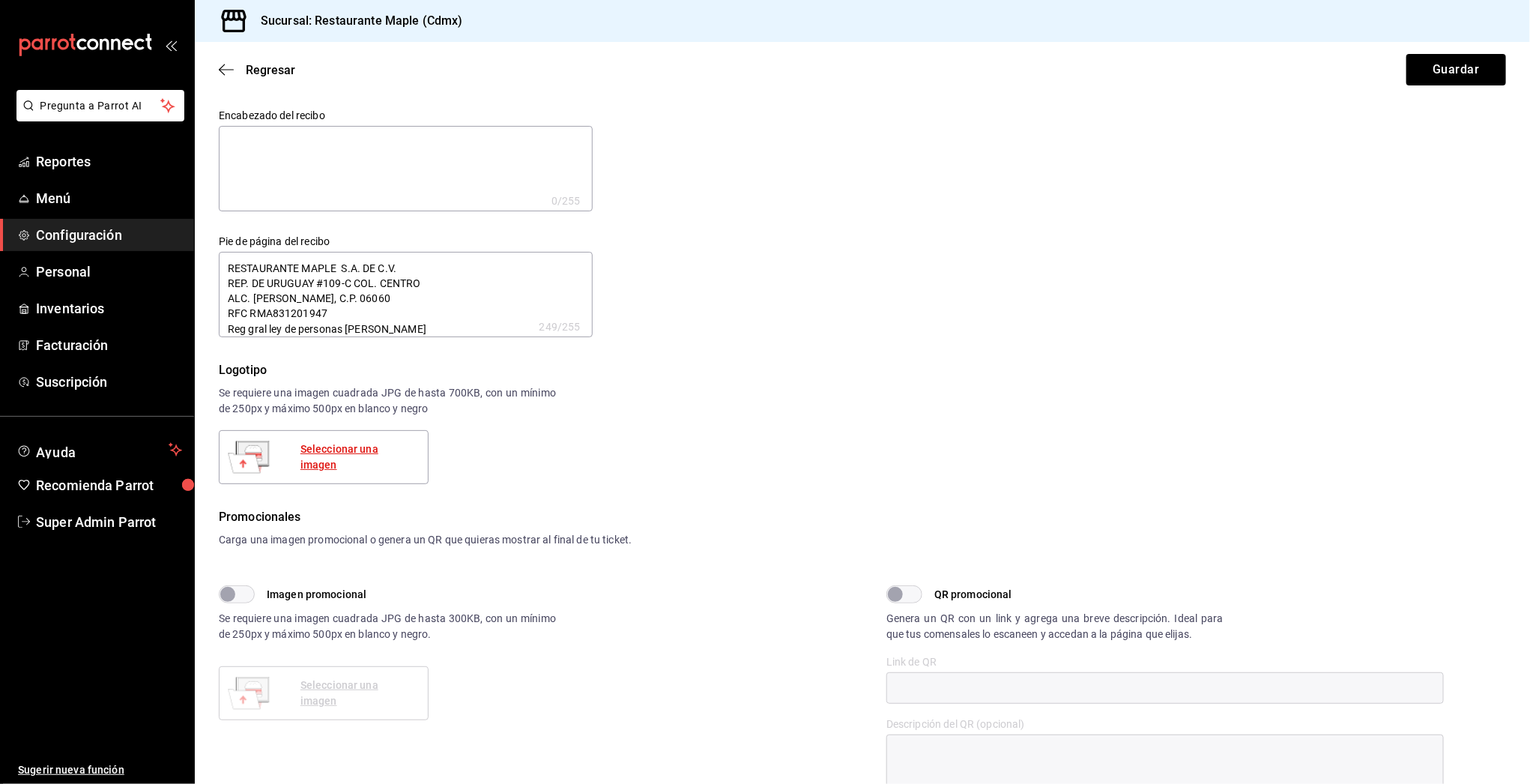
type textarea "x"
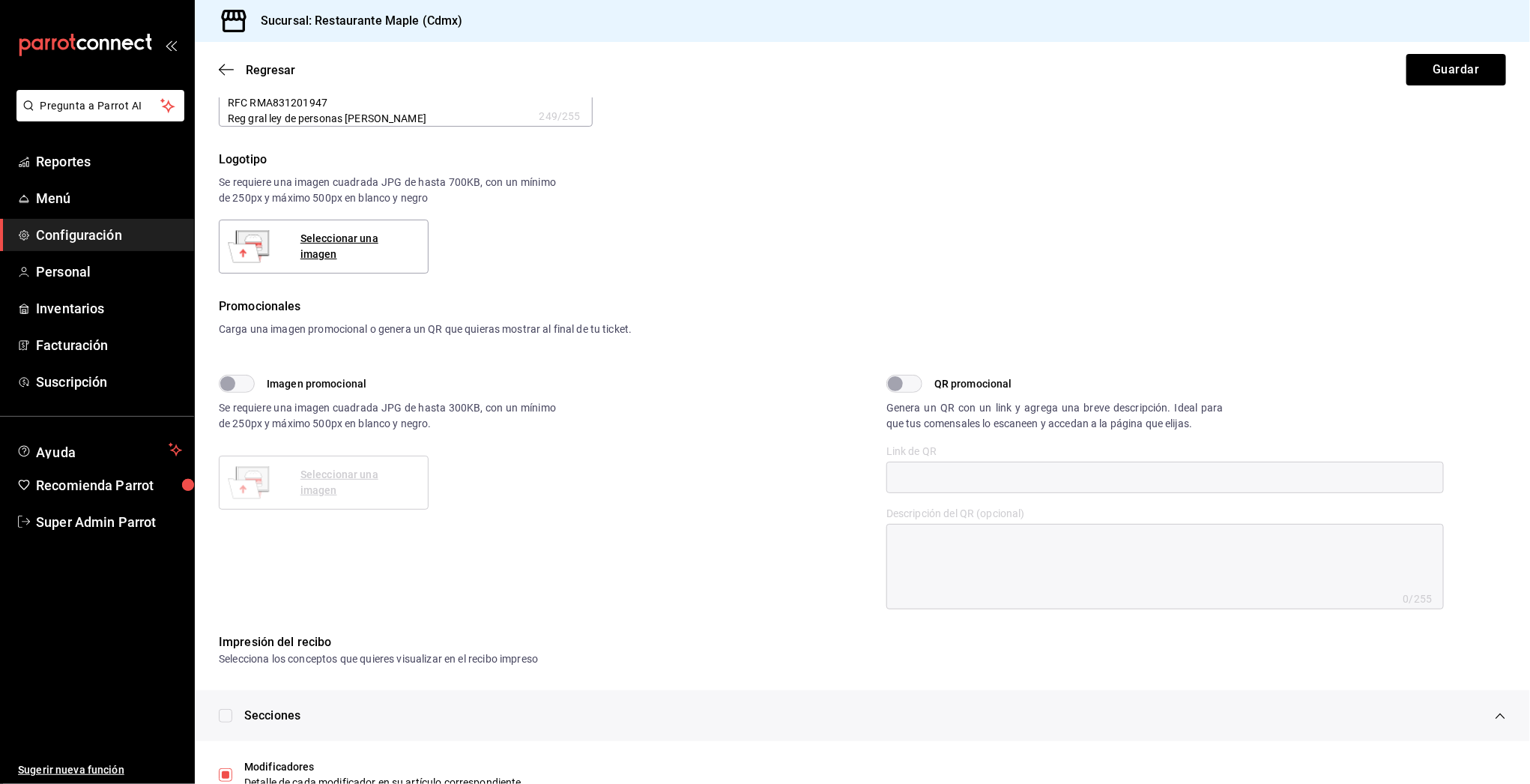
scroll to position [159, 0]
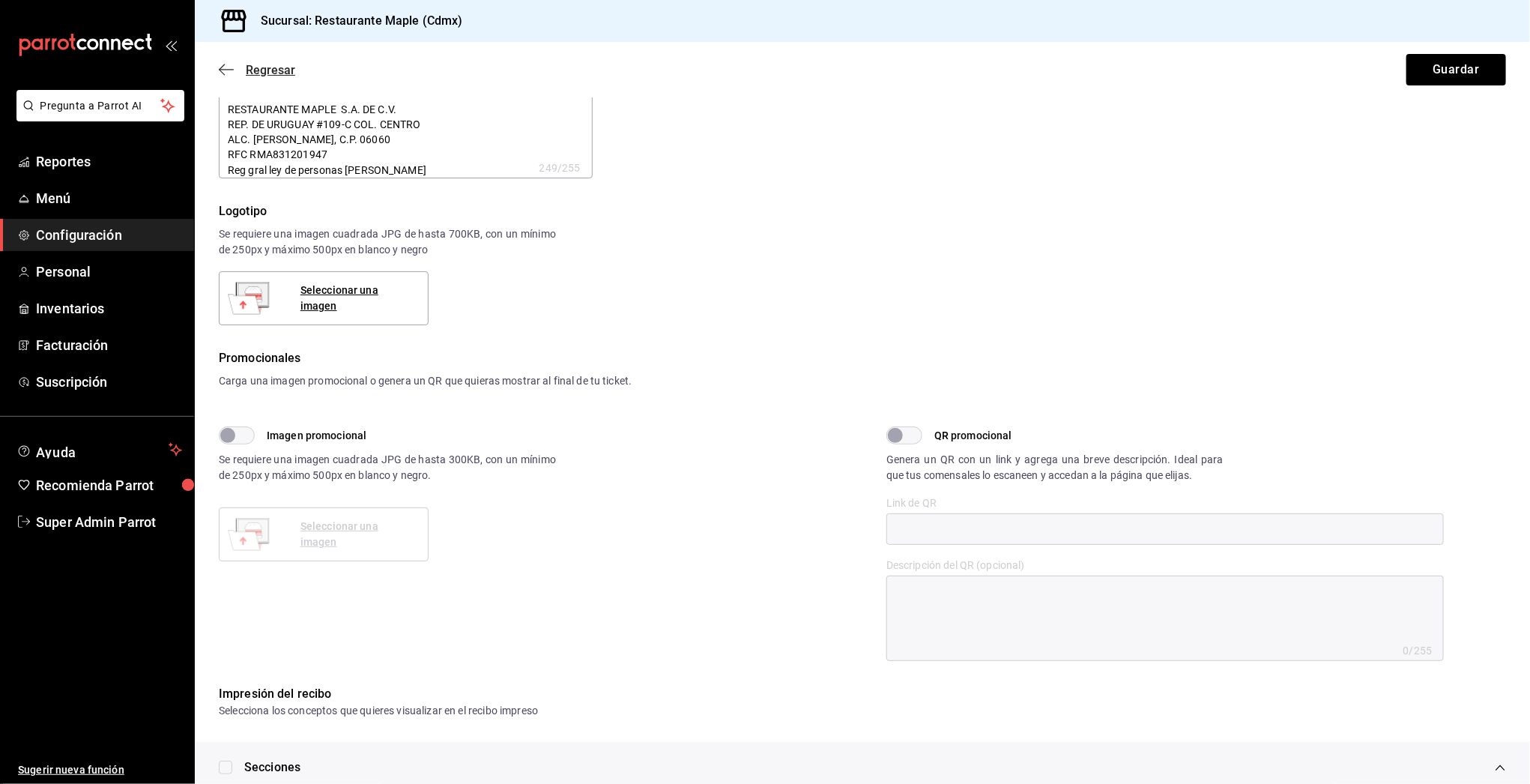
click at [227, 68] on icon "button" at bounding box center [226, 70] width 15 height 13
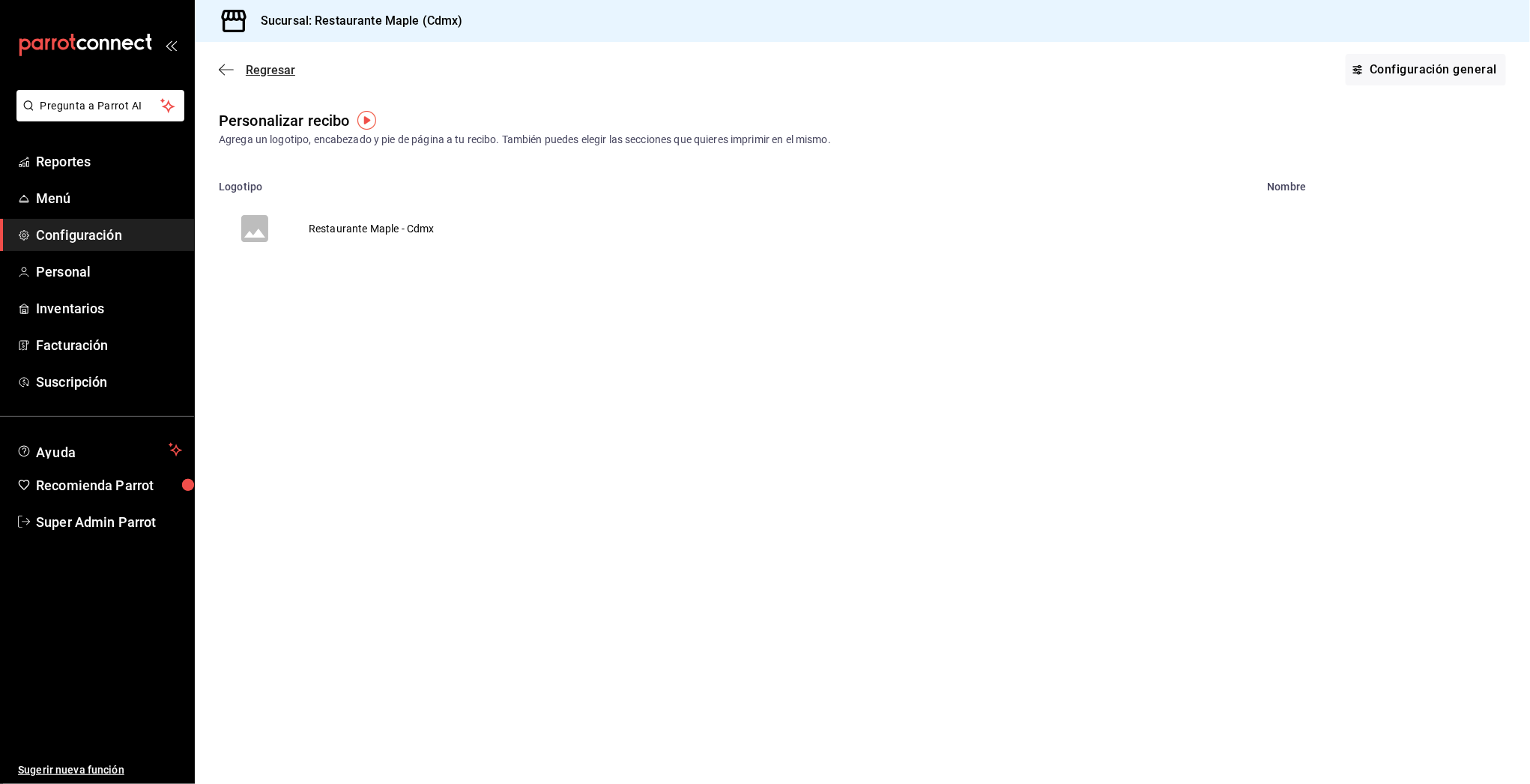
click at [219, 71] on icon "button" at bounding box center [226, 70] width 15 height 13
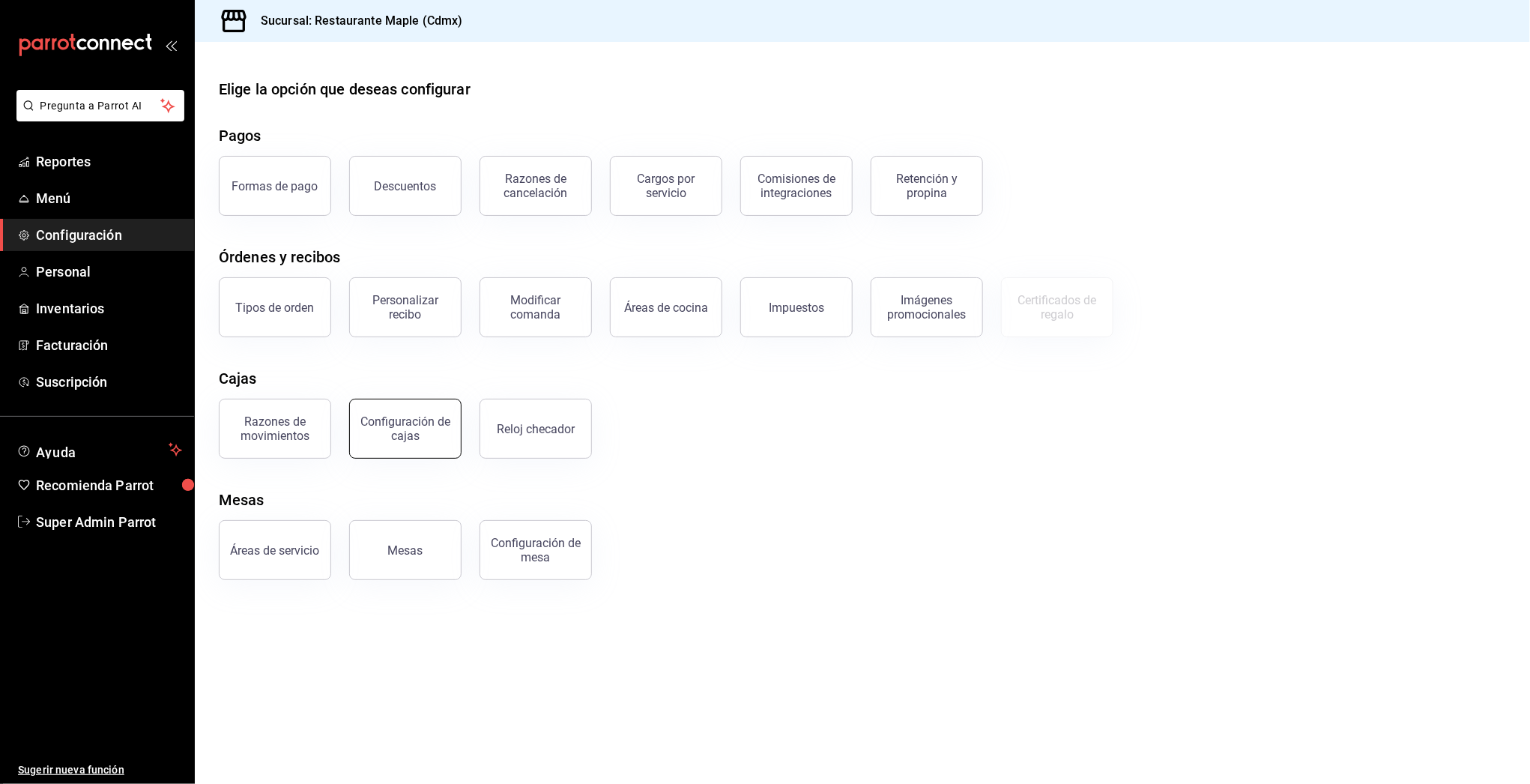
click at [373, 432] on div "Configuración de cajas" at bounding box center [406, 428] width 93 height 29
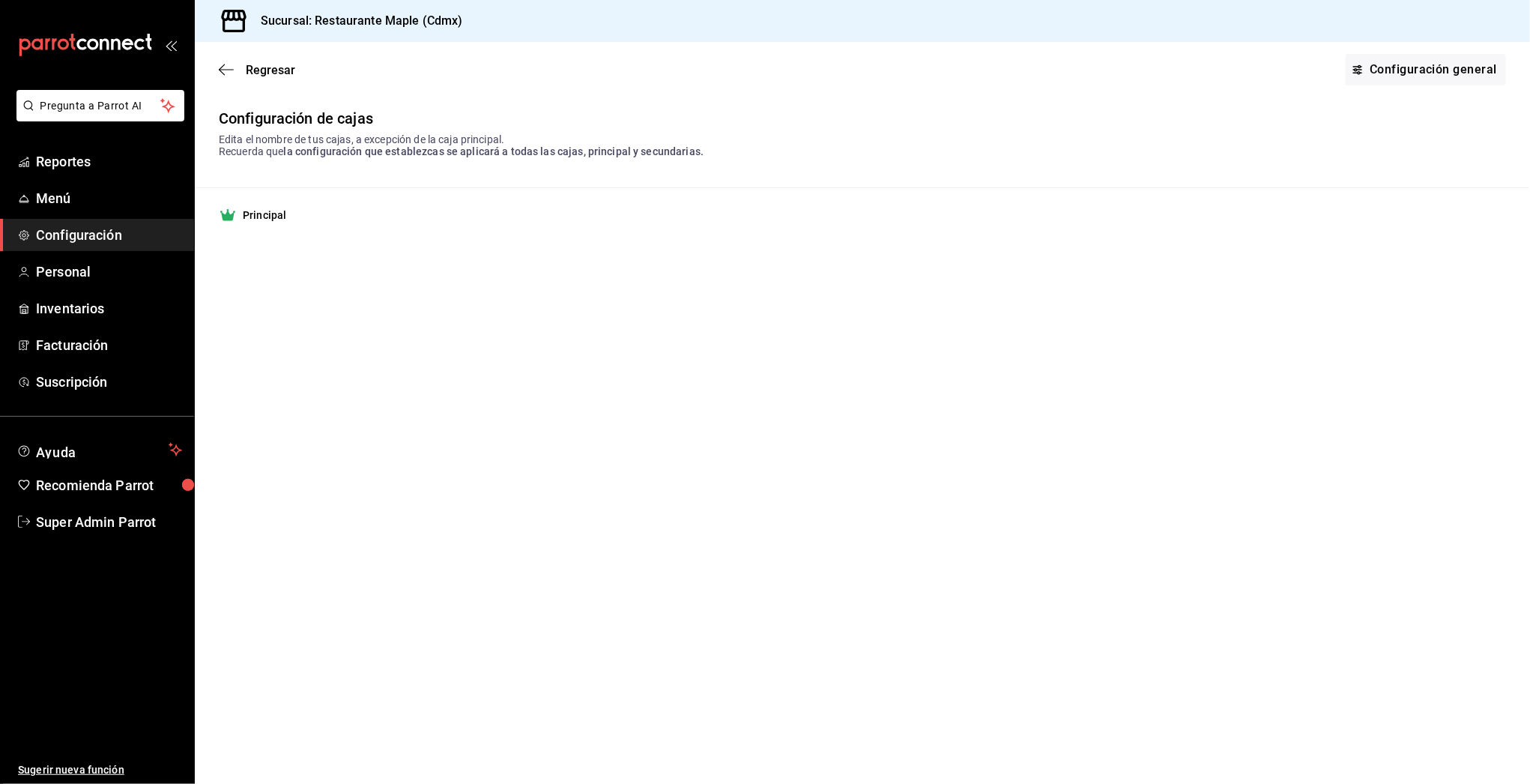
click at [224, 78] on div "Regresar Configuración general" at bounding box center [862, 70] width 1335 height 56
click at [224, 71] on icon "button" at bounding box center [226, 70] width 15 height 13
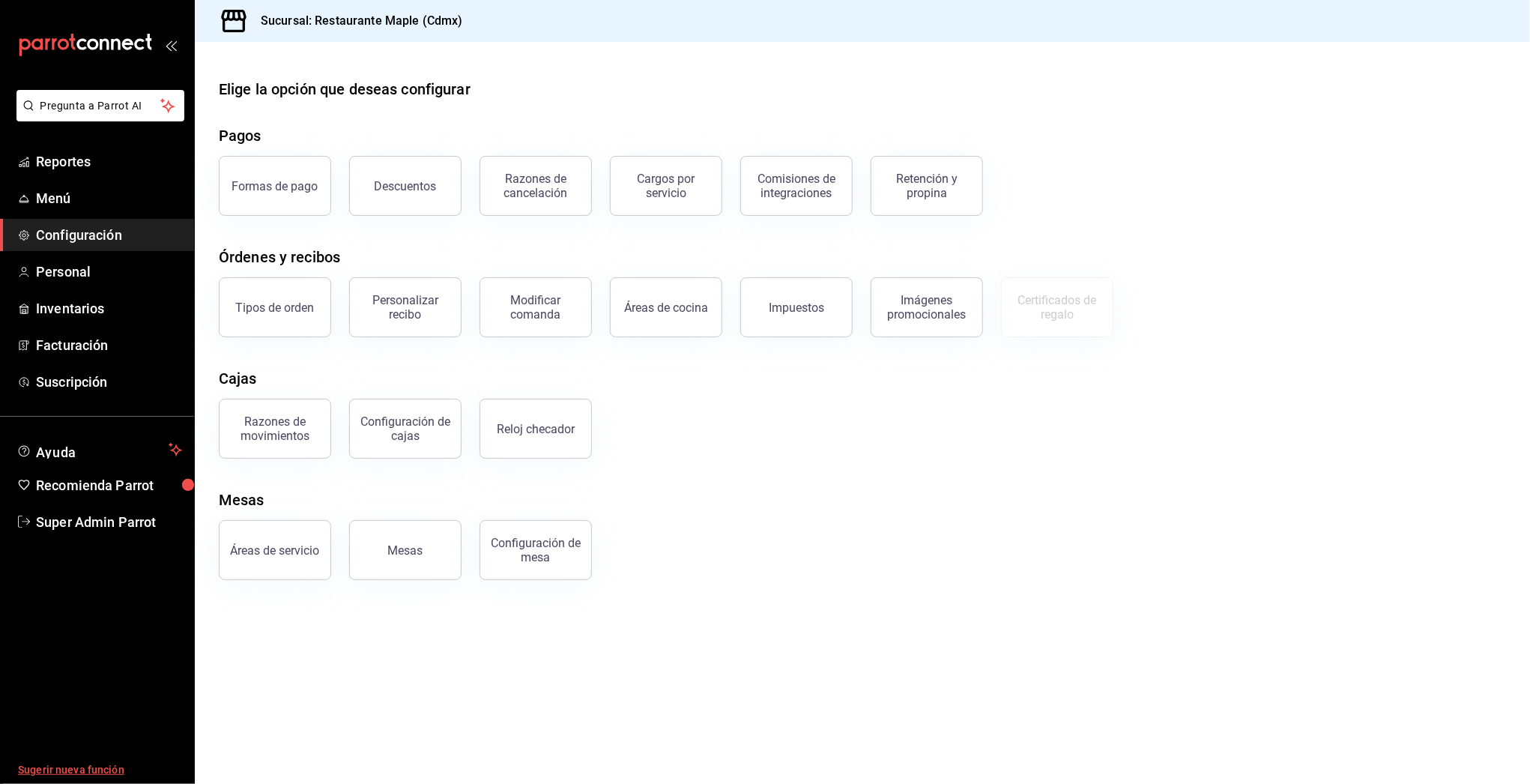
click at [88, 771] on span "Sugerir nueva función" at bounding box center [100, 770] width 164 height 16
